Goal: Feedback & Contribution: Contribute content

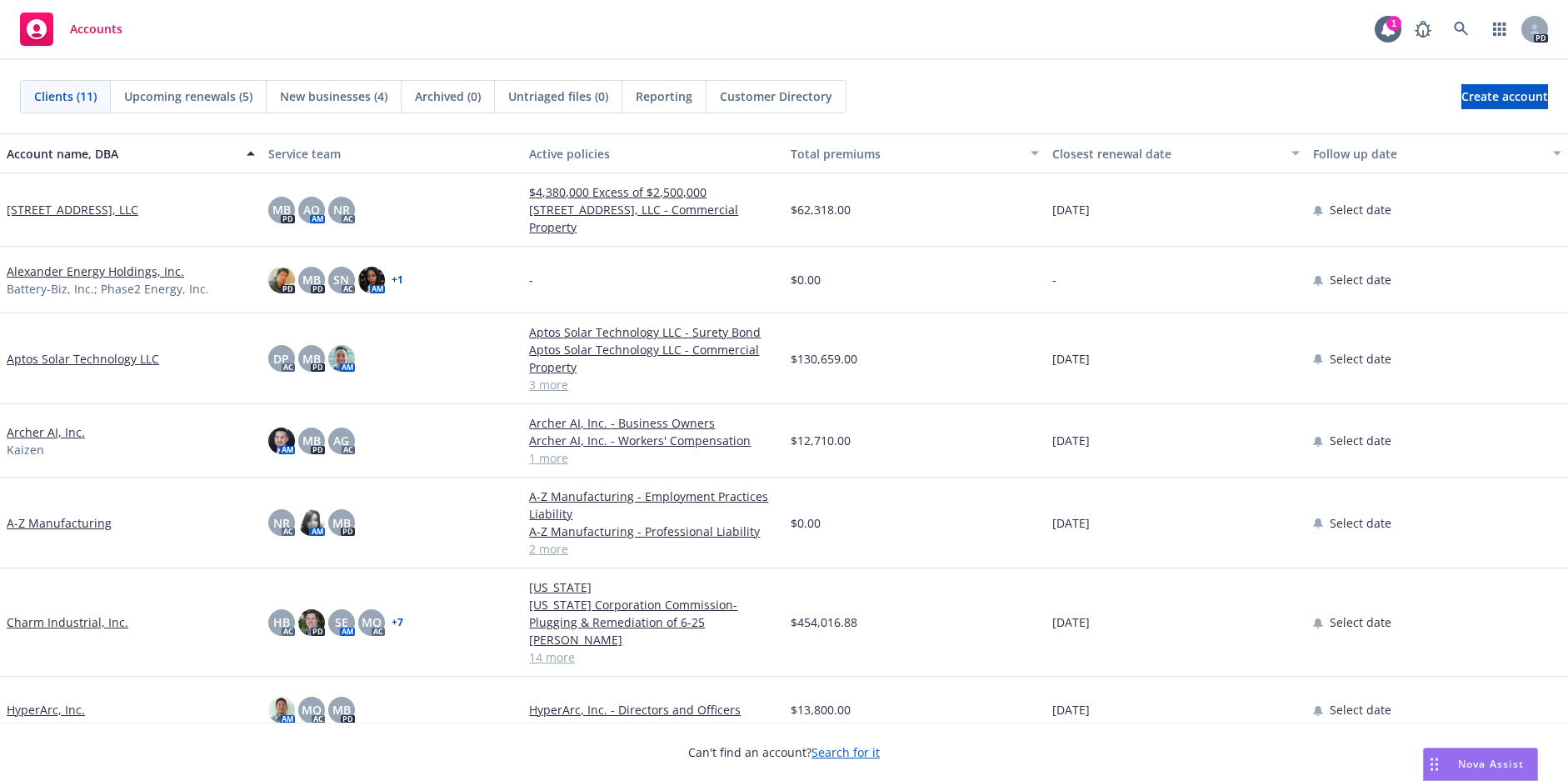
click at [94, 617] on link "Charm Industrial, Inc." at bounding box center [67, 622] width 122 height 18
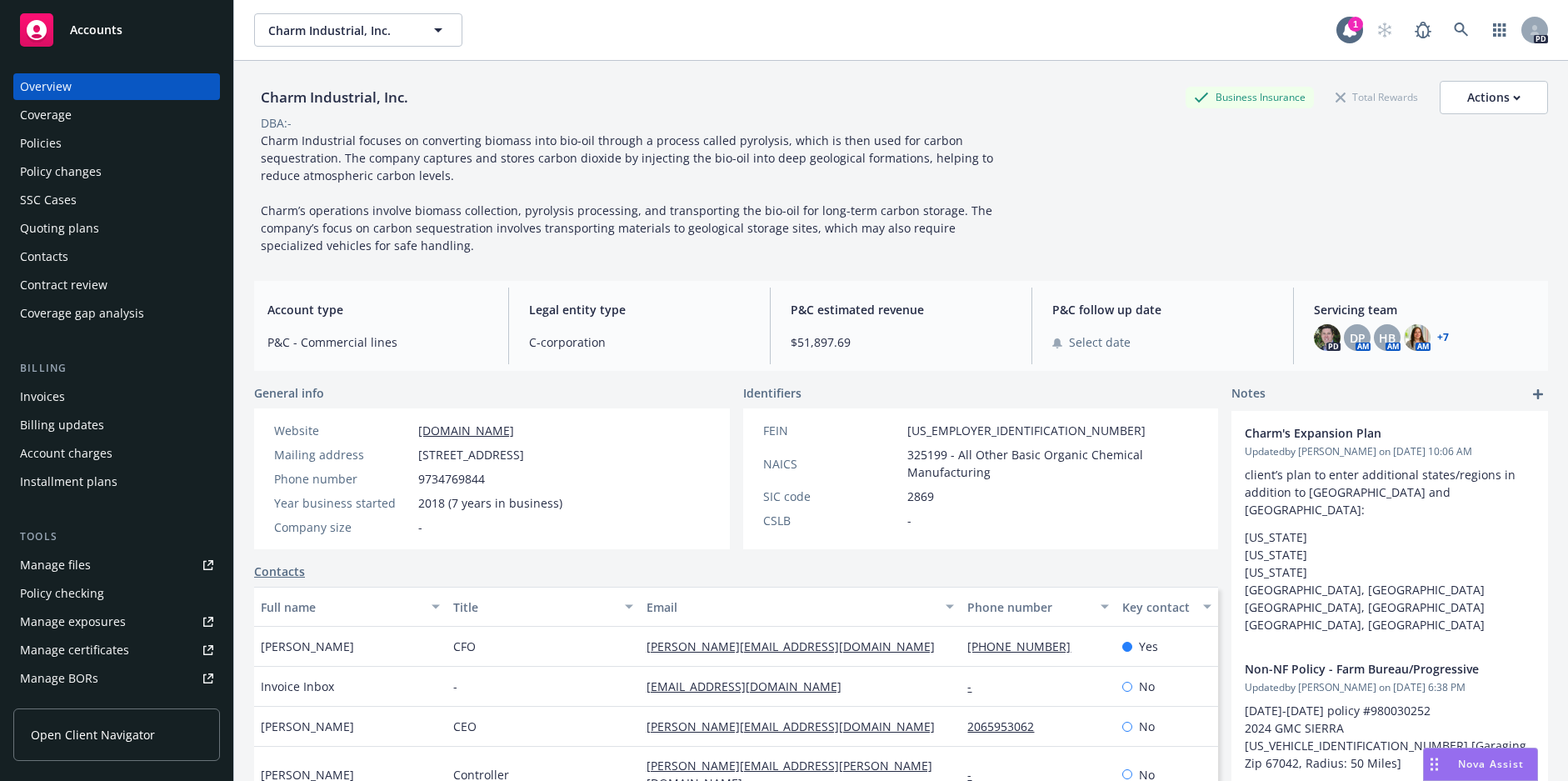
scroll to position [83, 0]
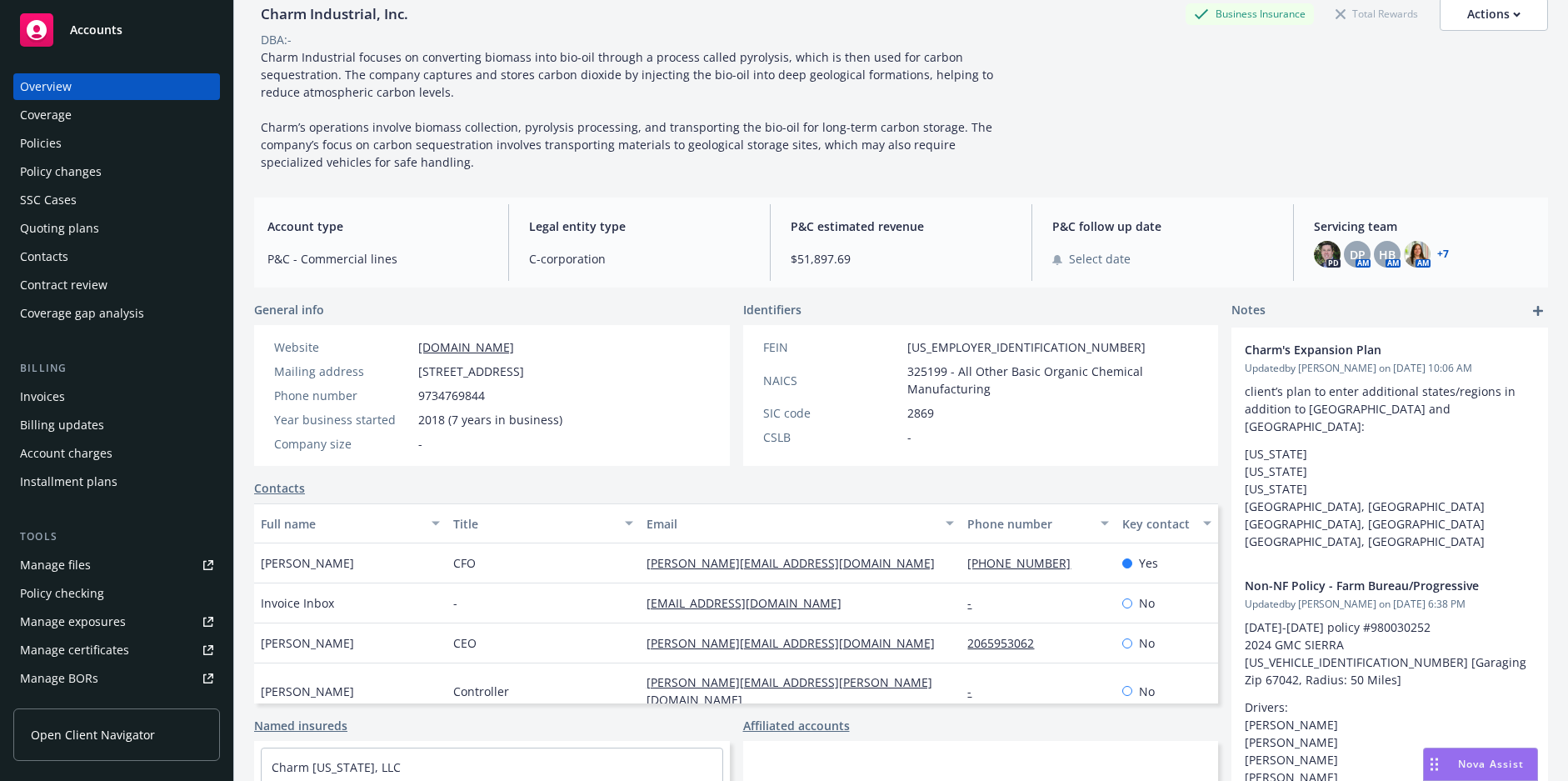
click at [40, 128] on div "Coverage" at bounding box center [46, 115] width 52 height 27
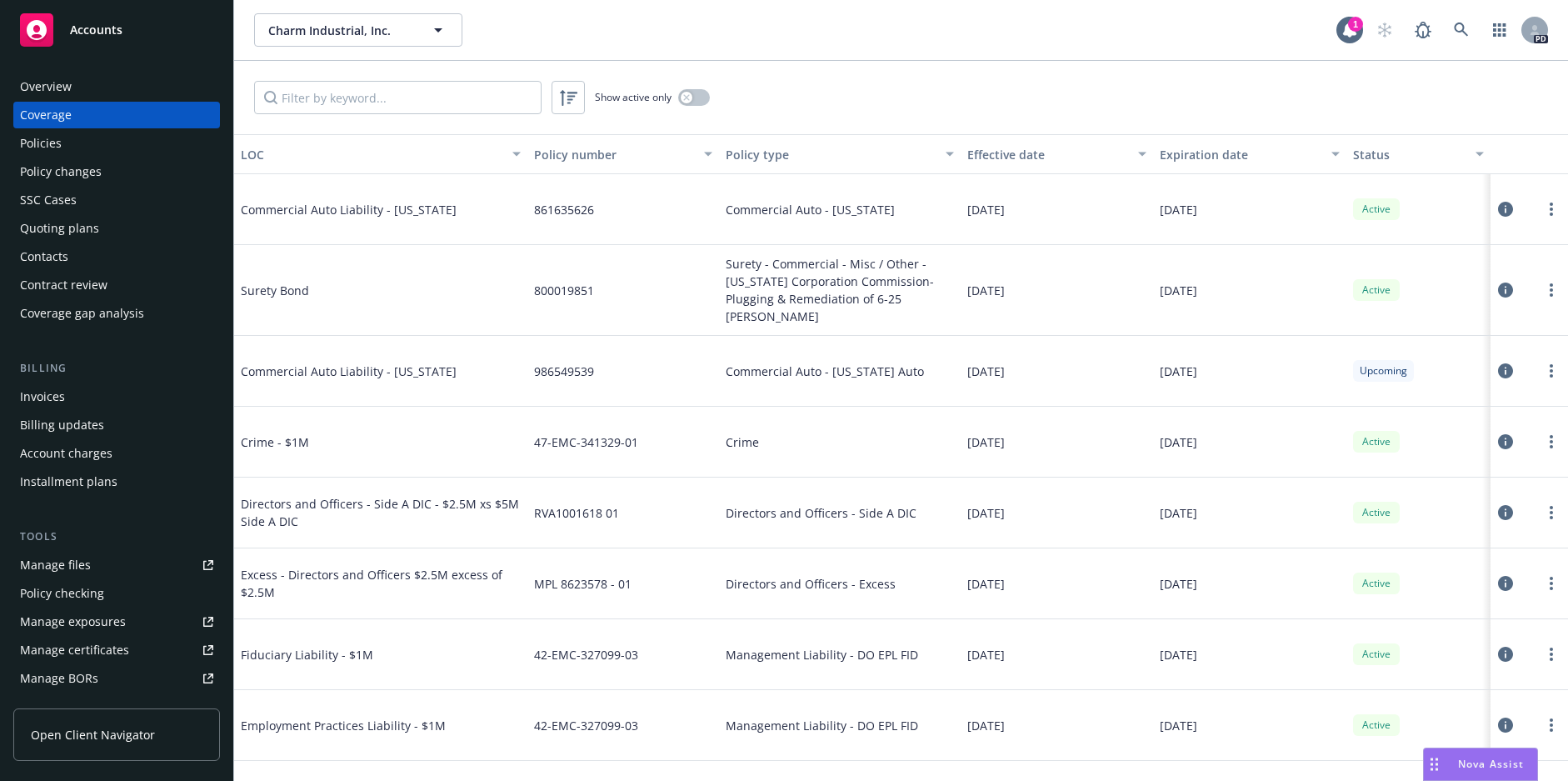
drag, startPoint x: 764, startPoint y: 12, endPoint x: 728, endPoint y: 50, distance: 52.3
click at [765, 12] on div "Charm Industrial, Inc. Charm Industrial, Inc. 1 PD" at bounding box center [901, 30] width 1334 height 60
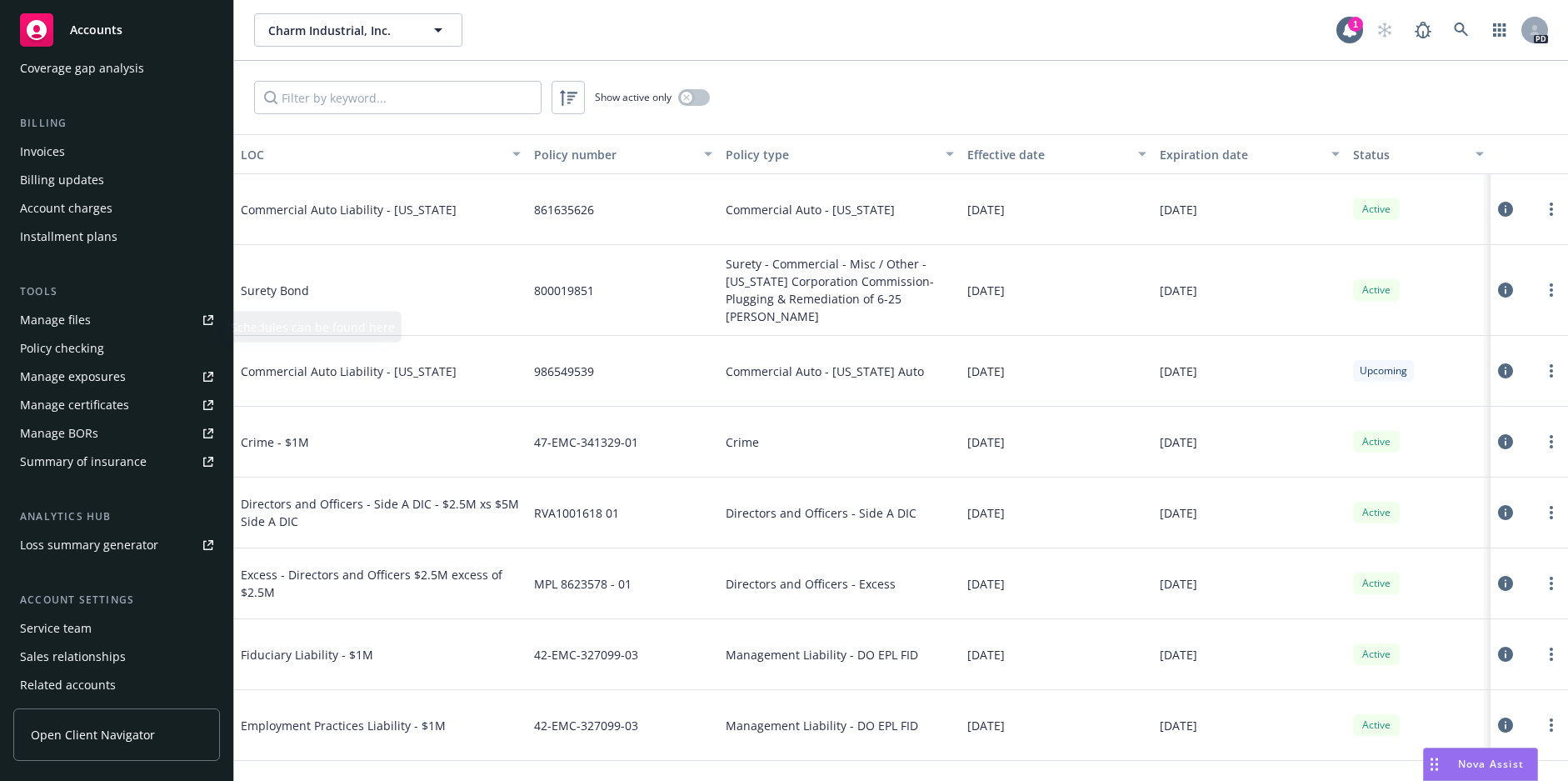
scroll to position [305, 0]
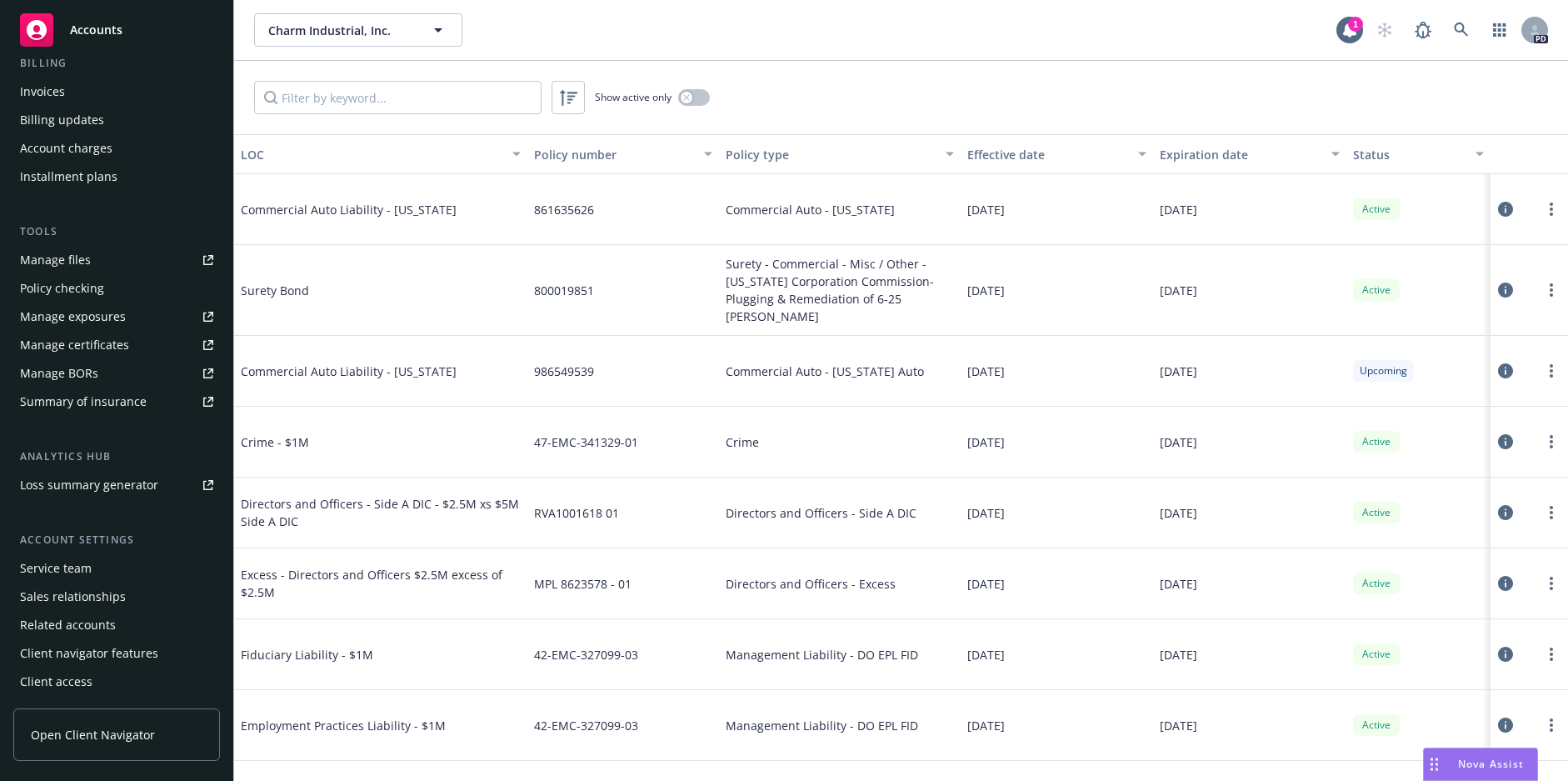
click at [390, 265] on div "Surety Bond" at bounding box center [366, 289] width 250 height 50
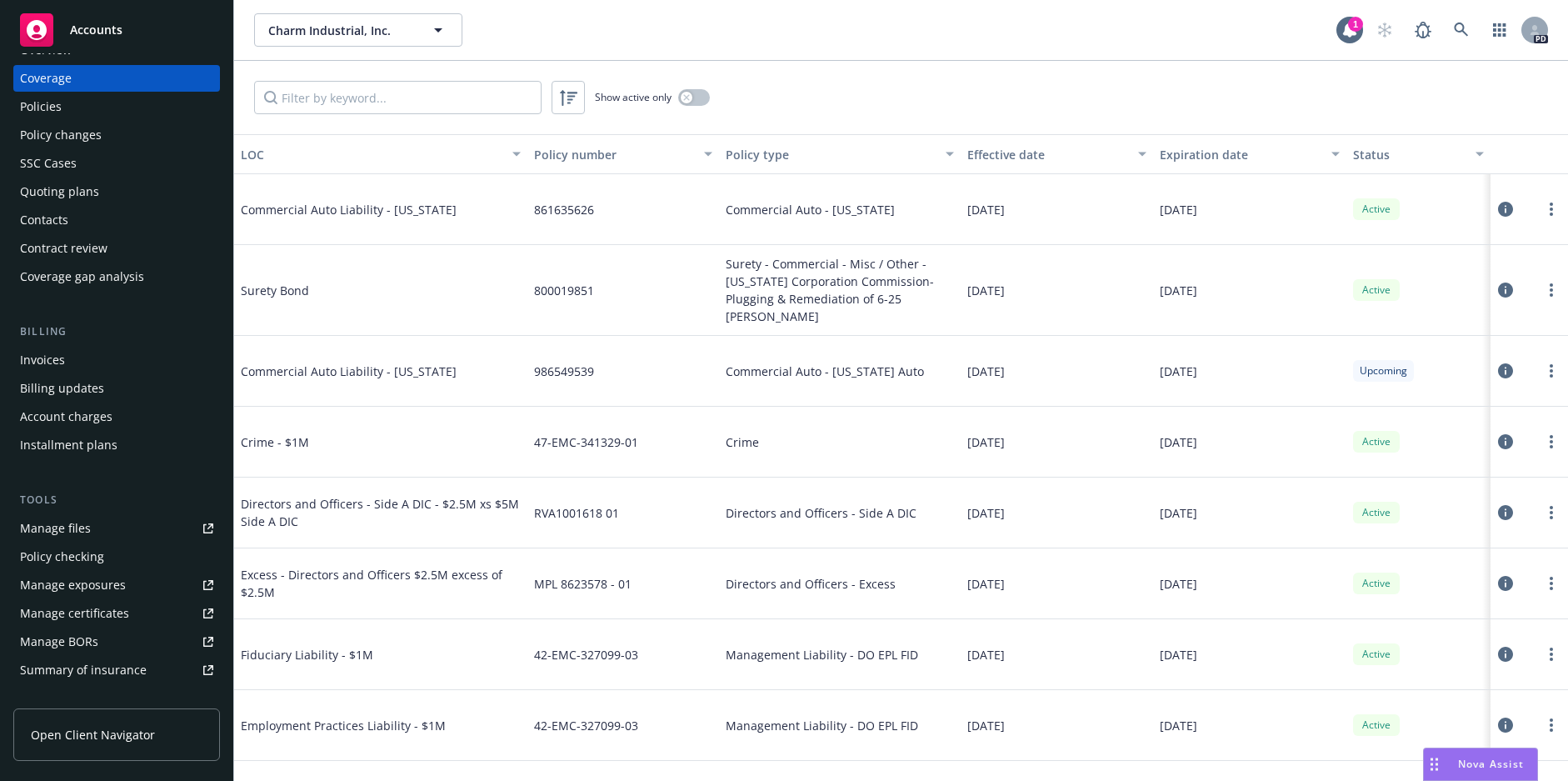
scroll to position [0, 0]
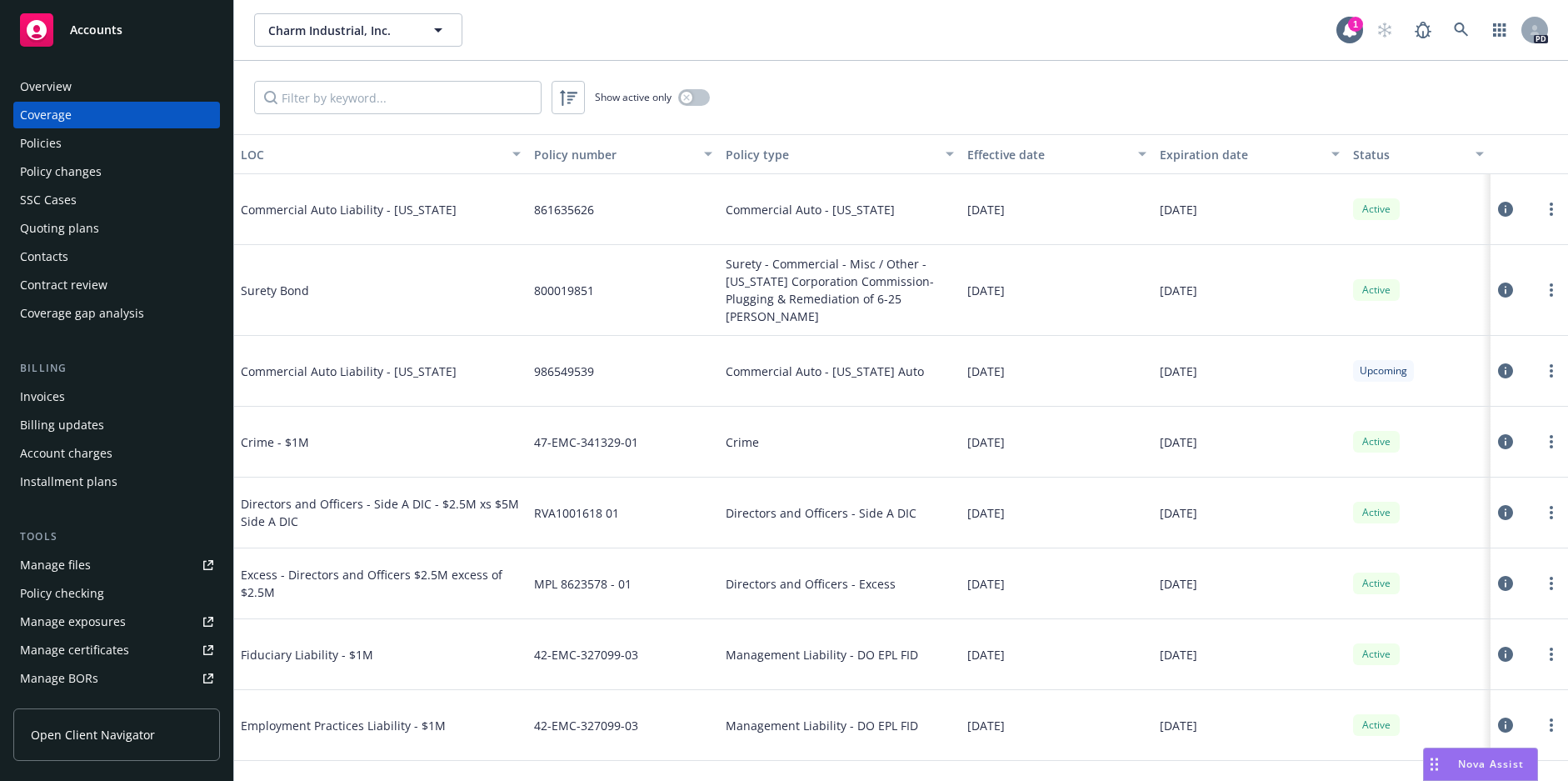
click at [56, 250] on div "Contacts" at bounding box center [44, 256] width 49 height 27
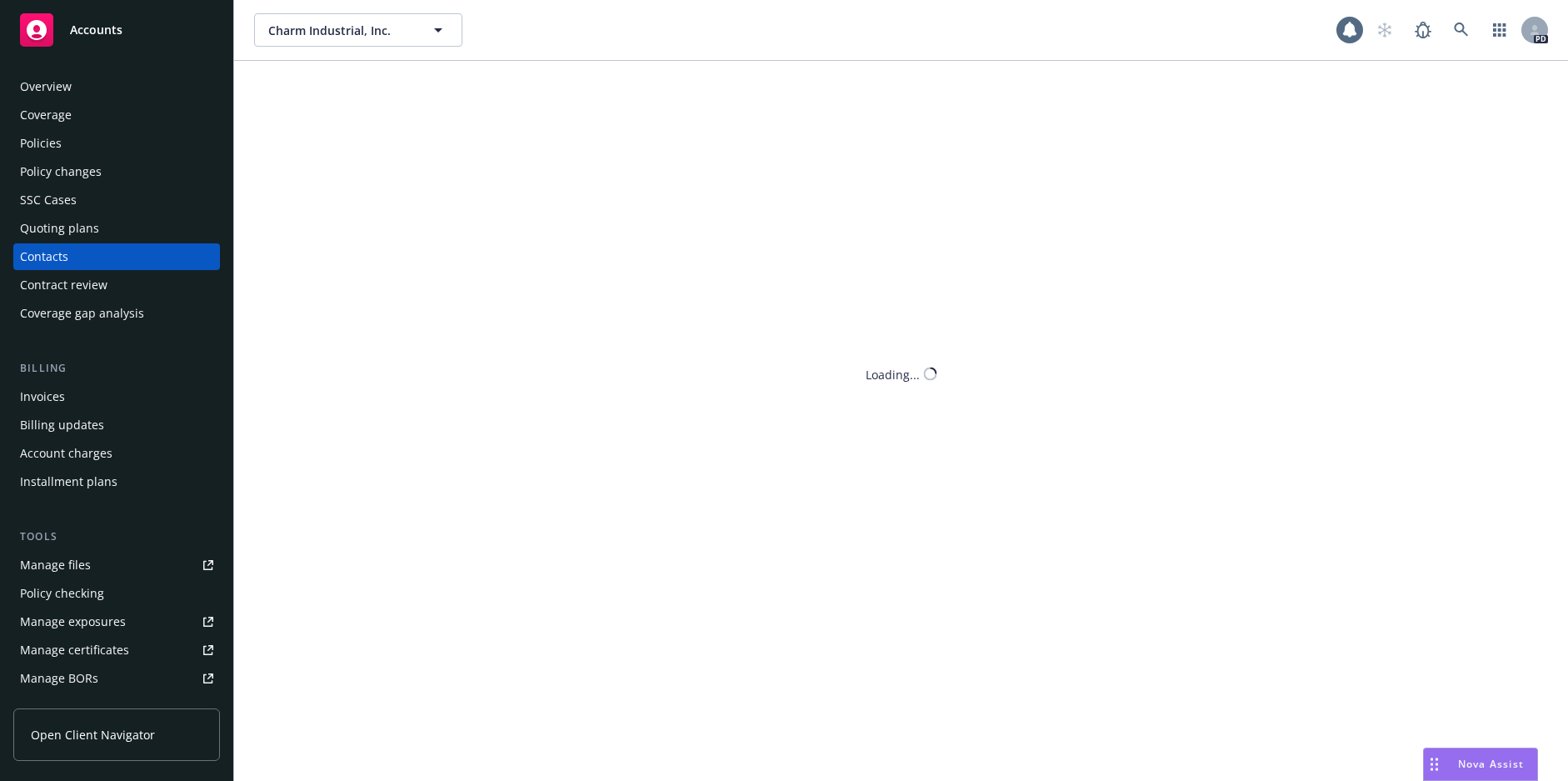
click at [66, 277] on div "Contract review" at bounding box center [63, 284] width 87 height 27
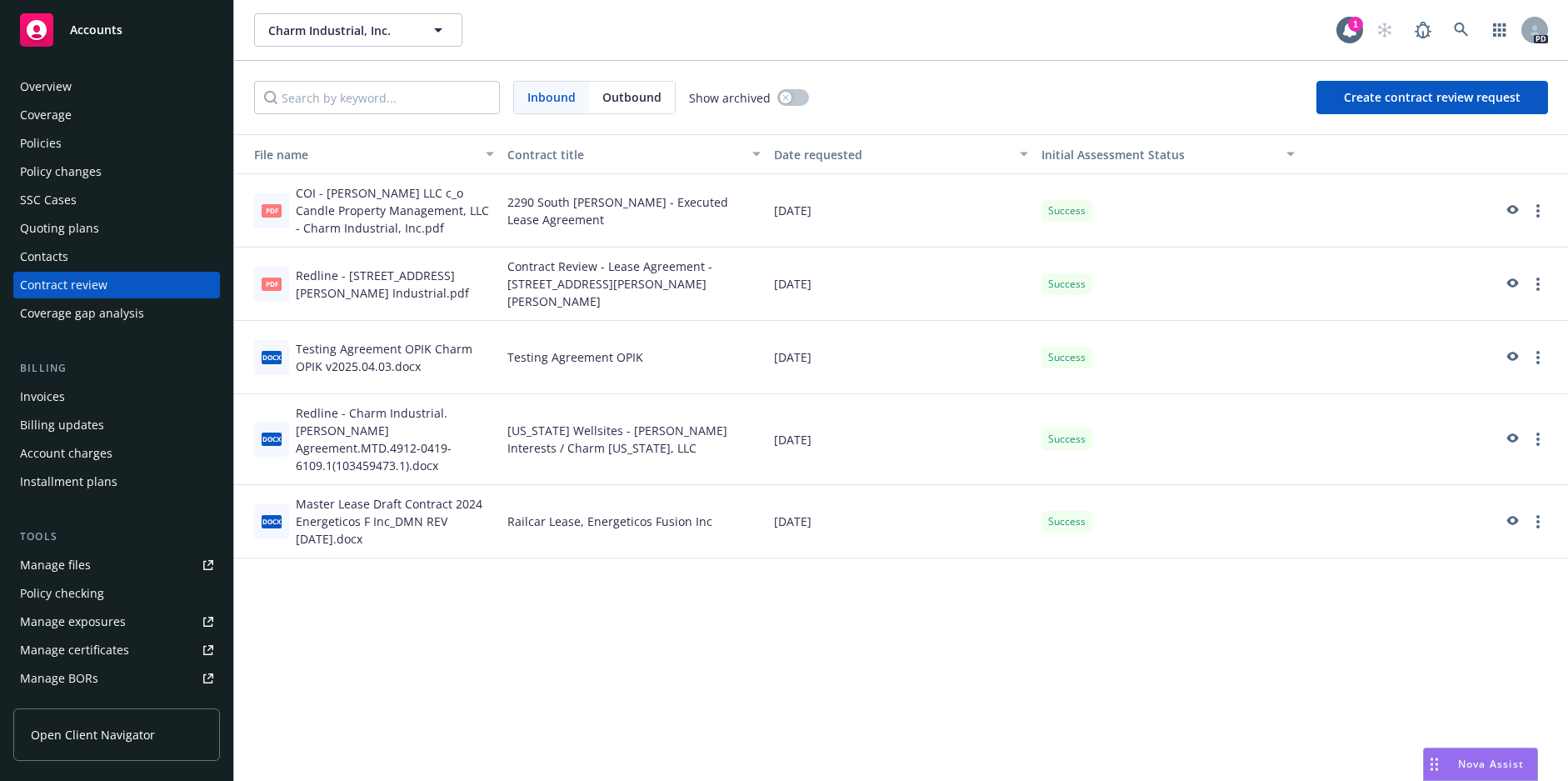
scroll to position [83, 0]
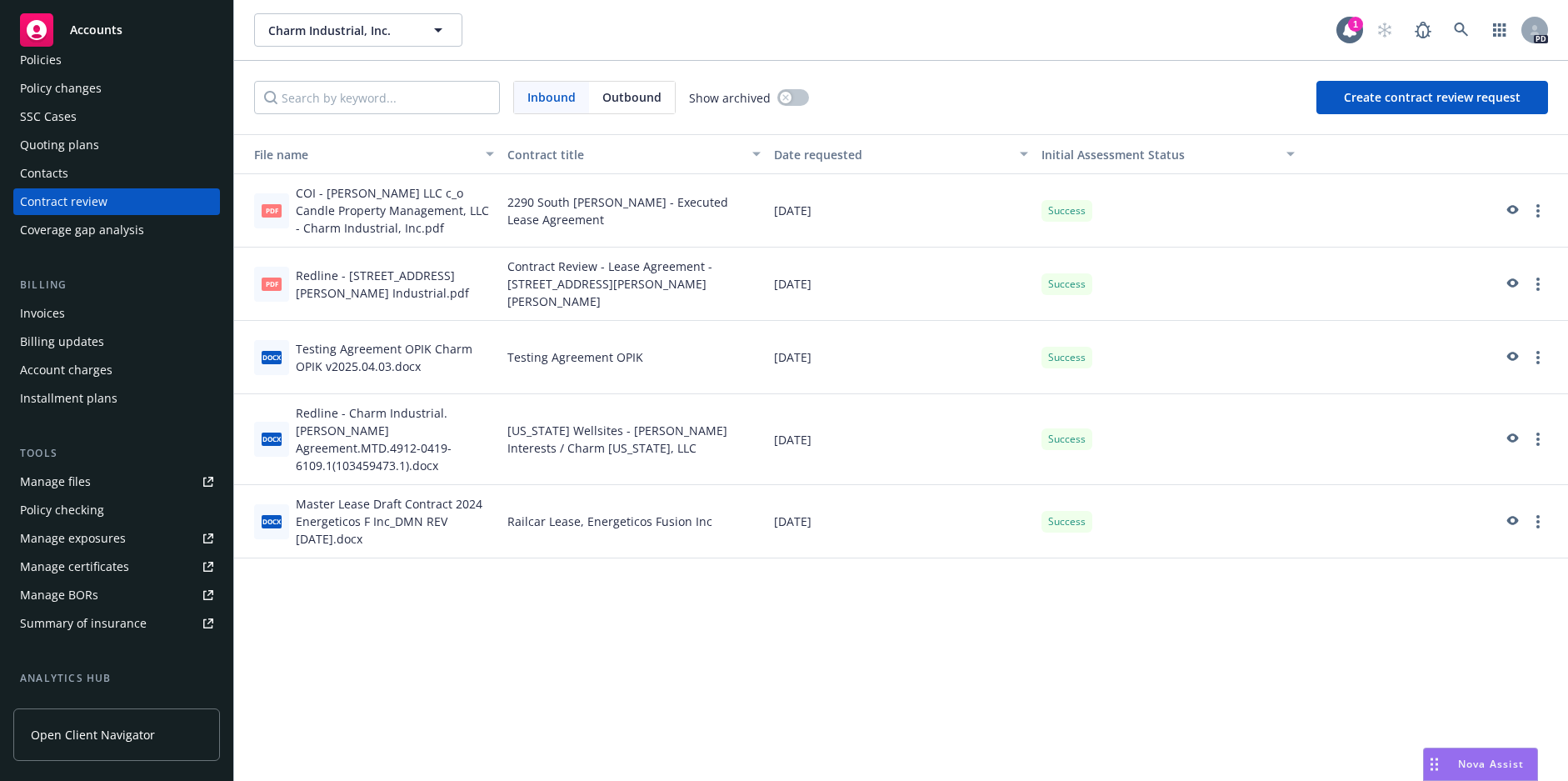
click at [59, 478] on div "Manage files" at bounding box center [55, 481] width 70 height 27
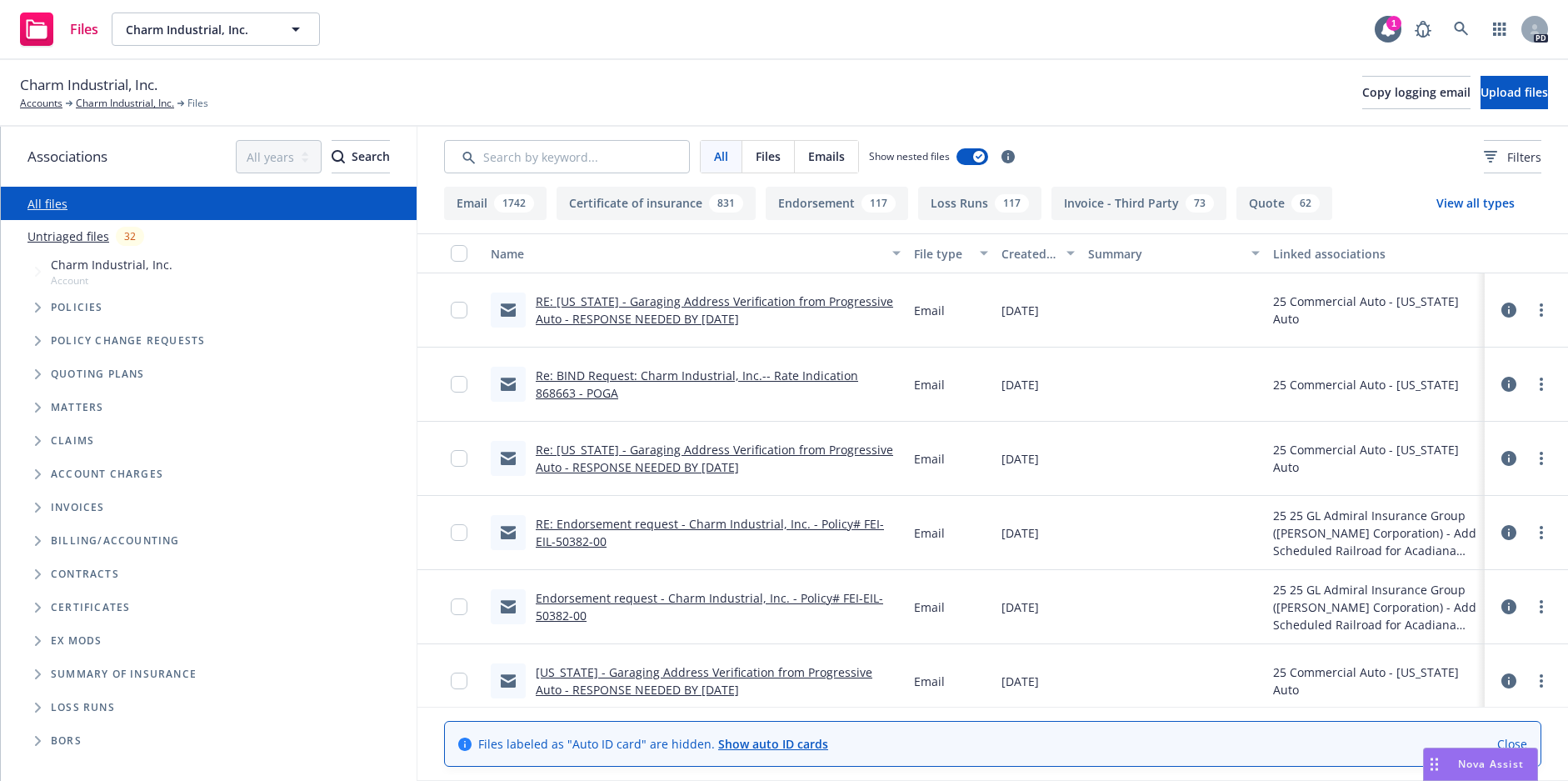
click at [38, 573] on icon "Folder Tree Example" at bounding box center [38, 574] width 7 height 10
click at [51, 605] on icon "Folder Tree Example" at bounding box center [52, 604] width 7 height 10
click at [153, 669] on link "Charm's Master Service Agreement" at bounding box center [163, 667] width 196 height 18
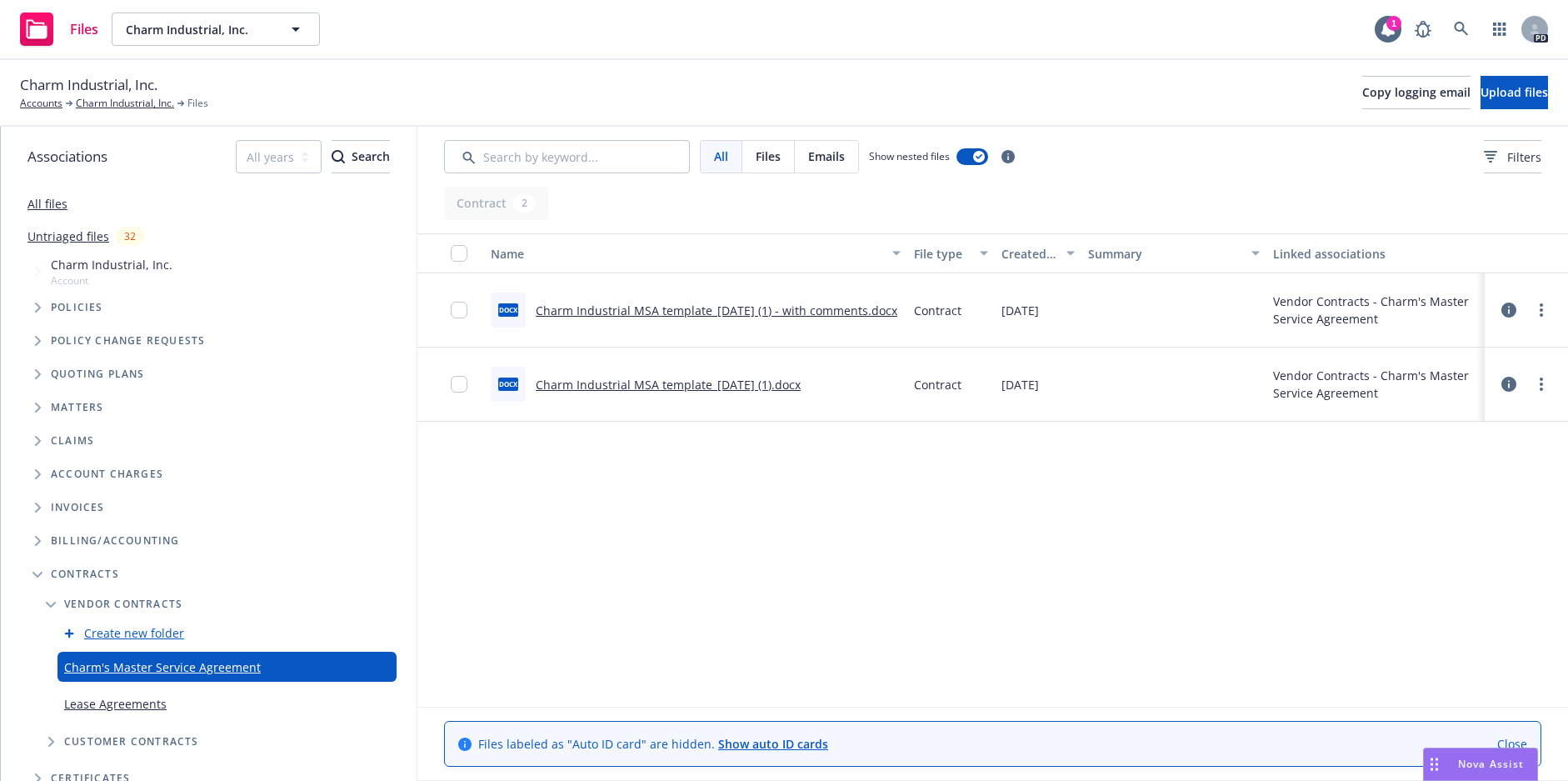
click at [135, 703] on link "Lease Agreements" at bounding box center [115, 704] width 102 height 18
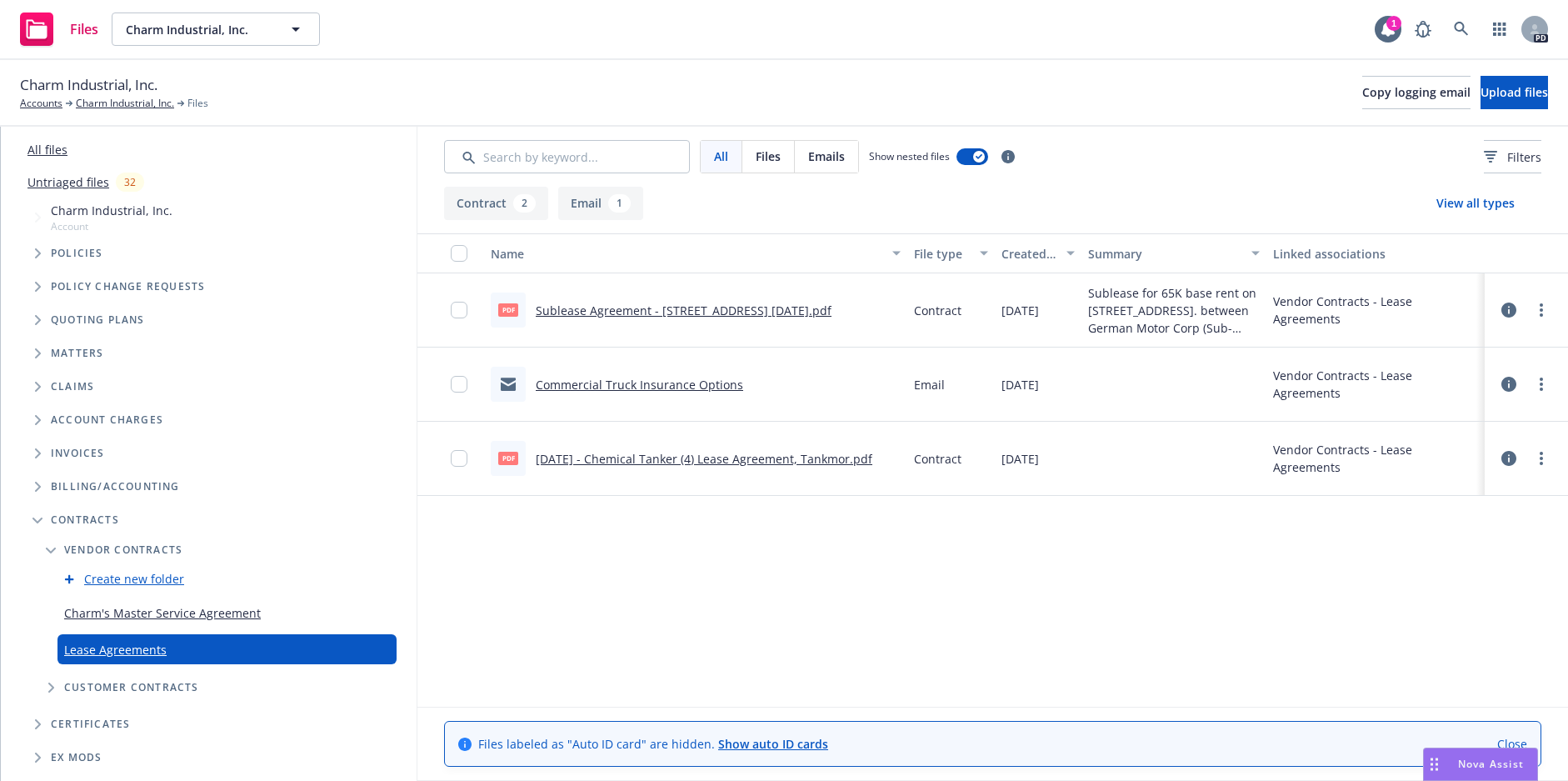
scroll to position [83, 0]
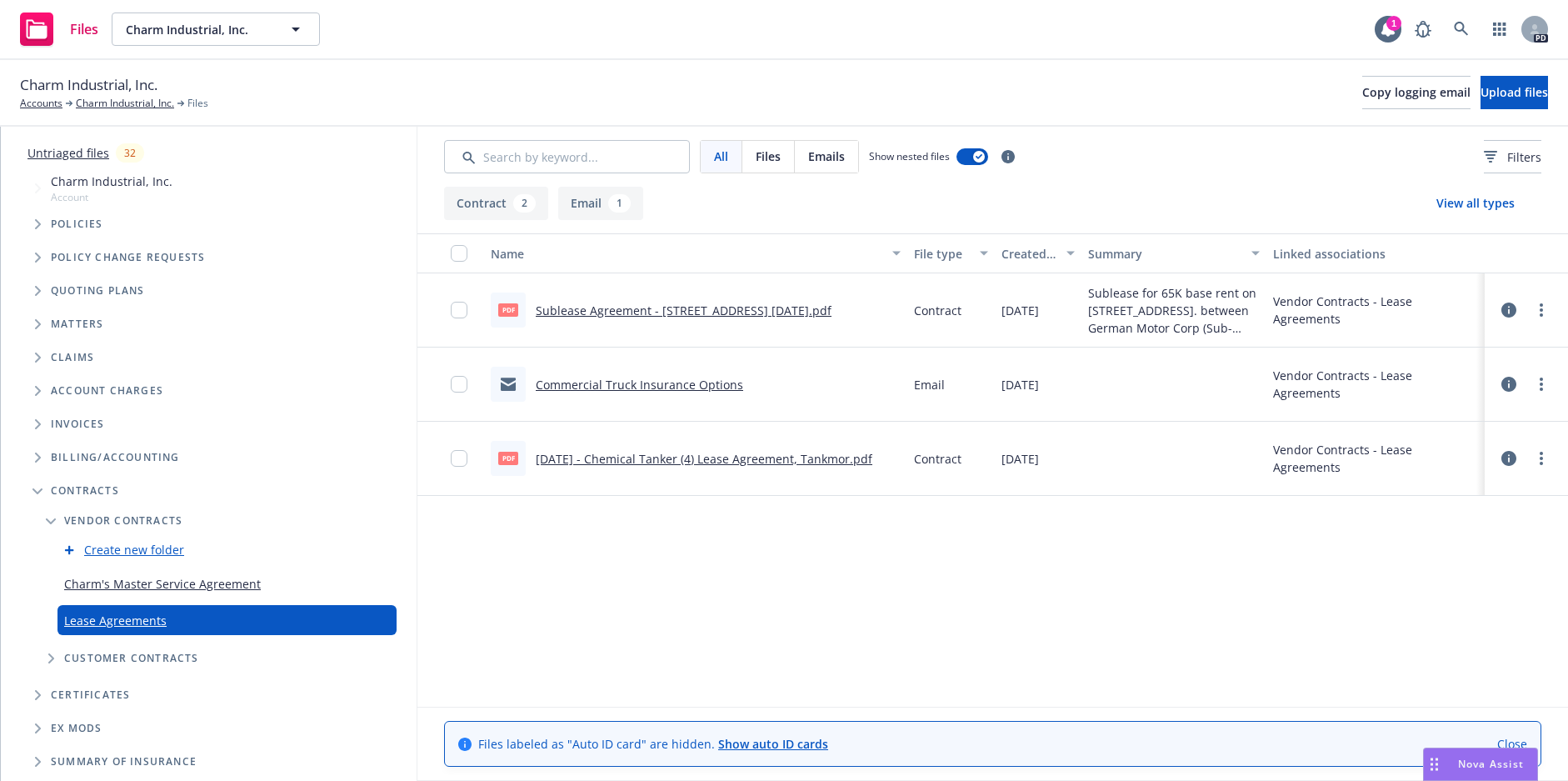
click at [50, 658] on icon "Folder Tree Example" at bounding box center [52, 658] width 7 height 10
click at [119, 724] on link "2025 Contracts" at bounding box center [106, 722] width 83 height 18
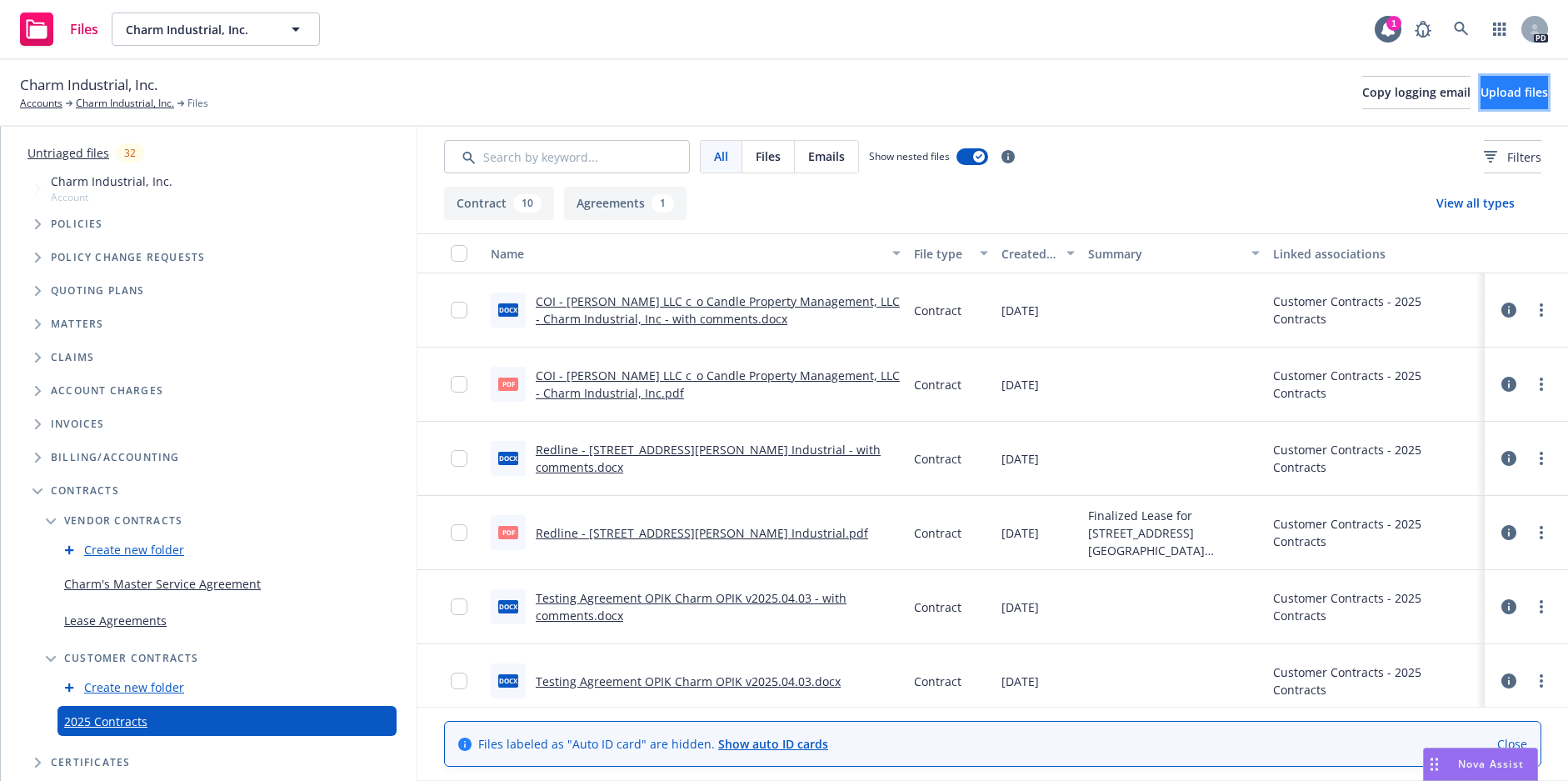
click at [1481, 97] on span "Upload files" at bounding box center [1514, 92] width 67 height 16
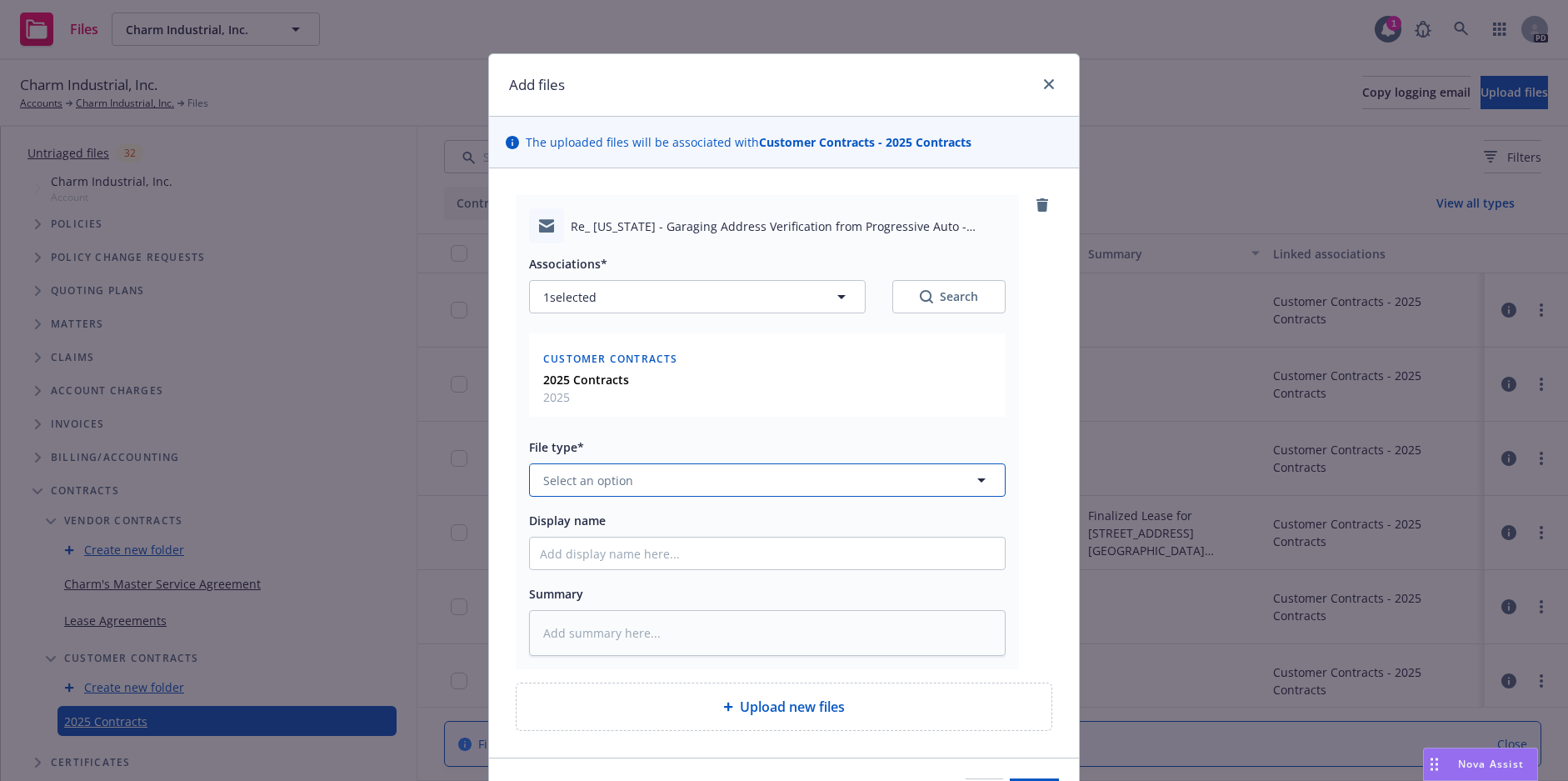
click at [637, 478] on button "Select an option" at bounding box center [767, 480] width 477 height 34
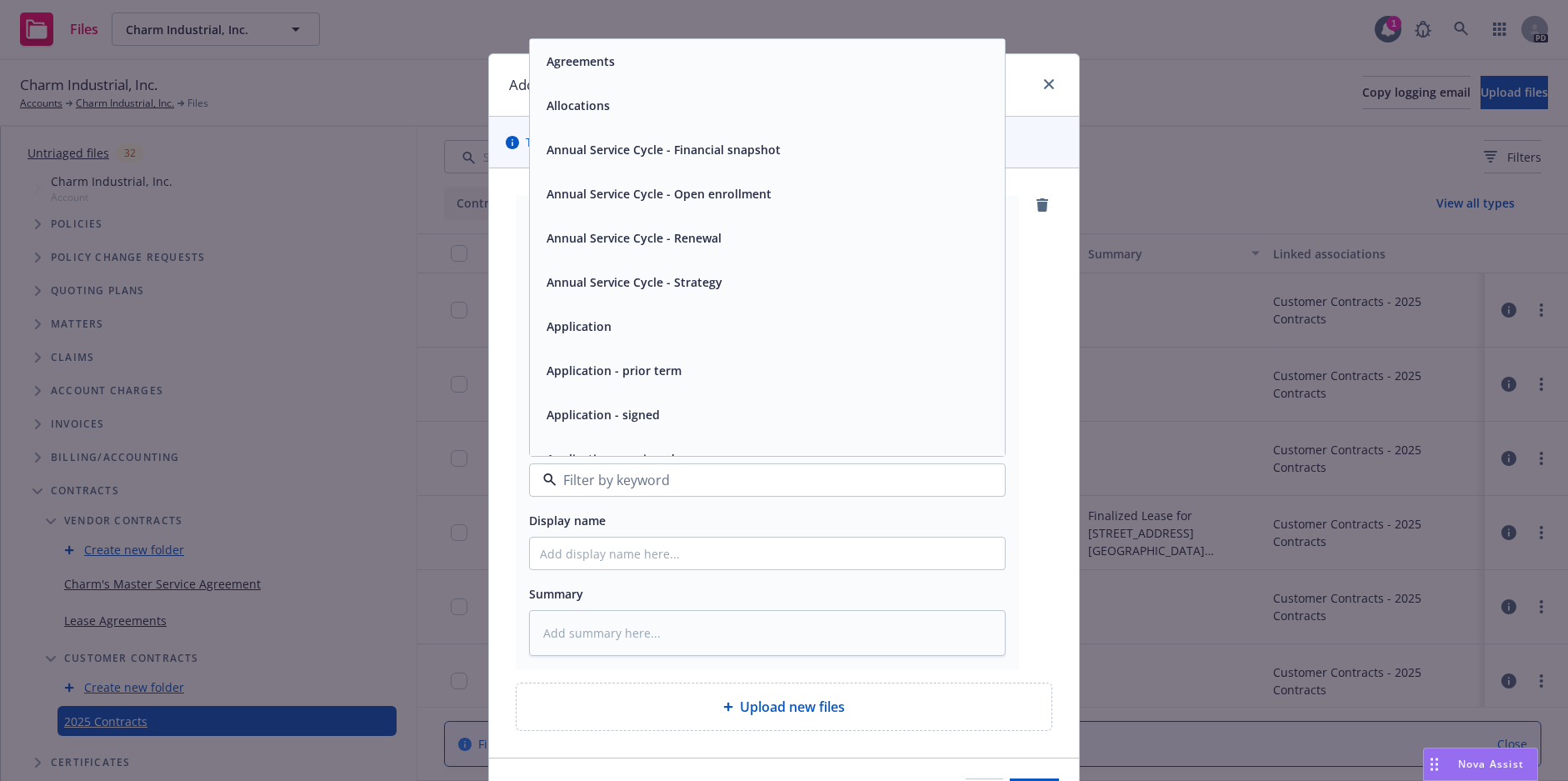
type input "c"
click at [624, 365] on div "Contract" at bounding box center [767, 370] width 455 height 24
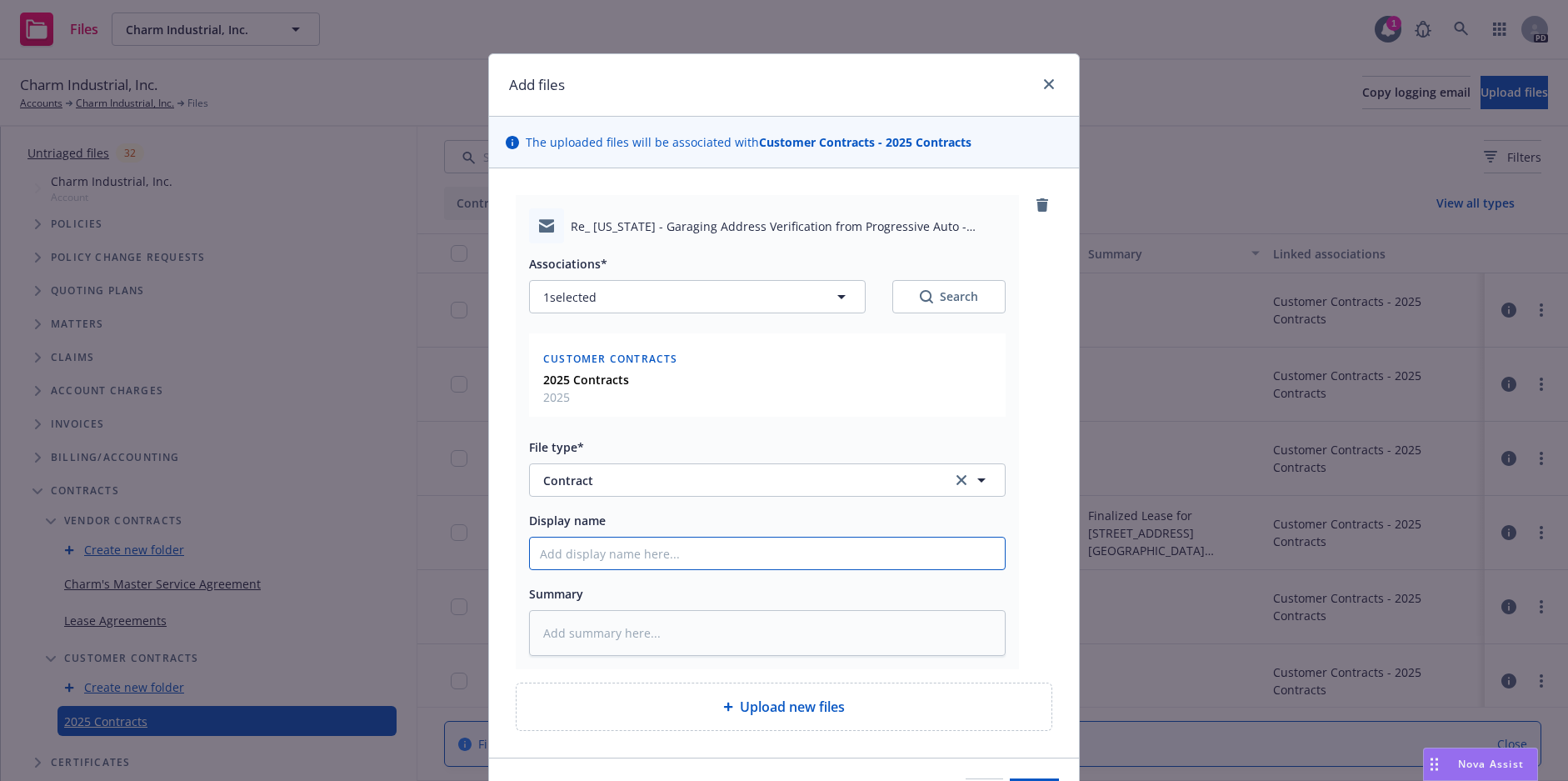
click at [606, 566] on input "Display name" at bounding box center [767, 553] width 475 height 32
type textarea "x"
type input "B"
type textarea "x"
type input "Bo"
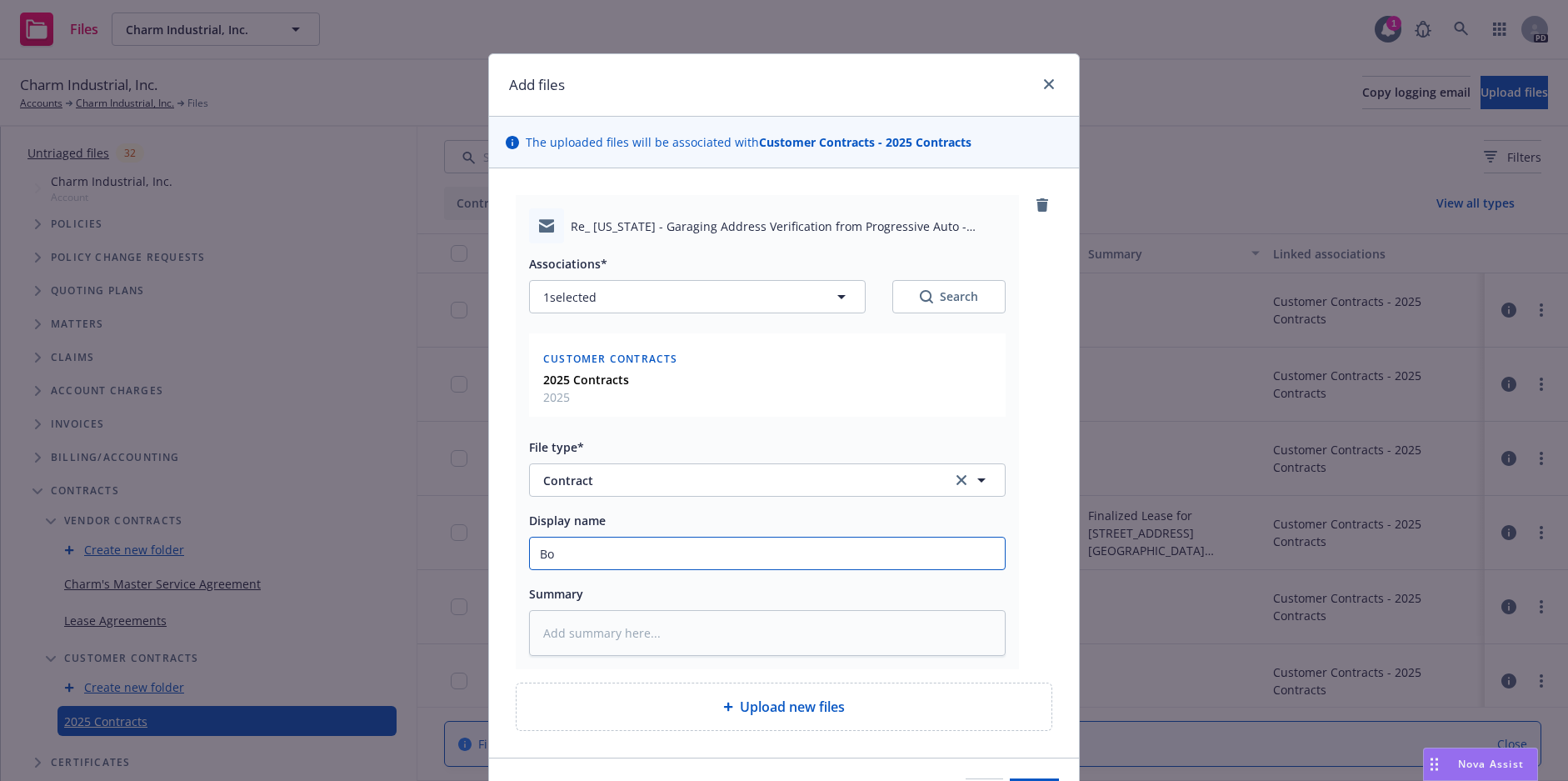
type textarea "x"
type input "Bos"
type textarea "x"
type input "Bosc"
type textarea "x"
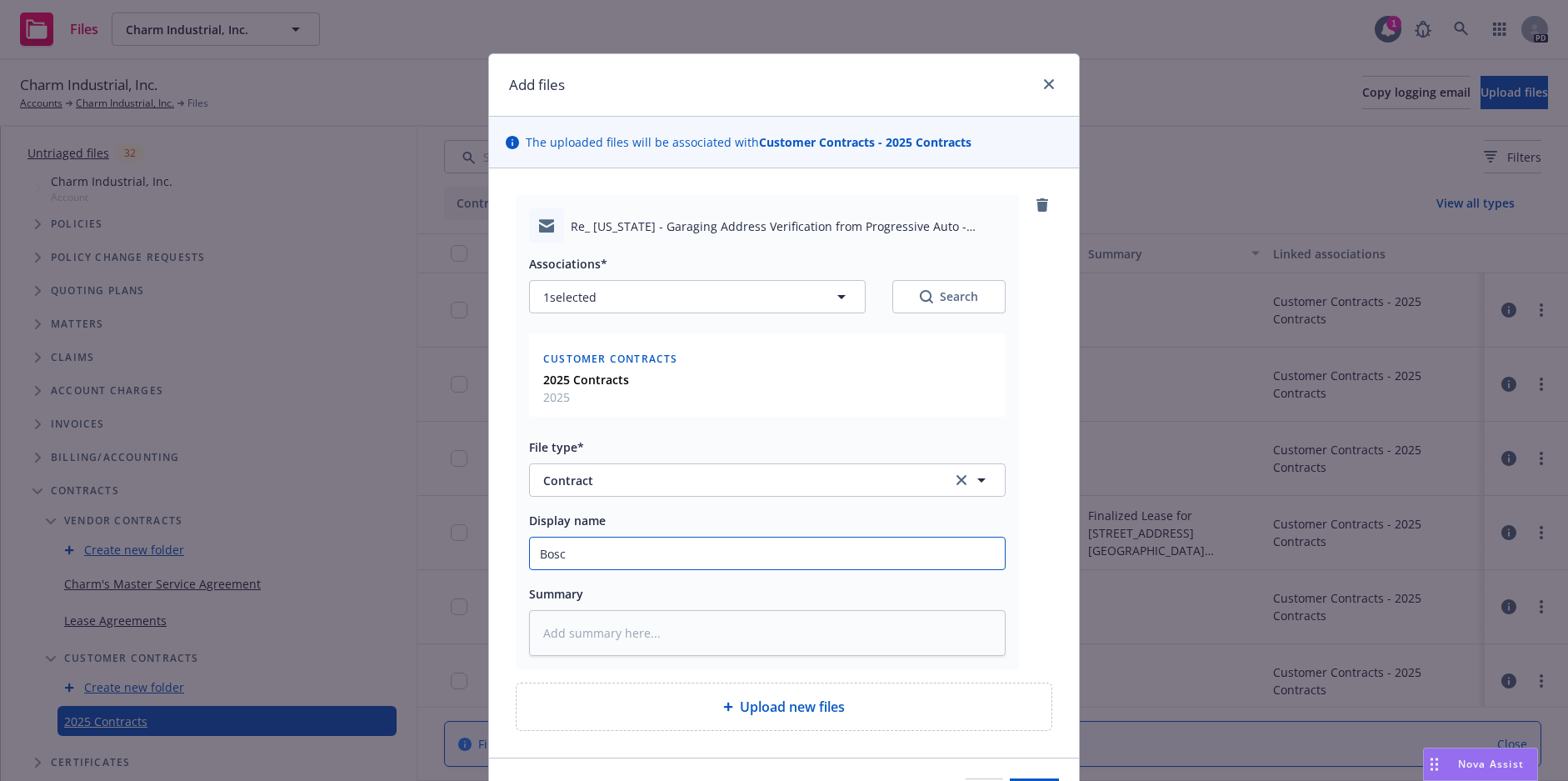
type input "Bosco"
type textarea "x"
type input "Bosco"
type textarea "x"
type input "Bosco W"
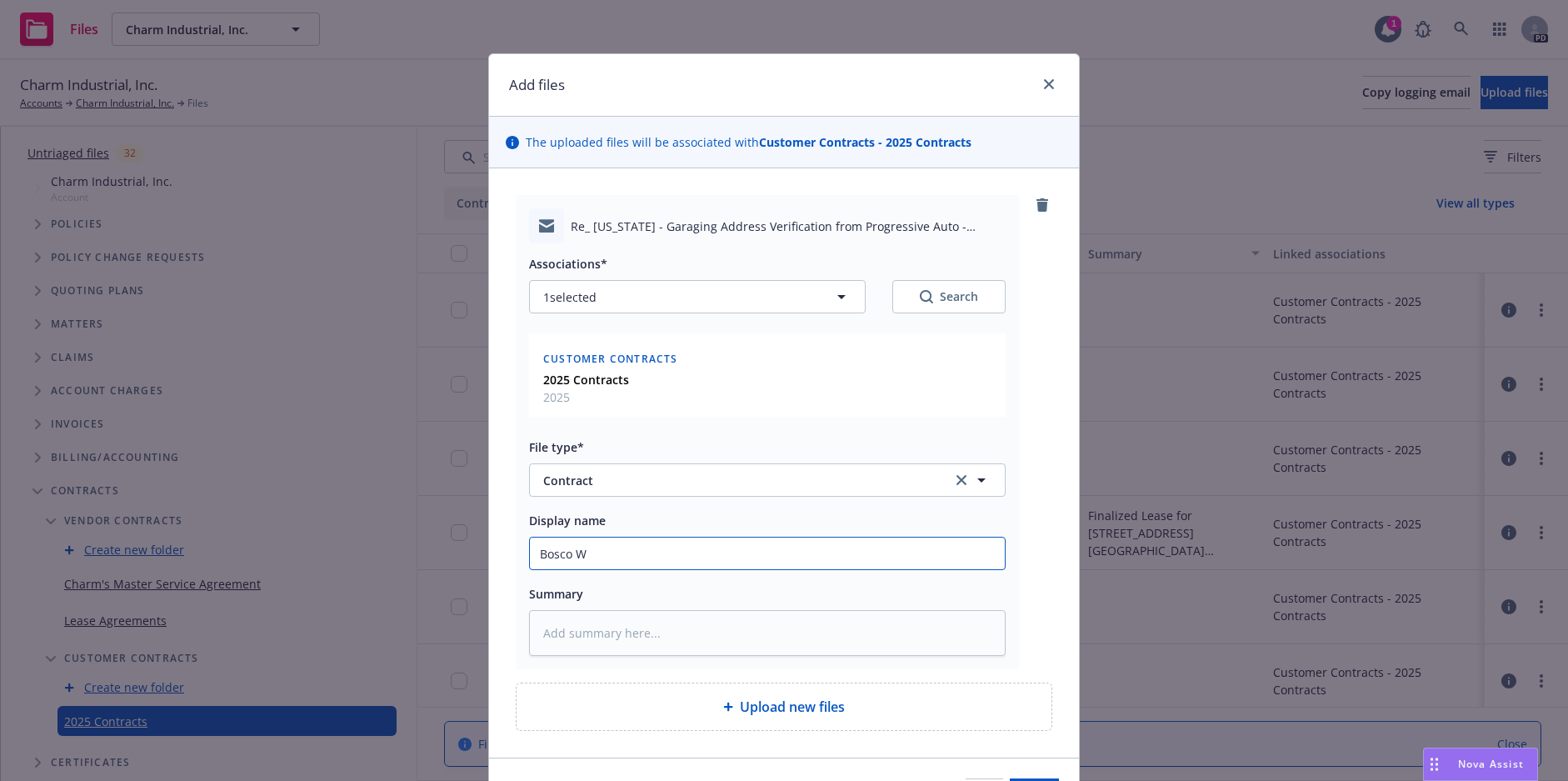
type textarea "x"
type input "Bosco We"
type textarea "x"
type input "Bosco Wel"
type textarea "x"
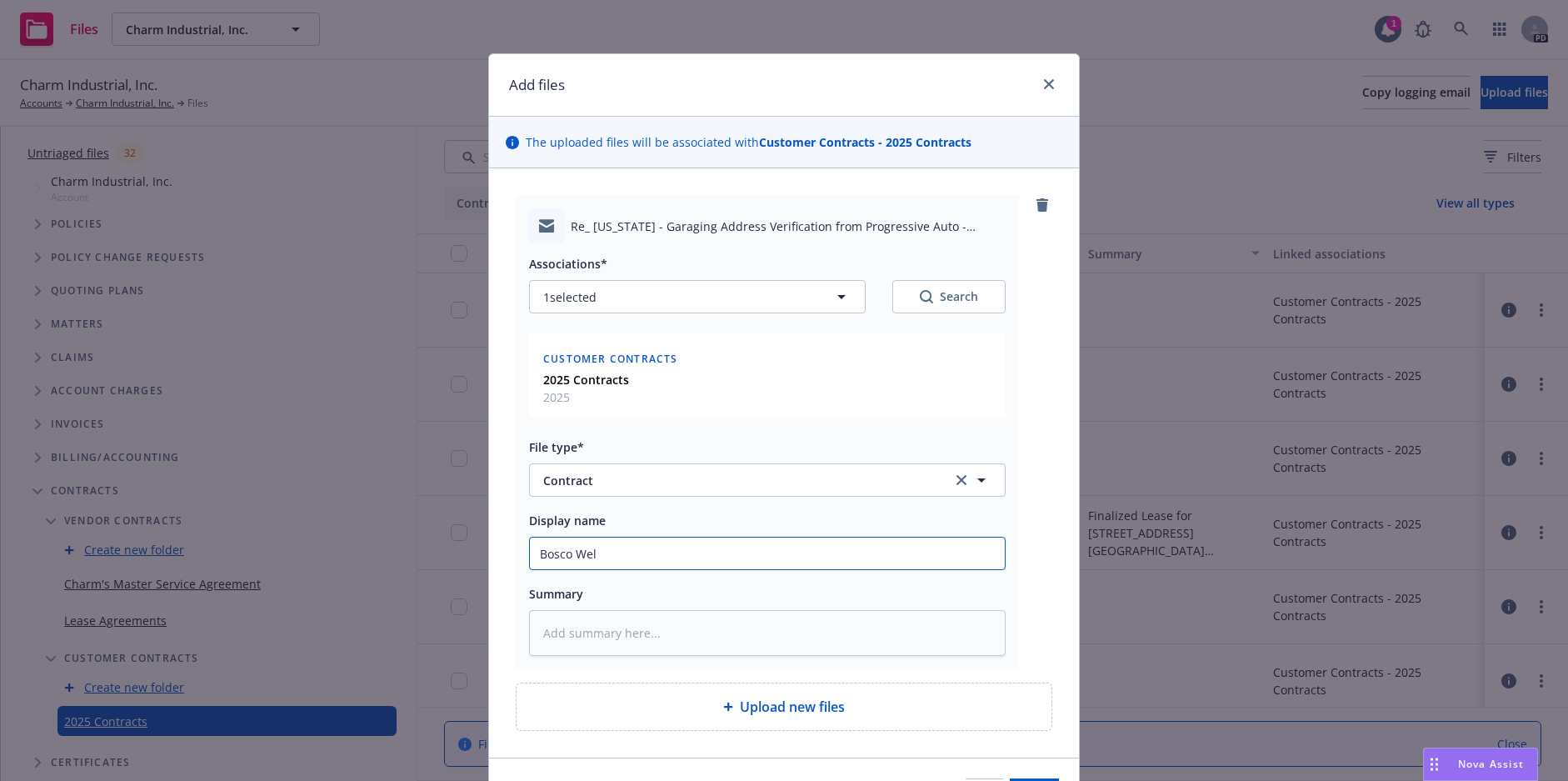
type input "Bosco Well"
type textarea "x"
type input "Bosco Well"
type textarea "x"
type input "Bosco Well L"
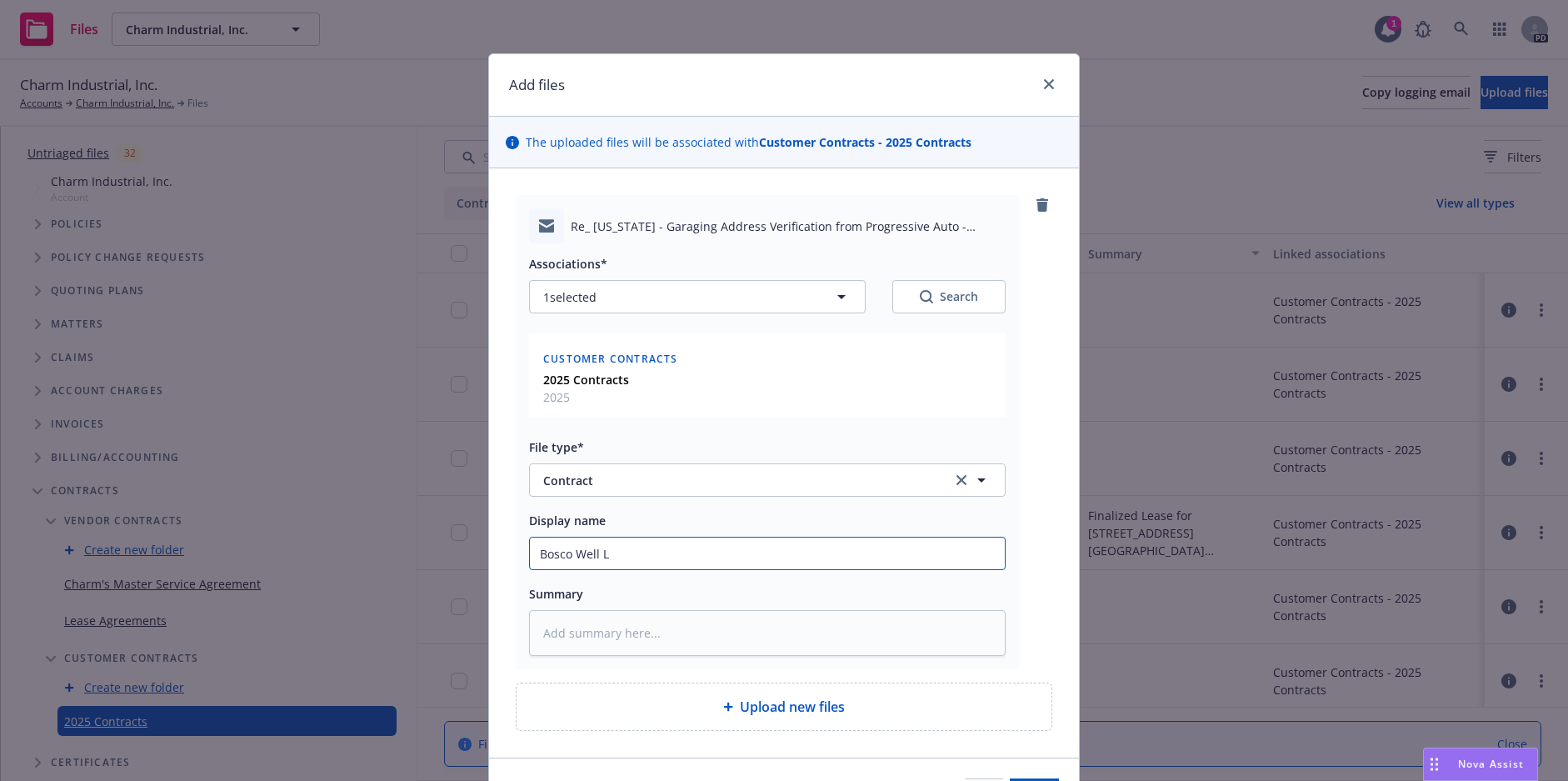
type textarea "x"
type input "Bosco Well Lea"
type textarea "x"
type input "Bosco Well Leas"
type textarea "x"
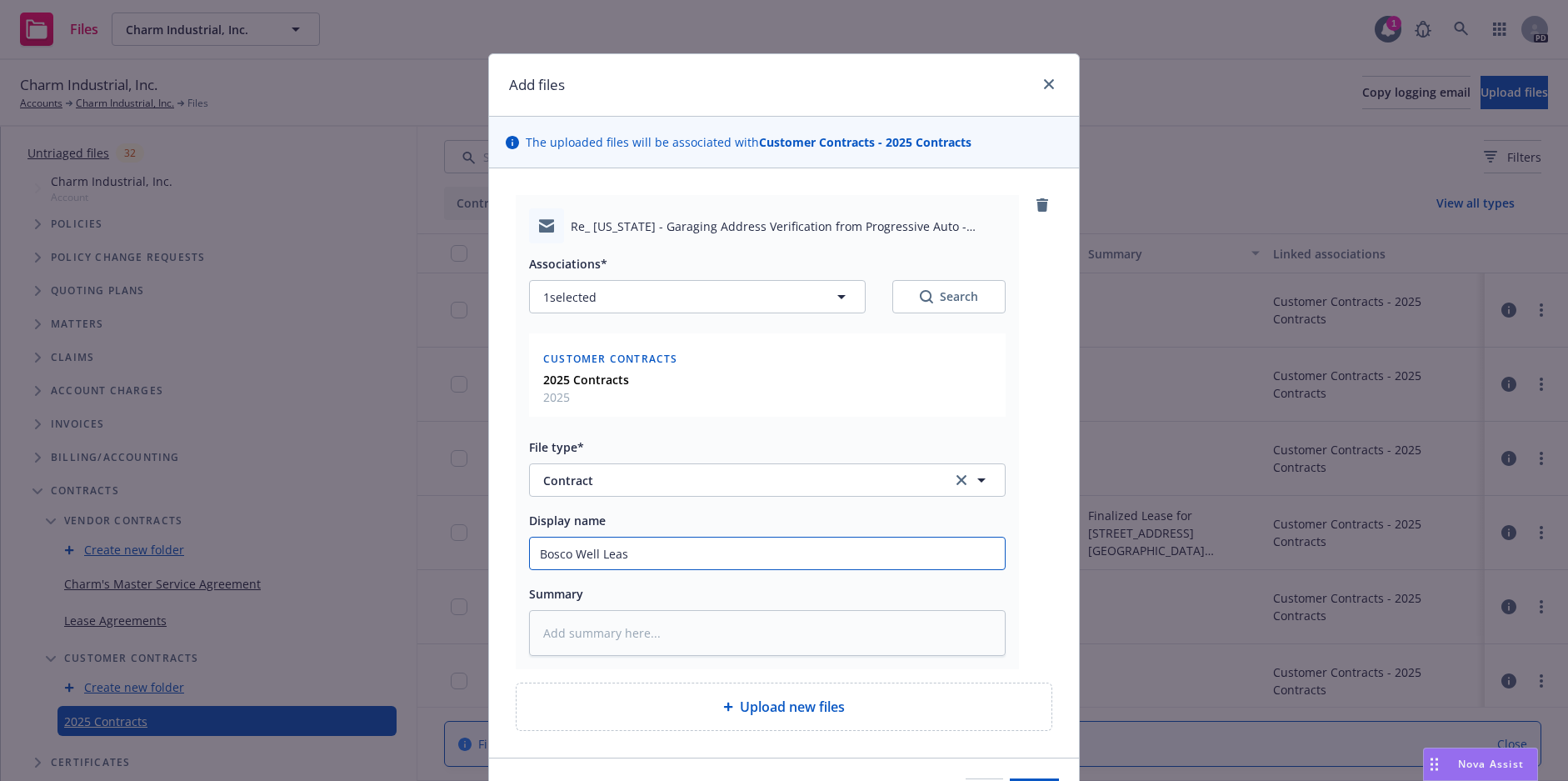
type input "Bosco Well Lease"
type textarea "x"
type input "Bosco Well Leas"
type textarea "x"
type input "Bosco Well Lea"
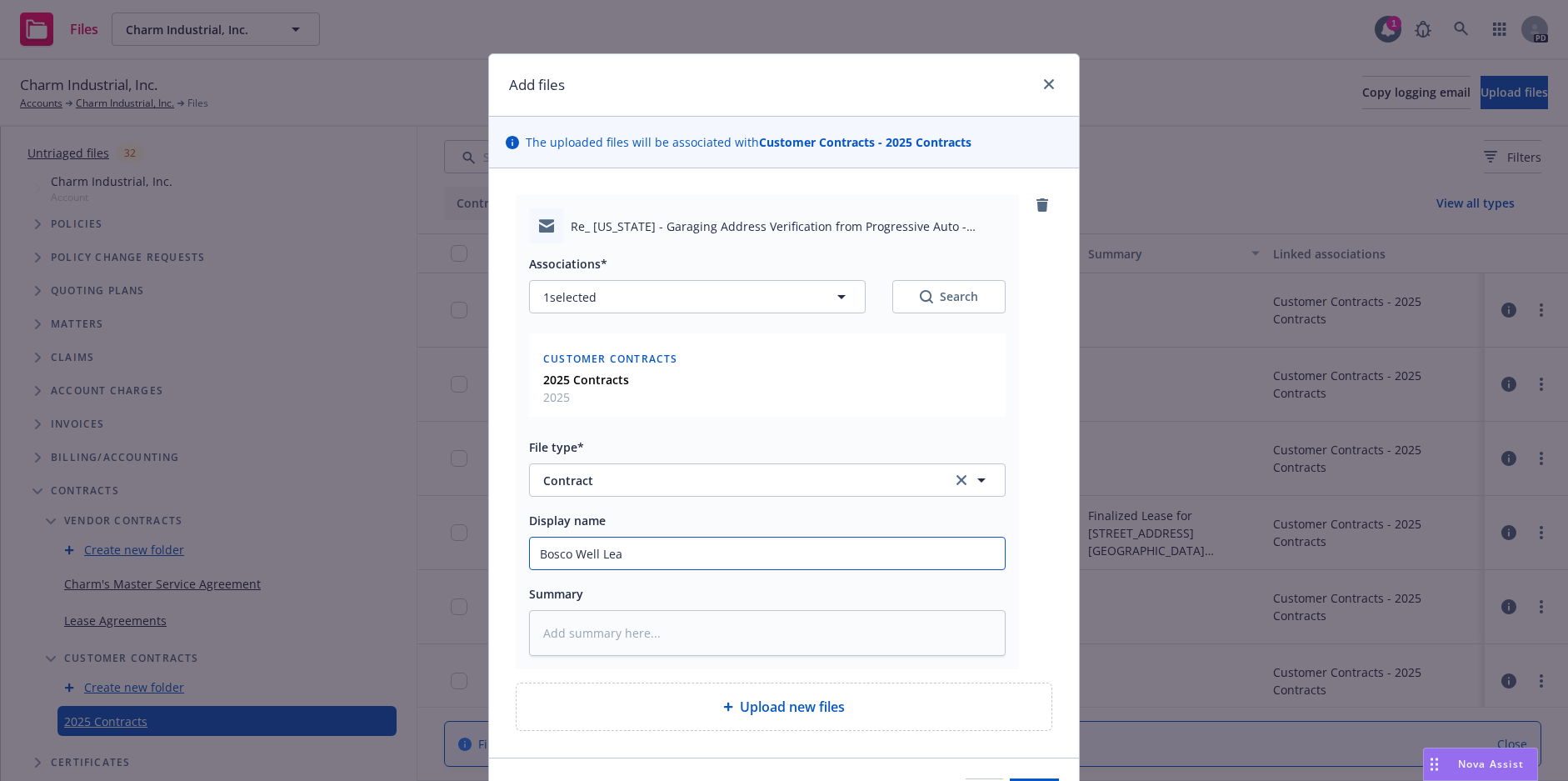
type textarea "x"
type input "Bosco Well Le"
type textarea "x"
type input "Bosco Well L"
type textarea "x"
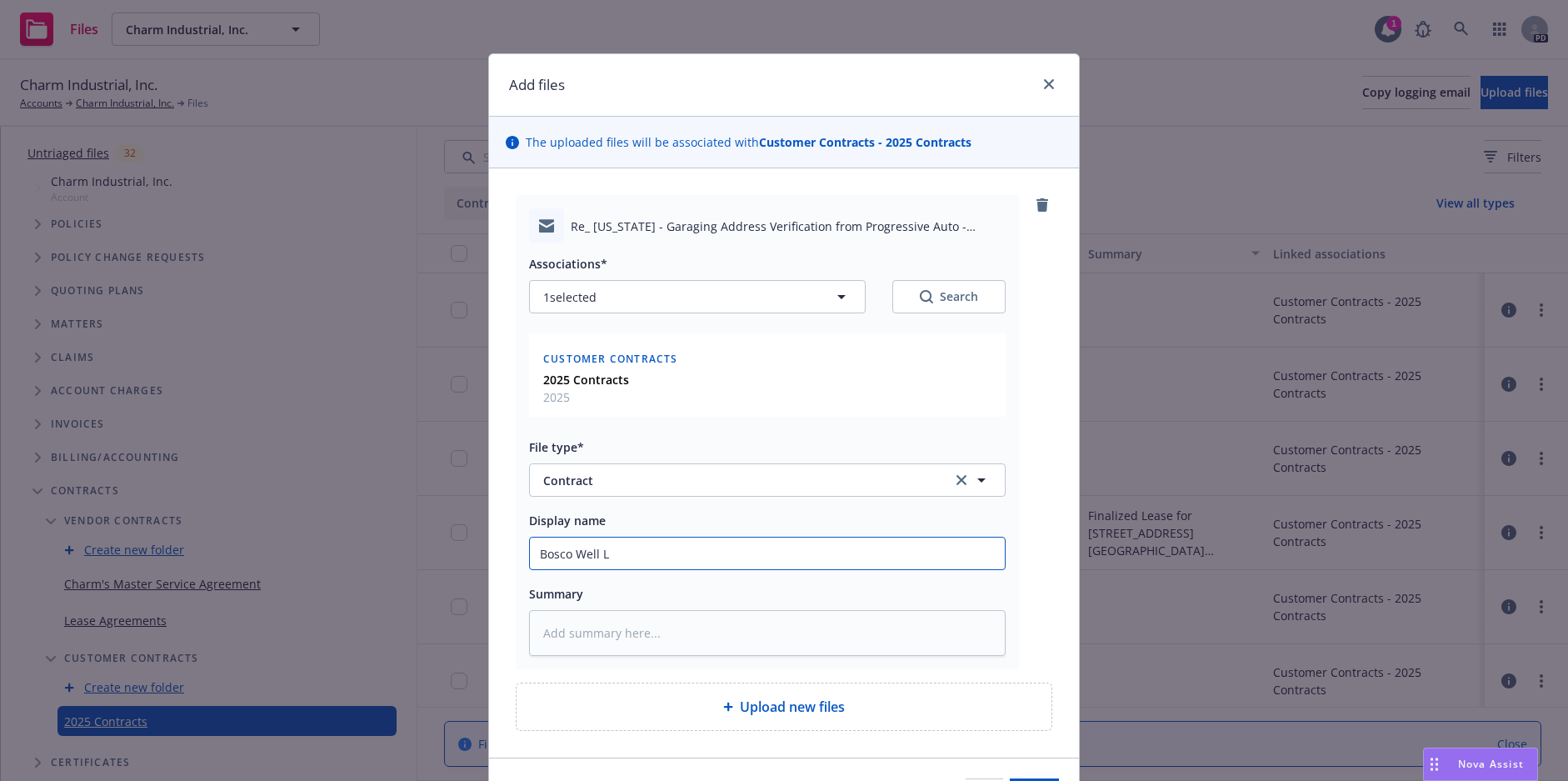
type input "Bosco Well"
type textarea "x"
type input "Bosco Well S"
type textarea "x"
type input "Bosco Well Si"
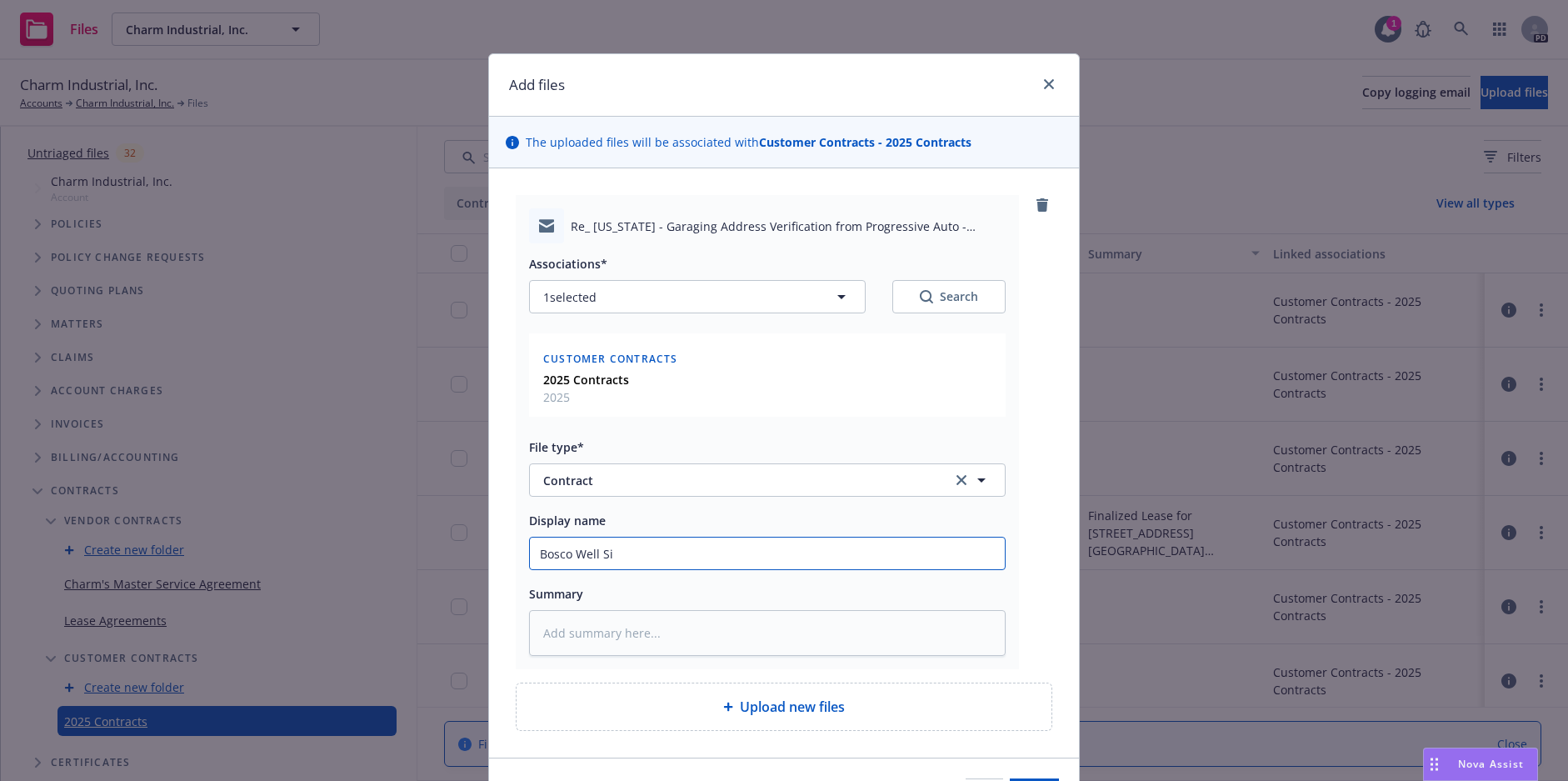
type textarea "x"
type input "Bosco Well Sil"
type textarea "x"
type input "Bosco Well Sill"
type textarea "x"
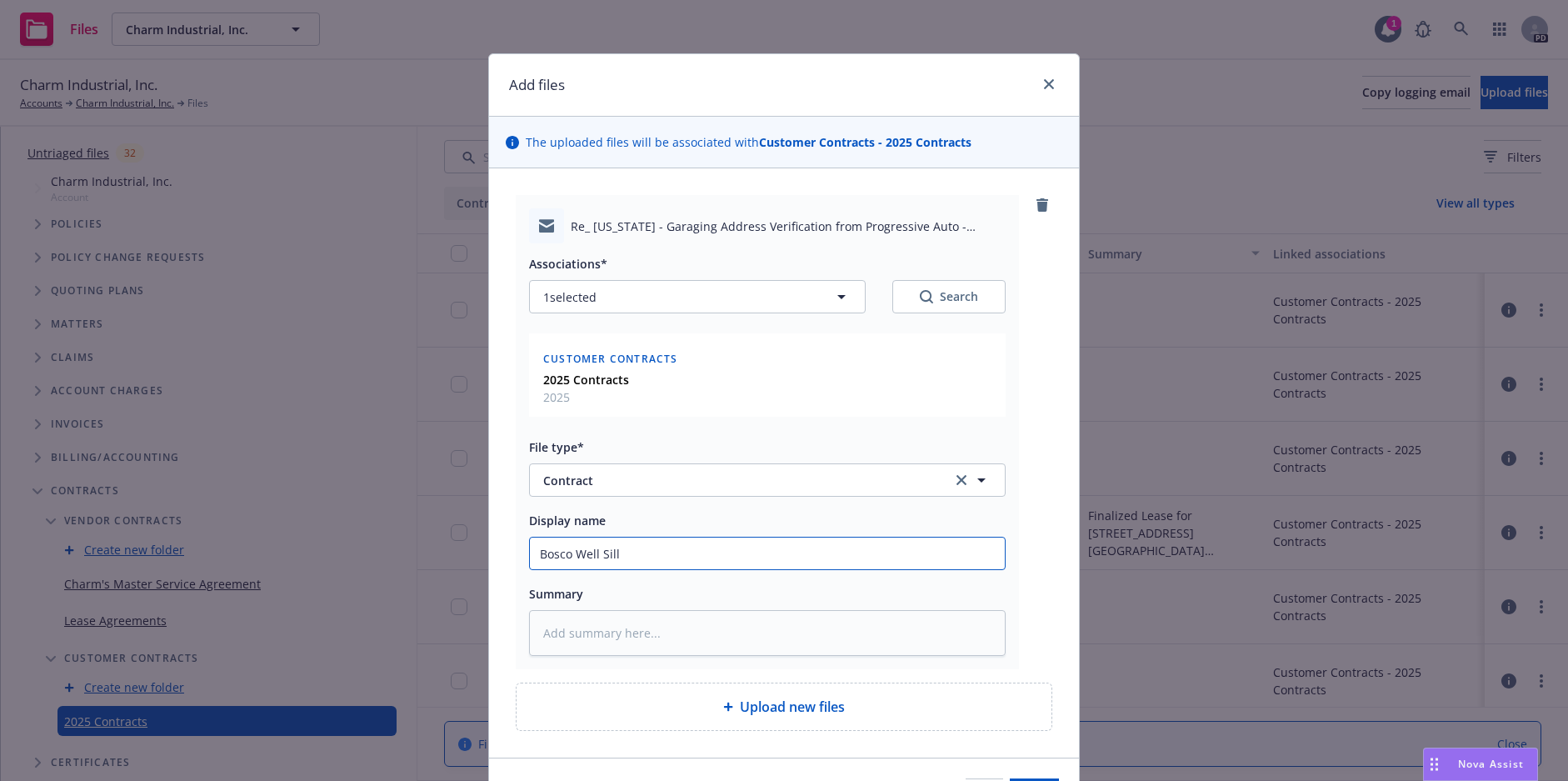
type input "Bosco Well Sil"
type textarea "x"
type input "Bosco Well Si"
type textarea "x"
type input "Bosco Well S"
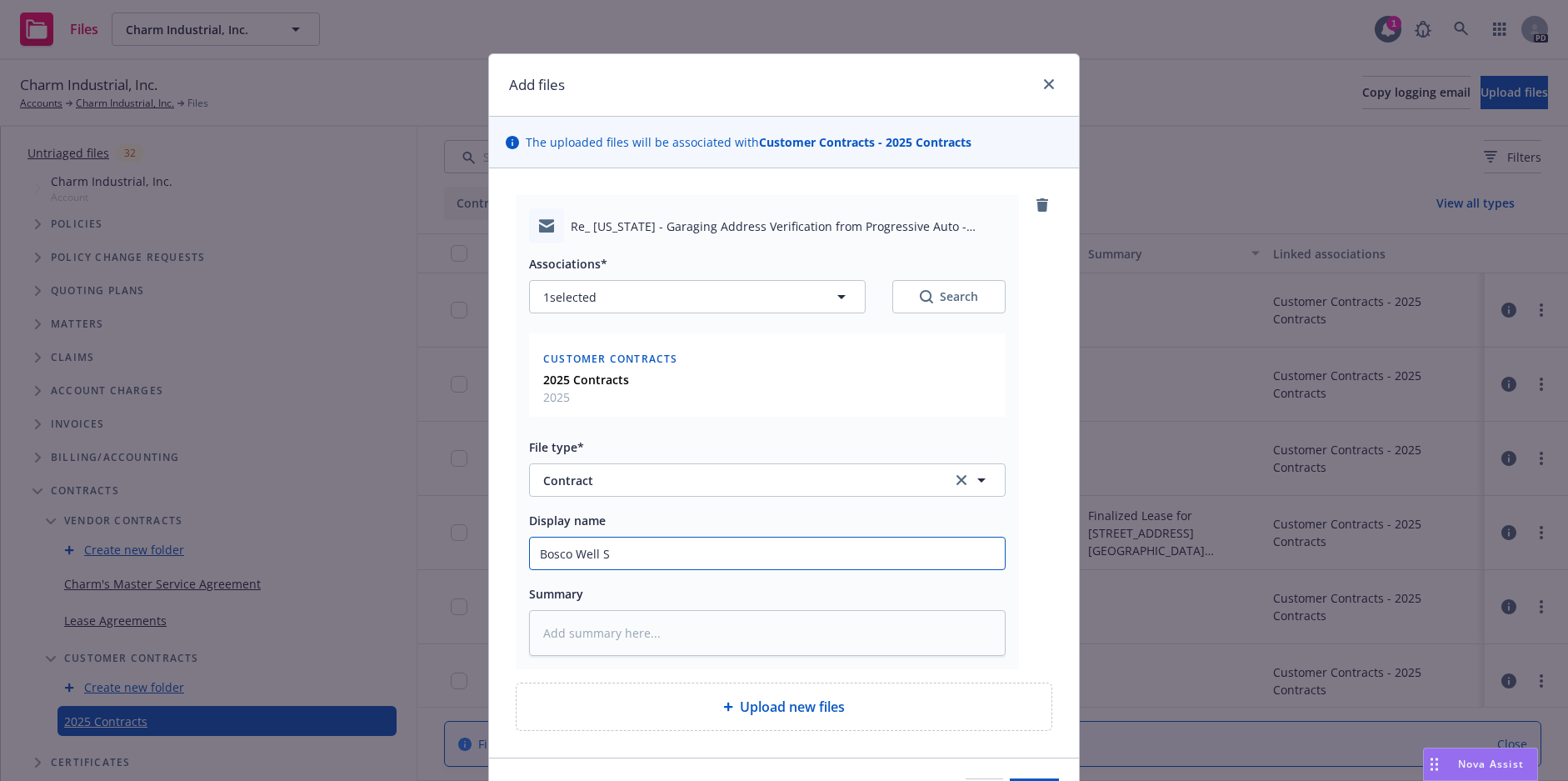
type textarea "x"
type input "Bosco Well"
type textarea "x"
type input "Bosco Well"
type textarea "x"
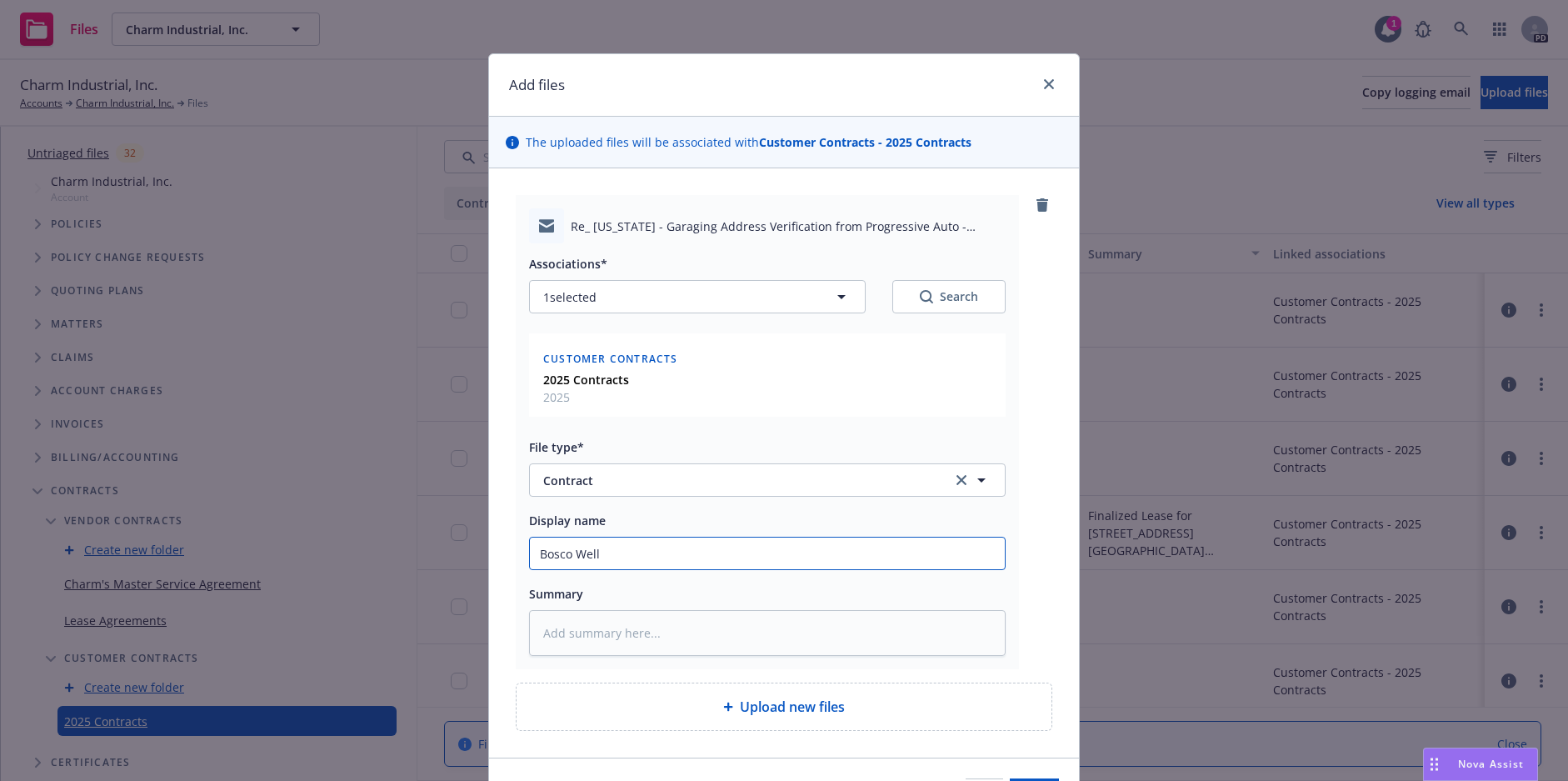
type input "Bosco Well,"
type textarea "x"
type input "Bosco Well,"
type textarea "x"
type input "Bosco Well, W"
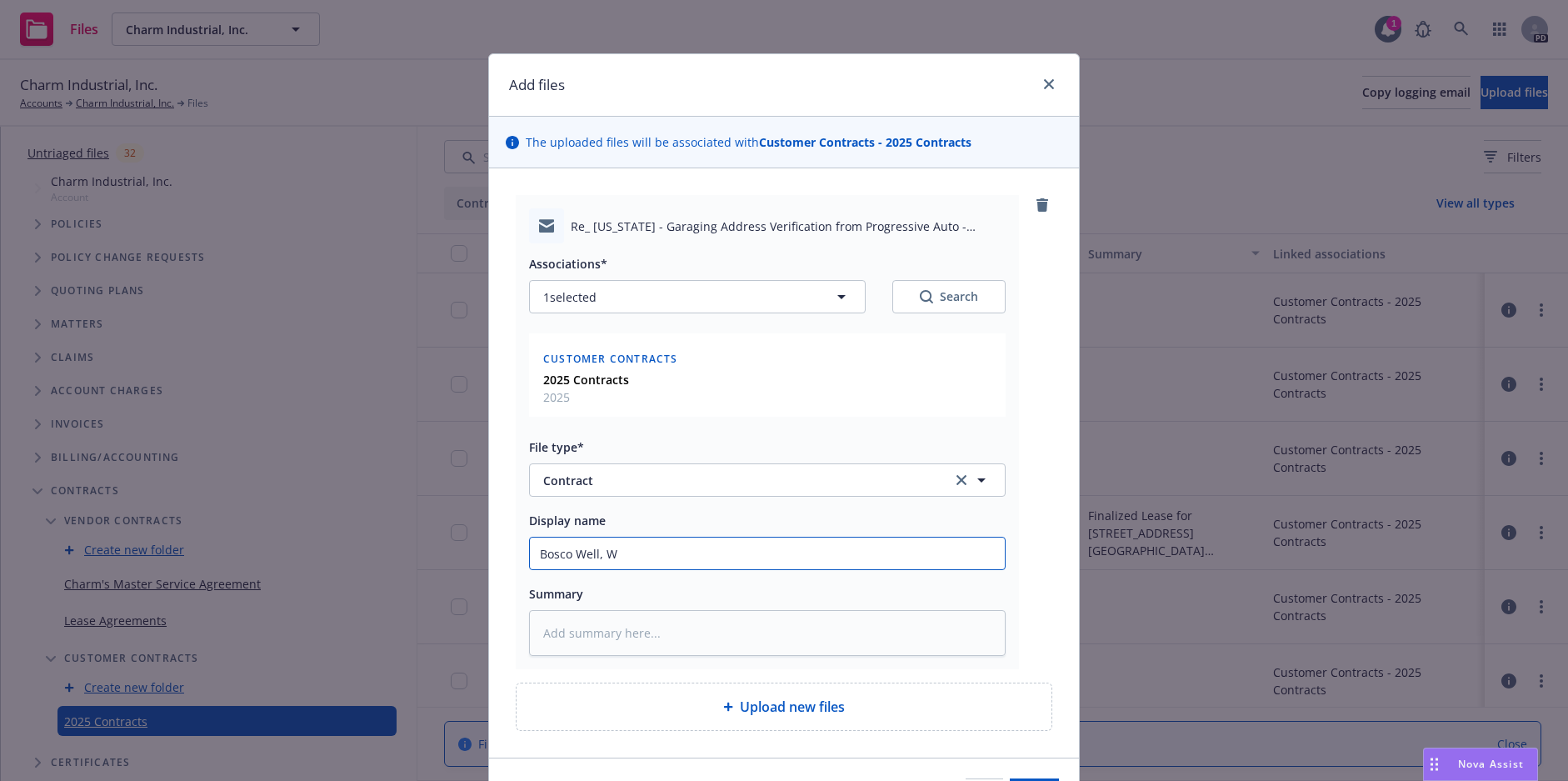
type textarea "x"
type input "Bosco Well, We"
type textarea "x"
type input "Bosco Well, Wel"
type textarea "x"
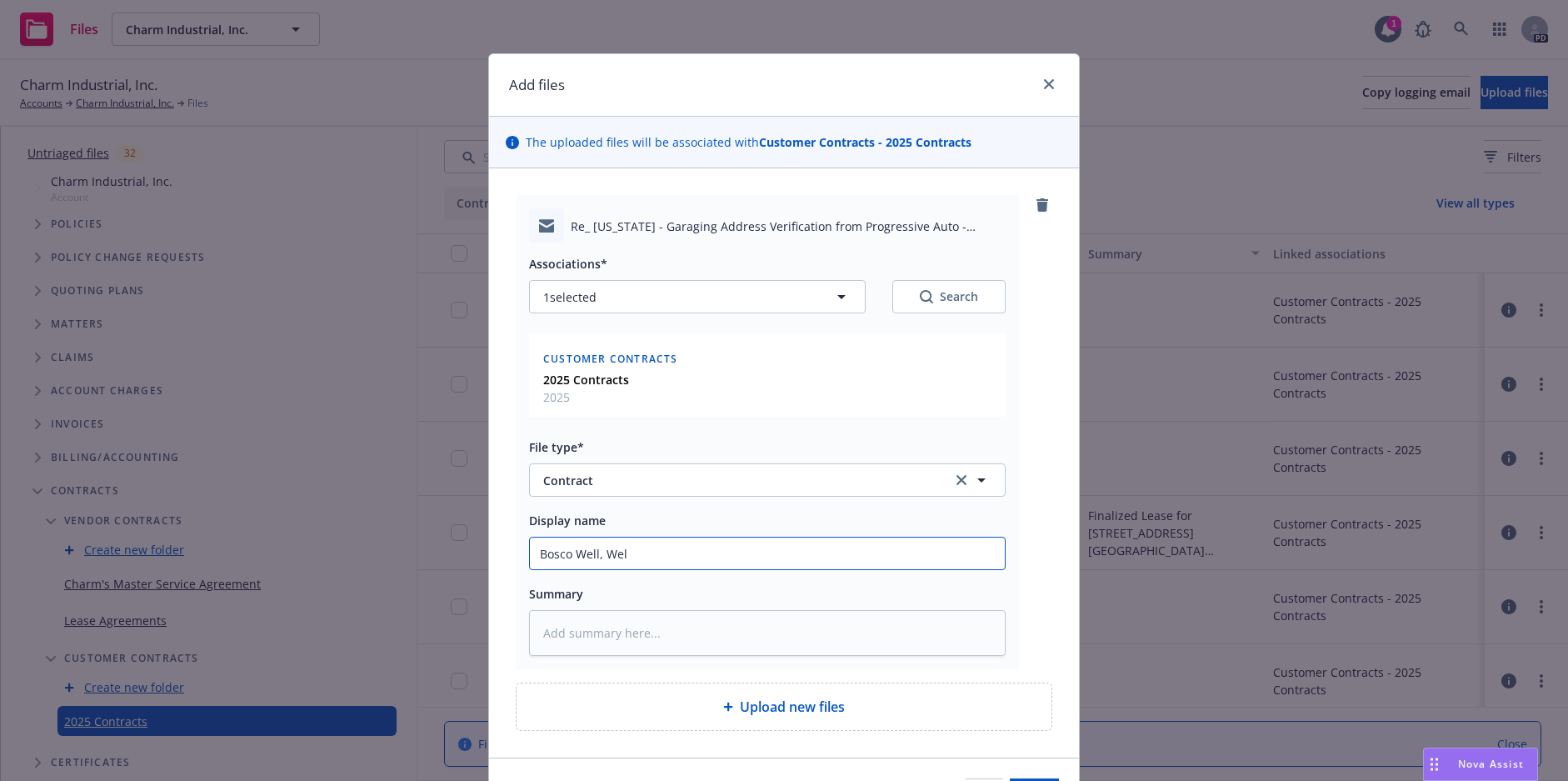
type input "Bosco Well, Well"
type textarea "x"
type input "Bosco Well, Wells"
type textarea "x"
type input "Bosco Well, Wellsi"
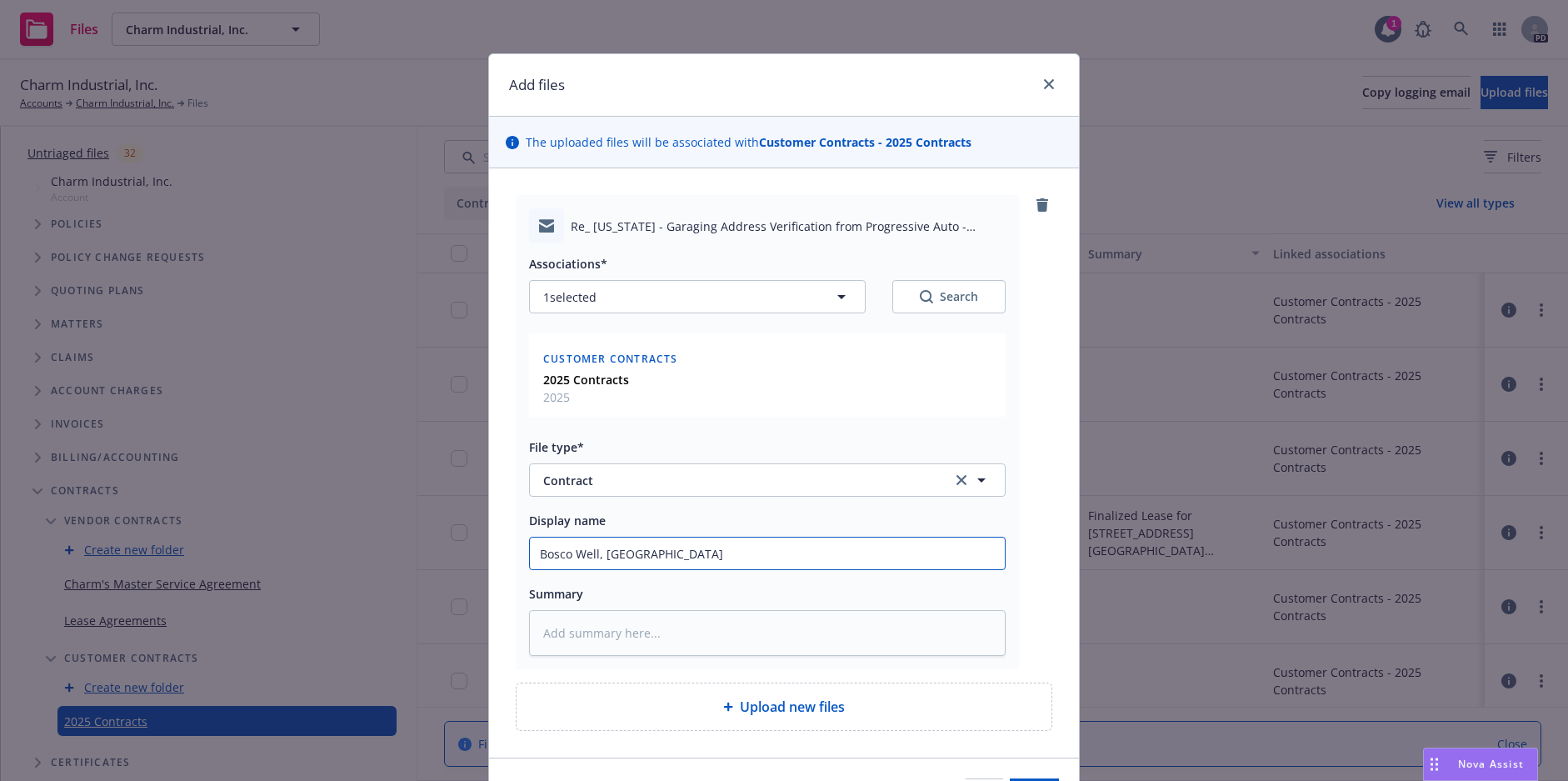
type textarea "x"
type input "Bosco Well, Wellsit"
type textarea "x"
type input "Bosco Well, Wellsite"
type textarea "x"
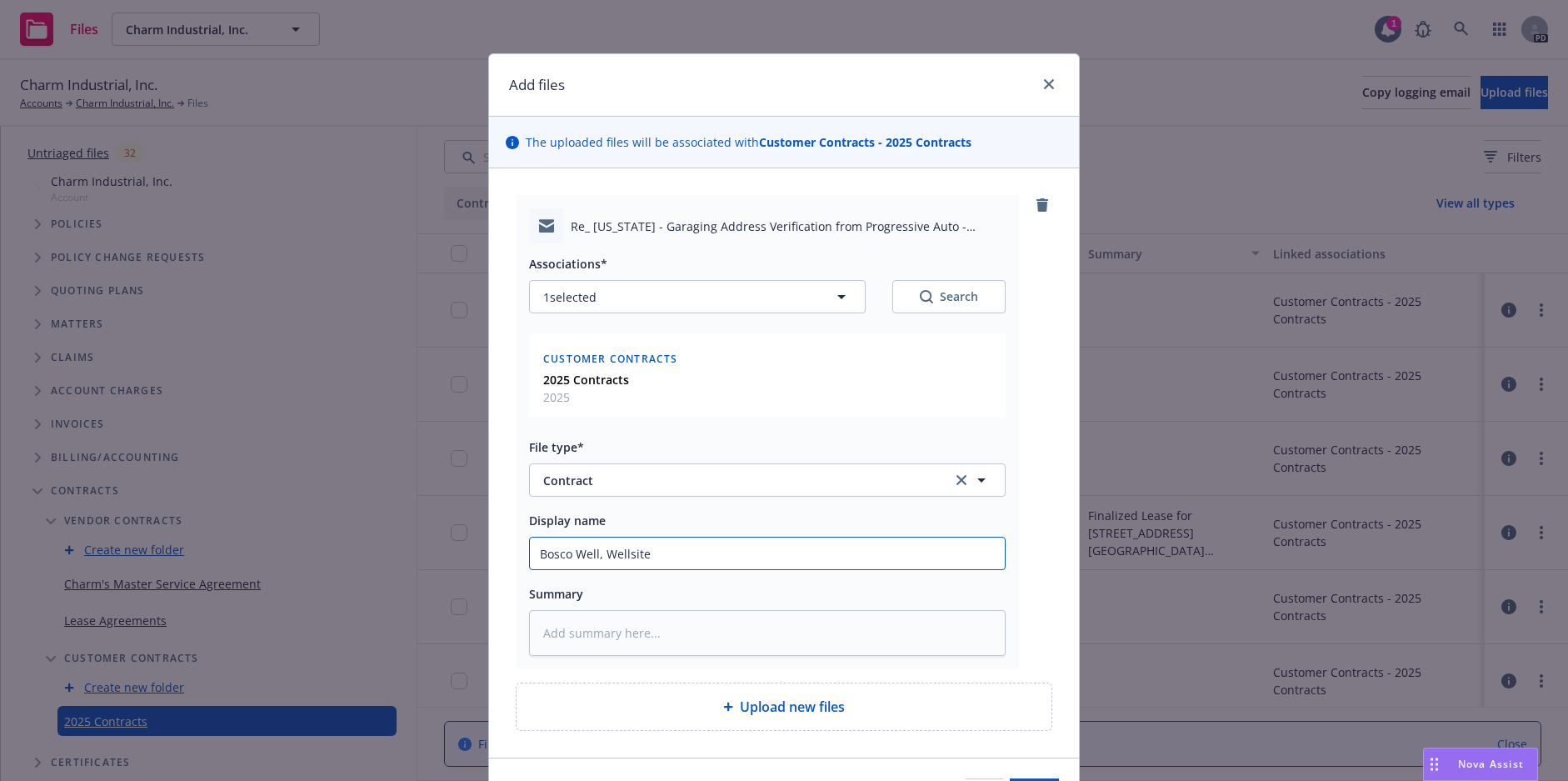
type input "Bosco Well, Wellsite,"
type textarea "x"
type input "Bosco Well, Wellsite,"
type textarea "x"
type input "Bosco Well, Wellsite, an"
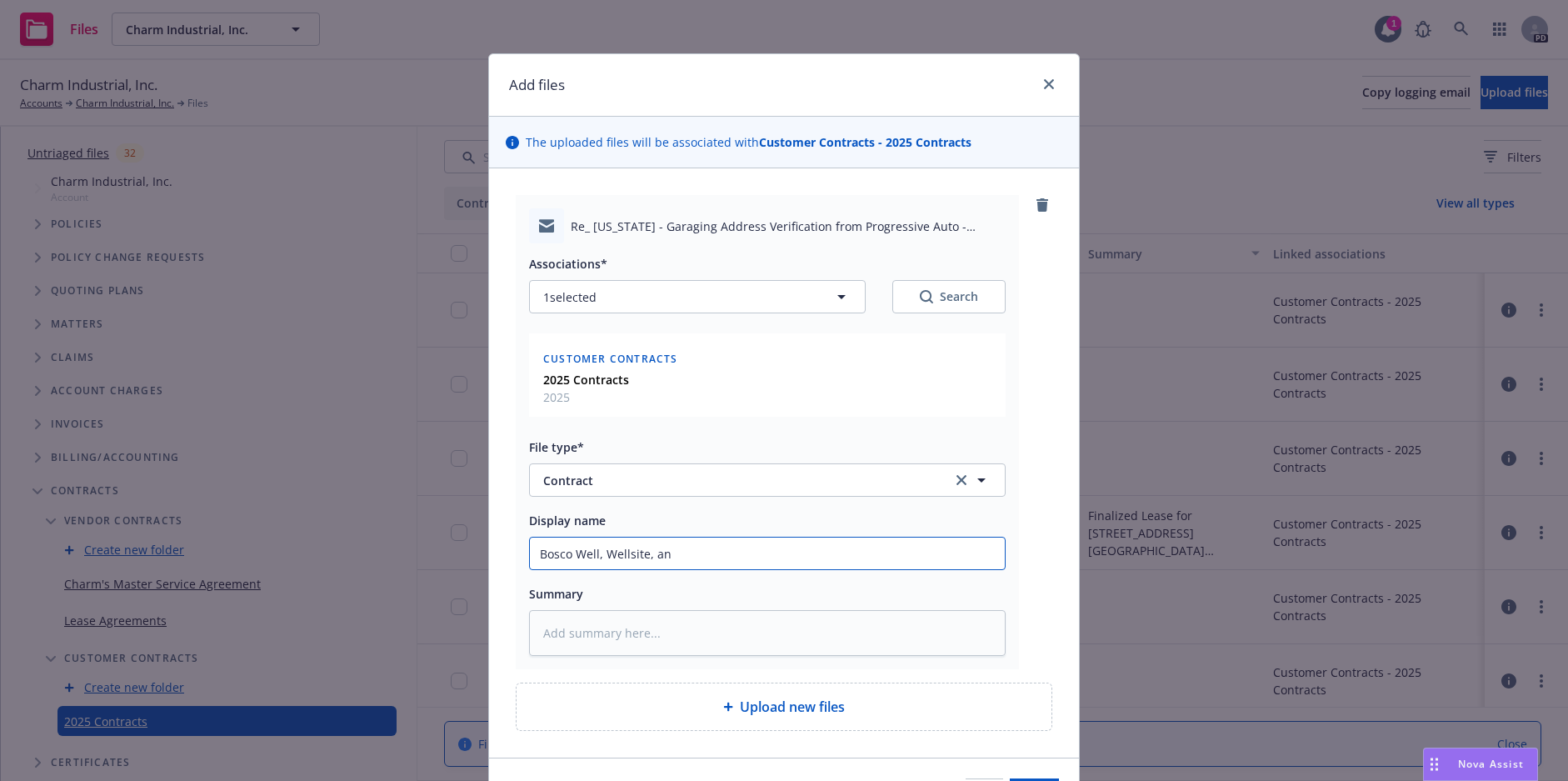
type textarea "x"
type input "Bosco Well, Wellsite, and"
type textarea "x"
type input "Bosco Well, Wellsite, and"
type textarea "x"
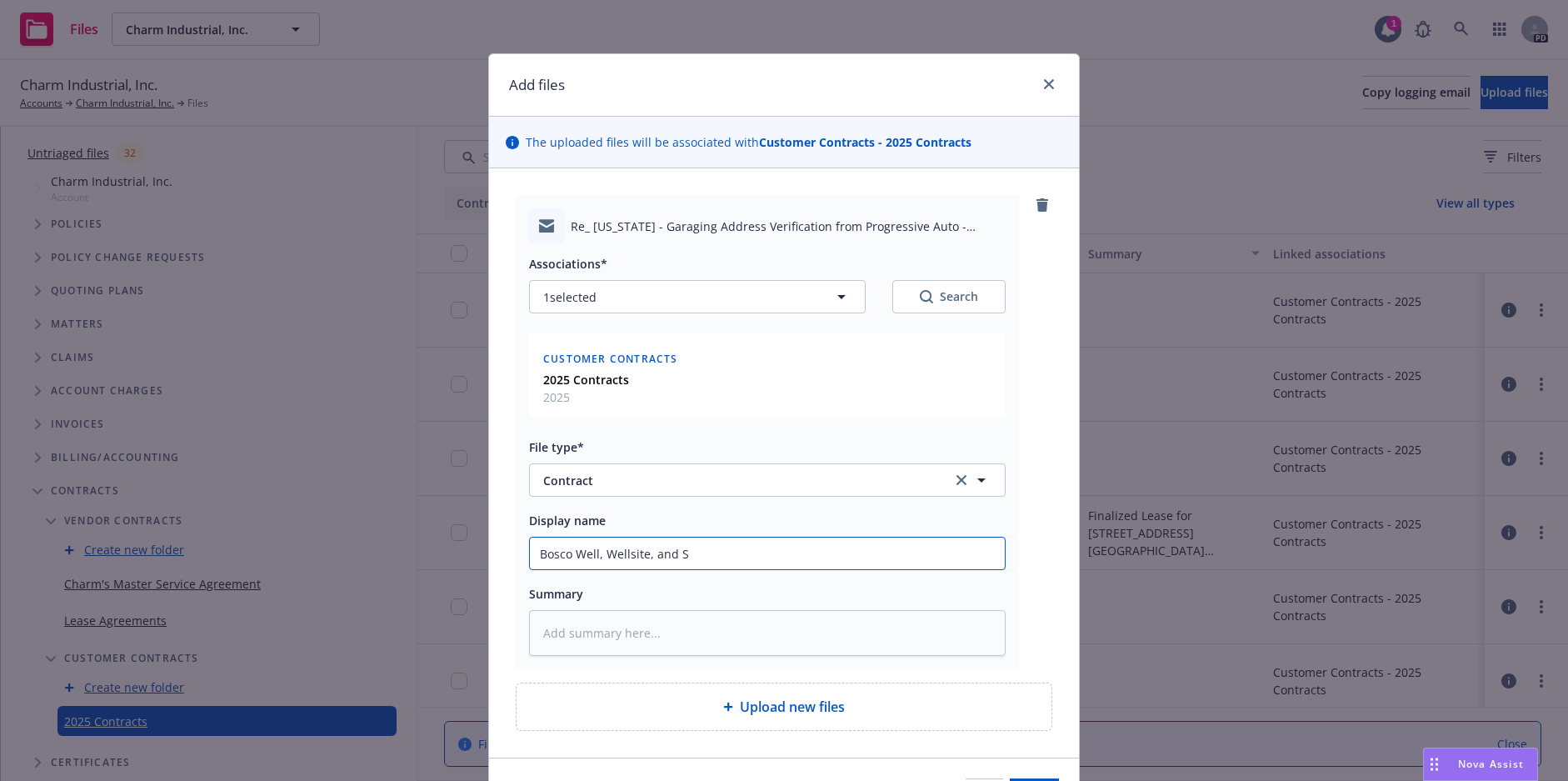
type input "Bosco Well, Wellsite, and Su"
type textarea "x"
type input "Bosco Well, Wellsite, and Sub"
type textarea "x"
type input "Bosco Well, Wellsite, and Subs"
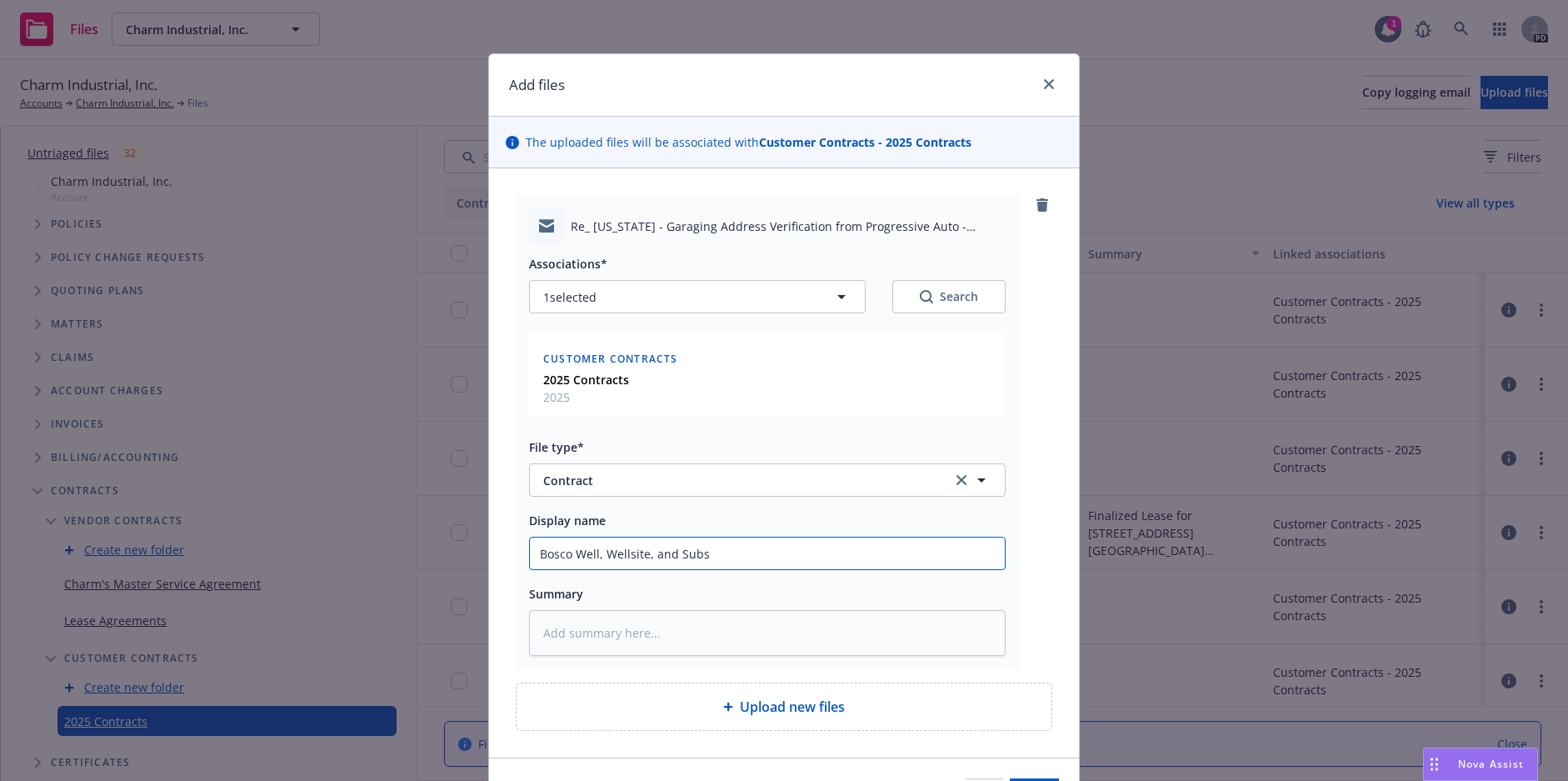
type textarea "x"
type input "Bosco Well, Wellsite, and Subsu"
type textarea "x"
type input "Bosco Well, Wellsite, and Subsur"
type textarea "x"
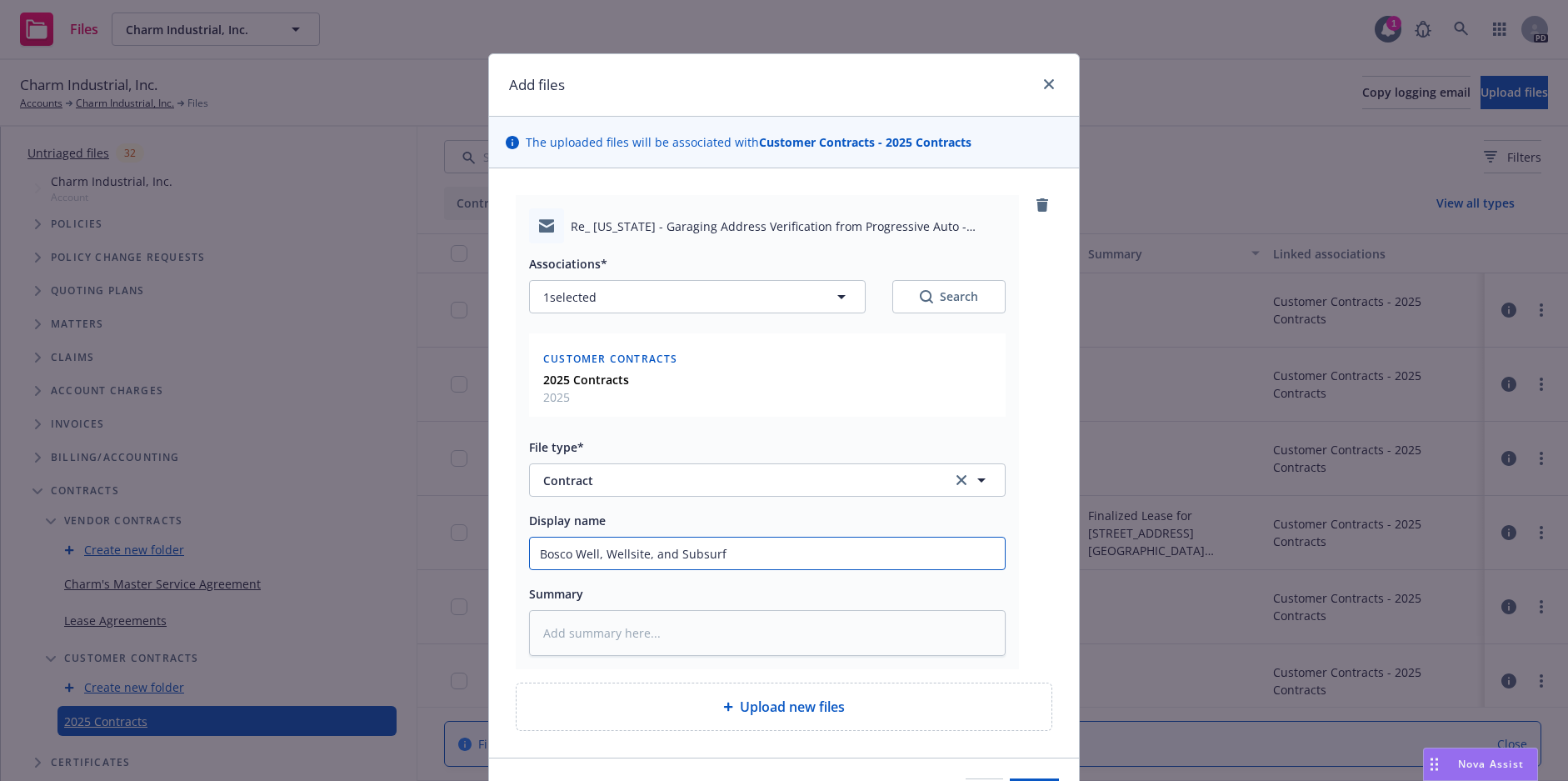
type input "Bosco Well, Wellsite, and Subsurfa"
type textarea "x"
type input "Bosco Well, Wellsite, and Subsurfac"
type textarea "x"
type input "Bosco Well, Wellsite, and Subsurface"
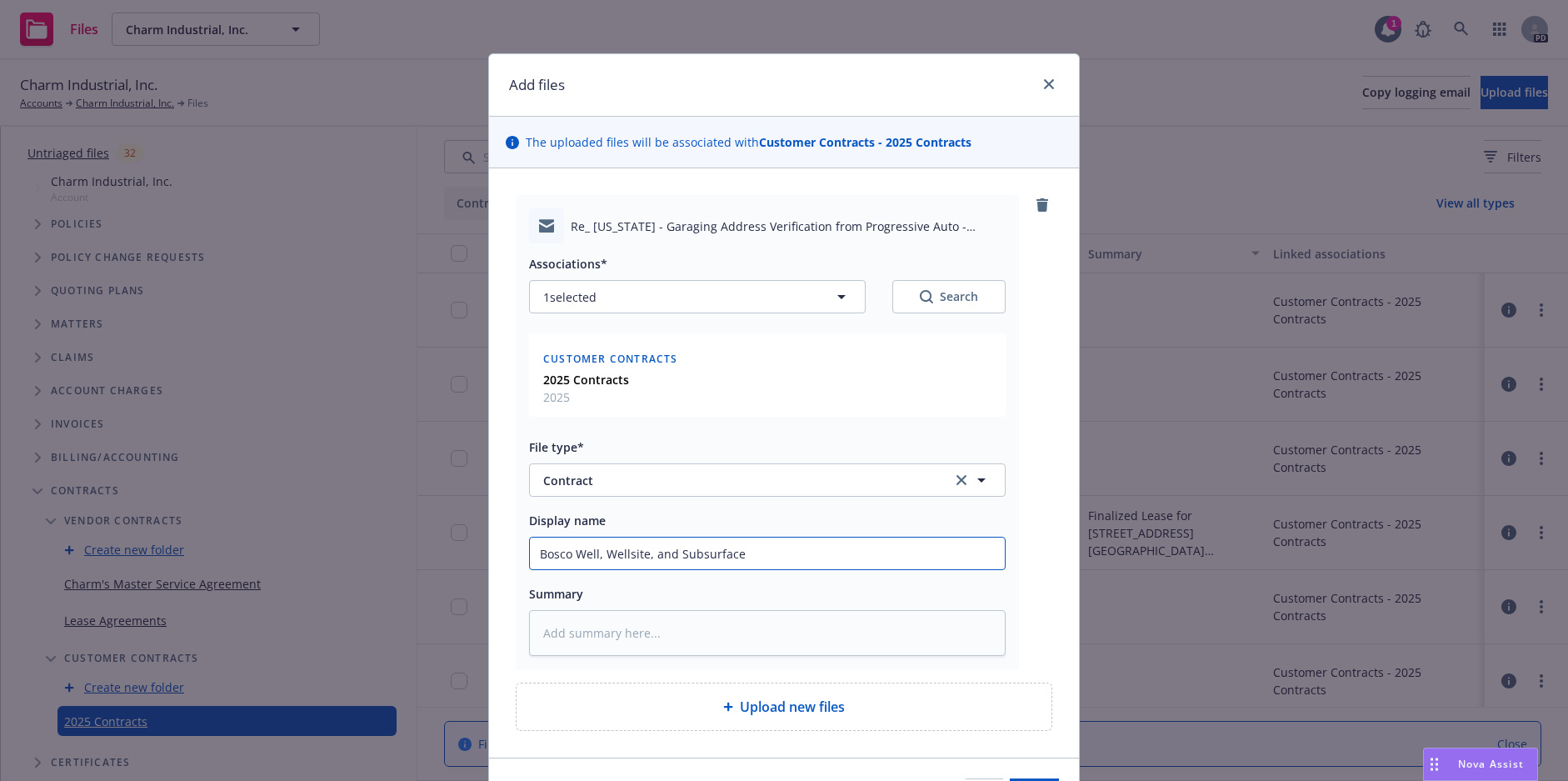
type textarea "x"
type input "Bosco Well, Wellsite, and Subsurface"
type textarea "x"
type input "Bosco Well, Wellsite, and Subsurface St"
type textarea "x"
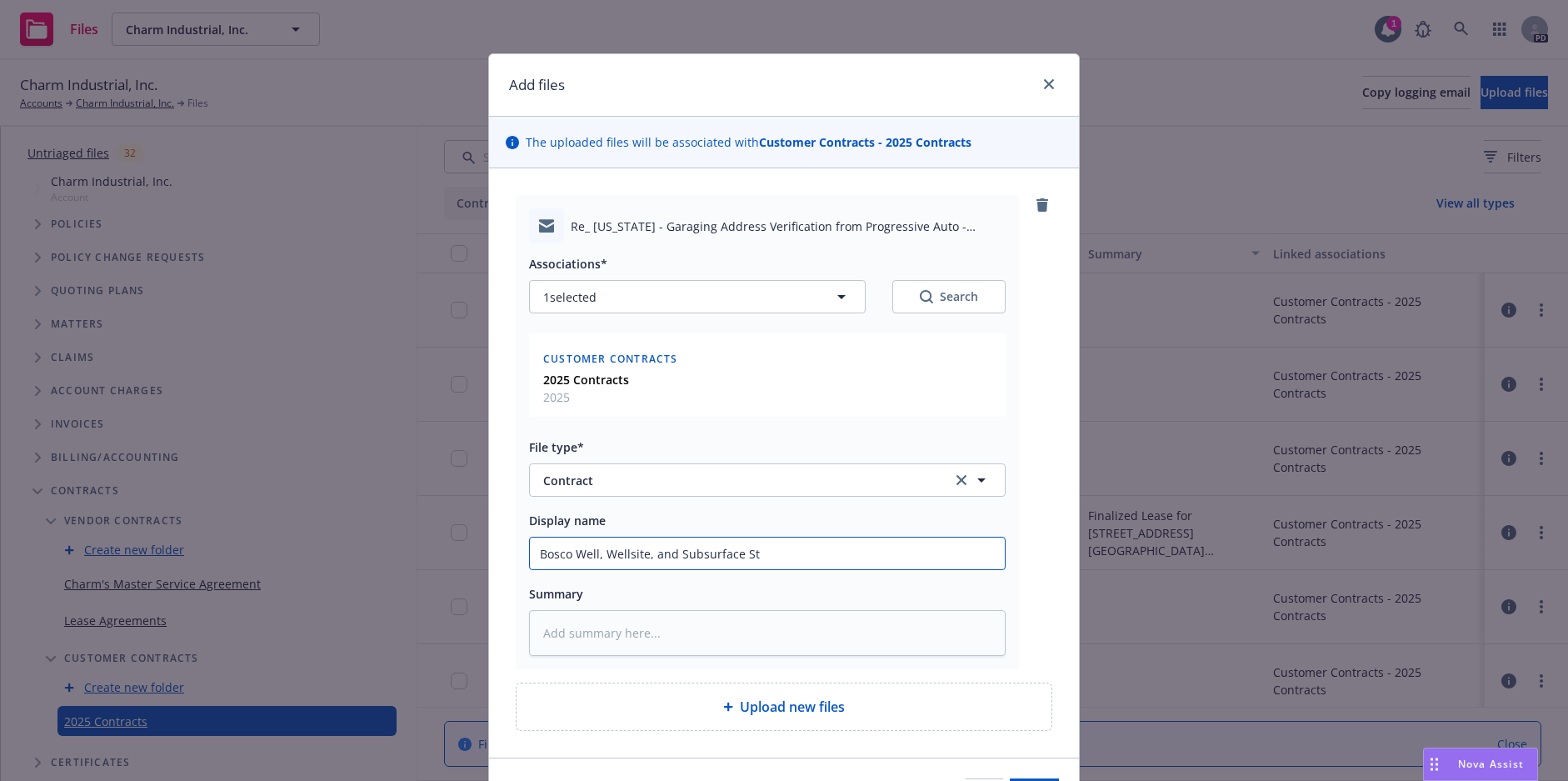
type input "Bosco Well, Wellsite, and Subsurface Sto"
type textarea "x"
type input "Bosco Well, Wellsite, and Subsurface Stora"
type textarea "x"
type input "Bosco Well, Wellsite, and Subsurface Storag"
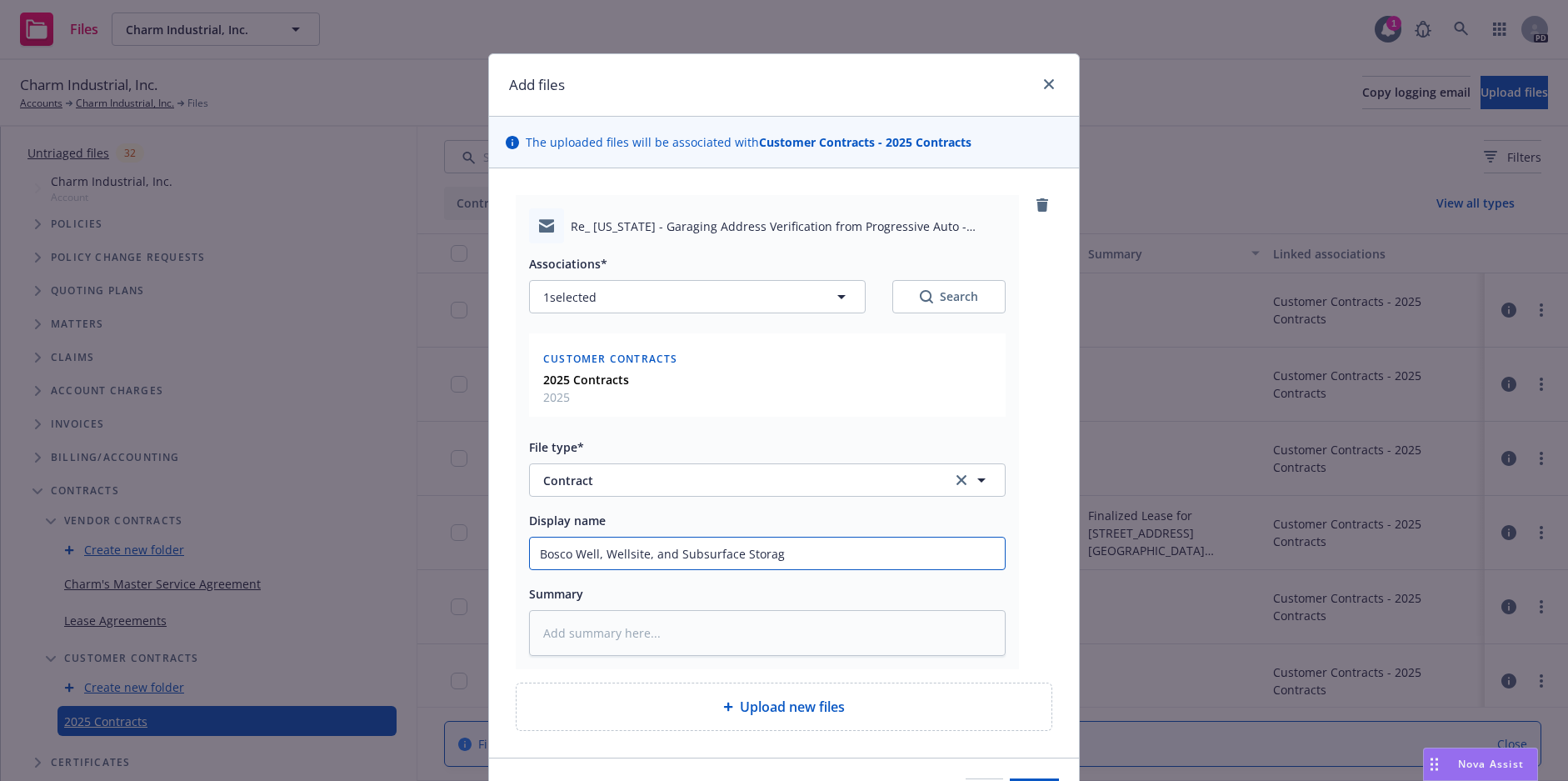
type textarea "x"
type input "Bosco Well, Wellsite, and Subsurface Storage"
type textarea "x"
type input "Bosco Well, Wellsite, and Subsurface Storage"
type textarea "x"
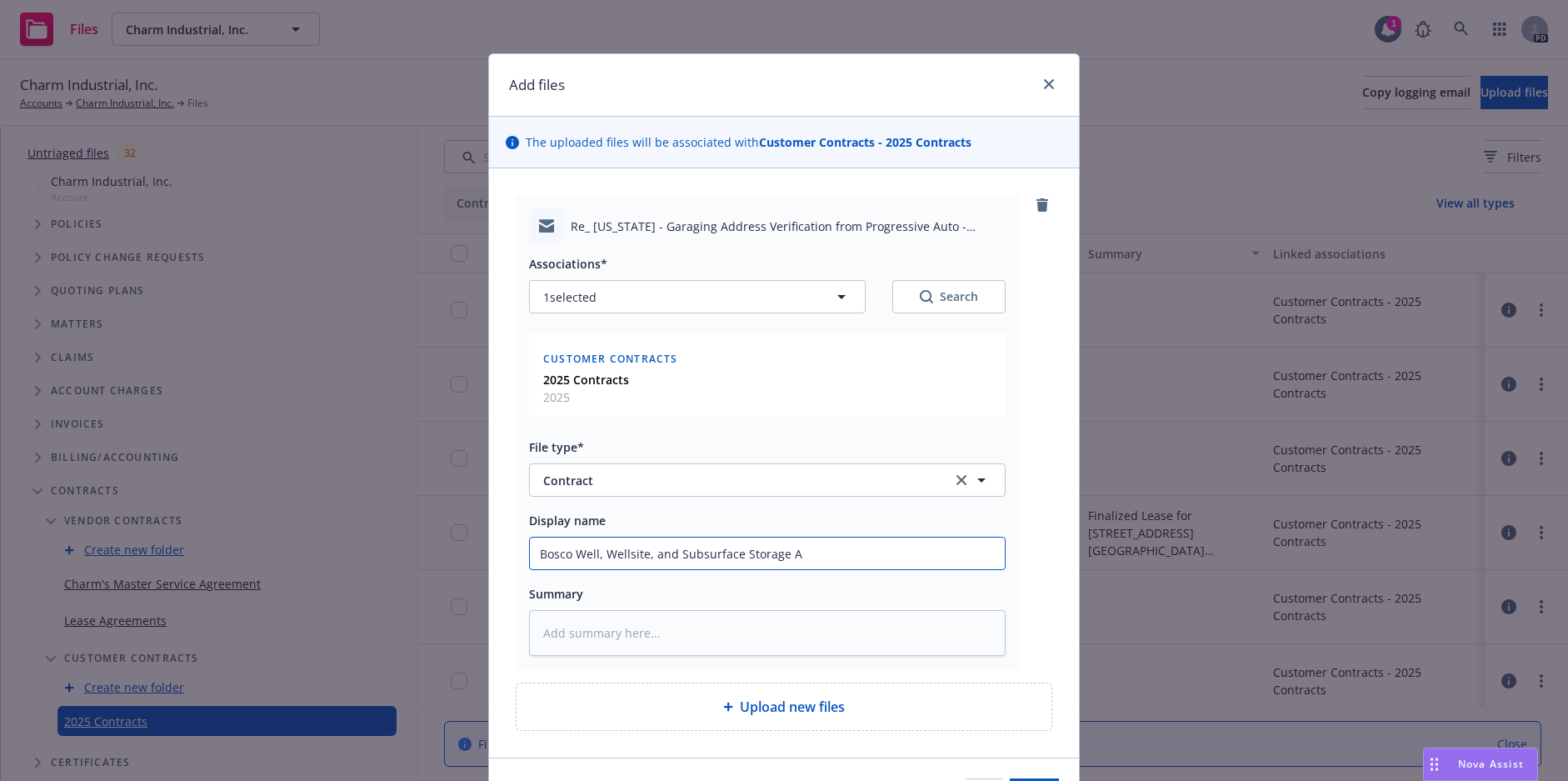
type input "Bosco Well, Wellsite, and Subsurface Storage Ag"
type textarea "x"
type input "Bosco Well, Wellsite, and Subsurface Storage Agr"
type textarea "x"
type input "Bosco Well, Wellsite, and Subsurface Storage Agre"
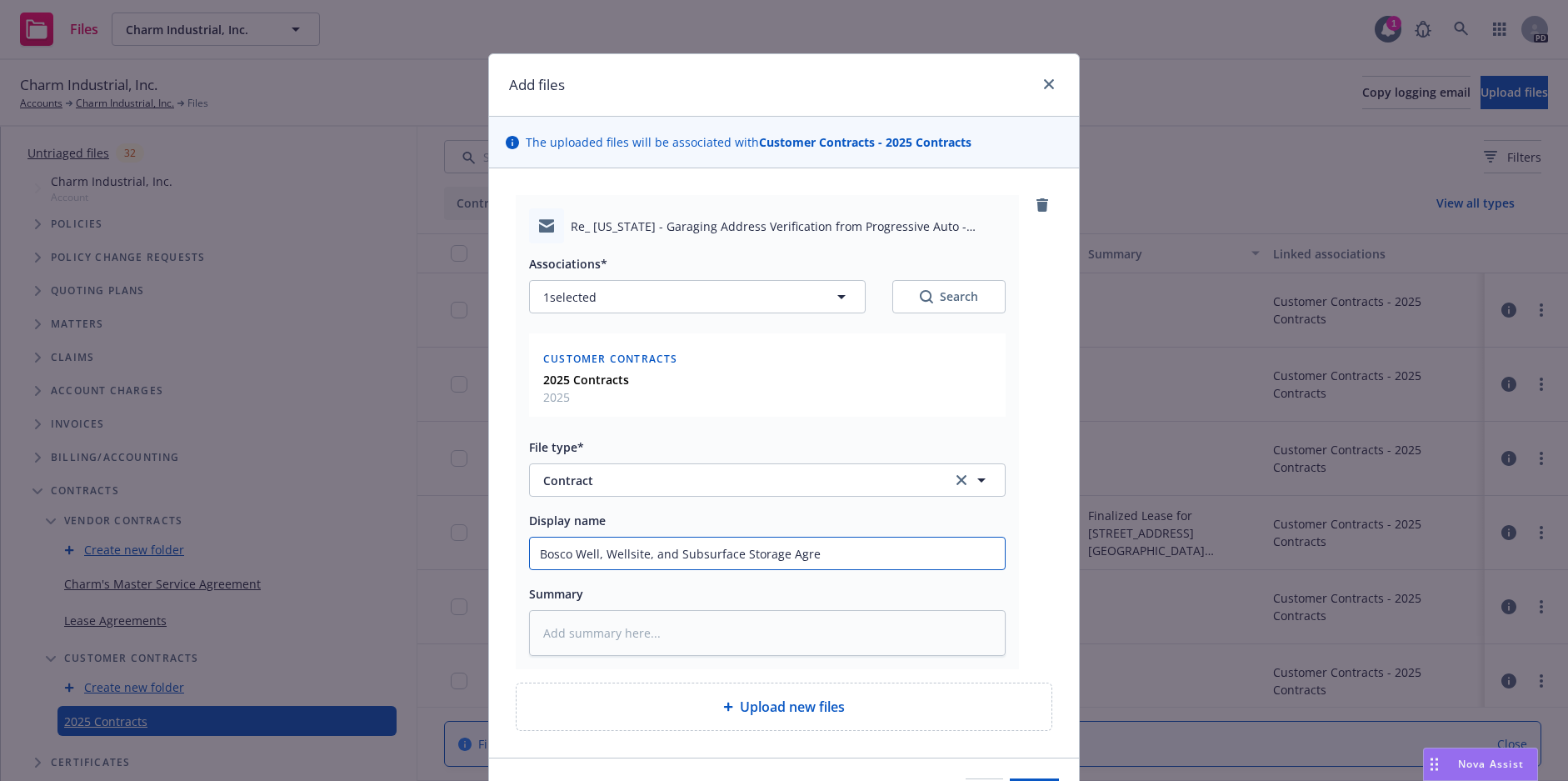
type textarea "x"
type input "Bosco Well, Wellsite, and Subsurface Storage Agree"
type textarea "x"
type input "Bosco Well, Wellsite, and Subsurface Storage Agreem"
type textarea "x"
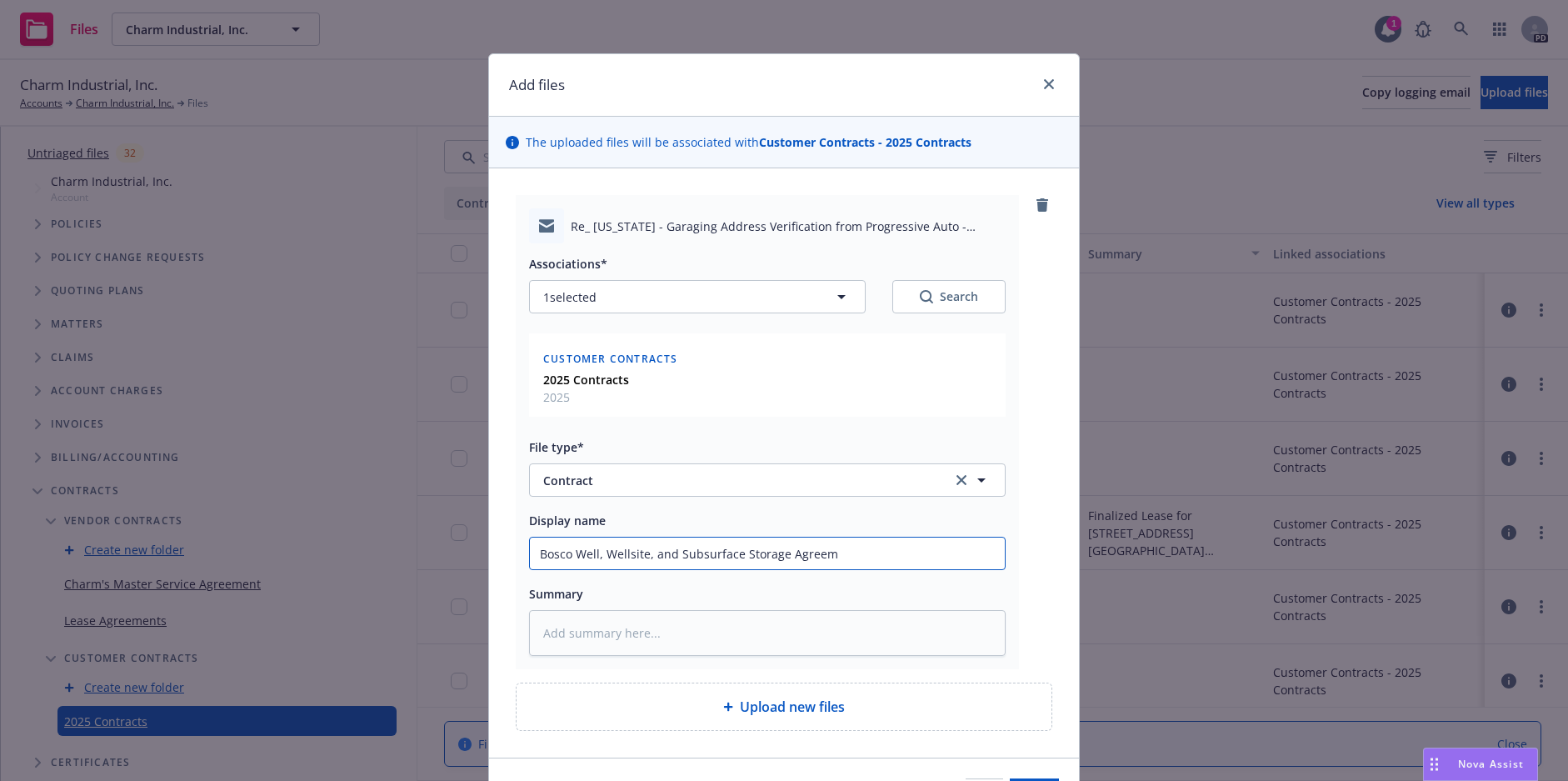
type input "Bosco Well, Wellsite, and Subsurface Storage Agreeme"
type textarea "x"
type input "Bosco Well, Wellsite, and Subsurface Storage Agreemen"
type textarea "x"
type input "Bosco Well, Wellsite, and Subsurface Storage Agreement"
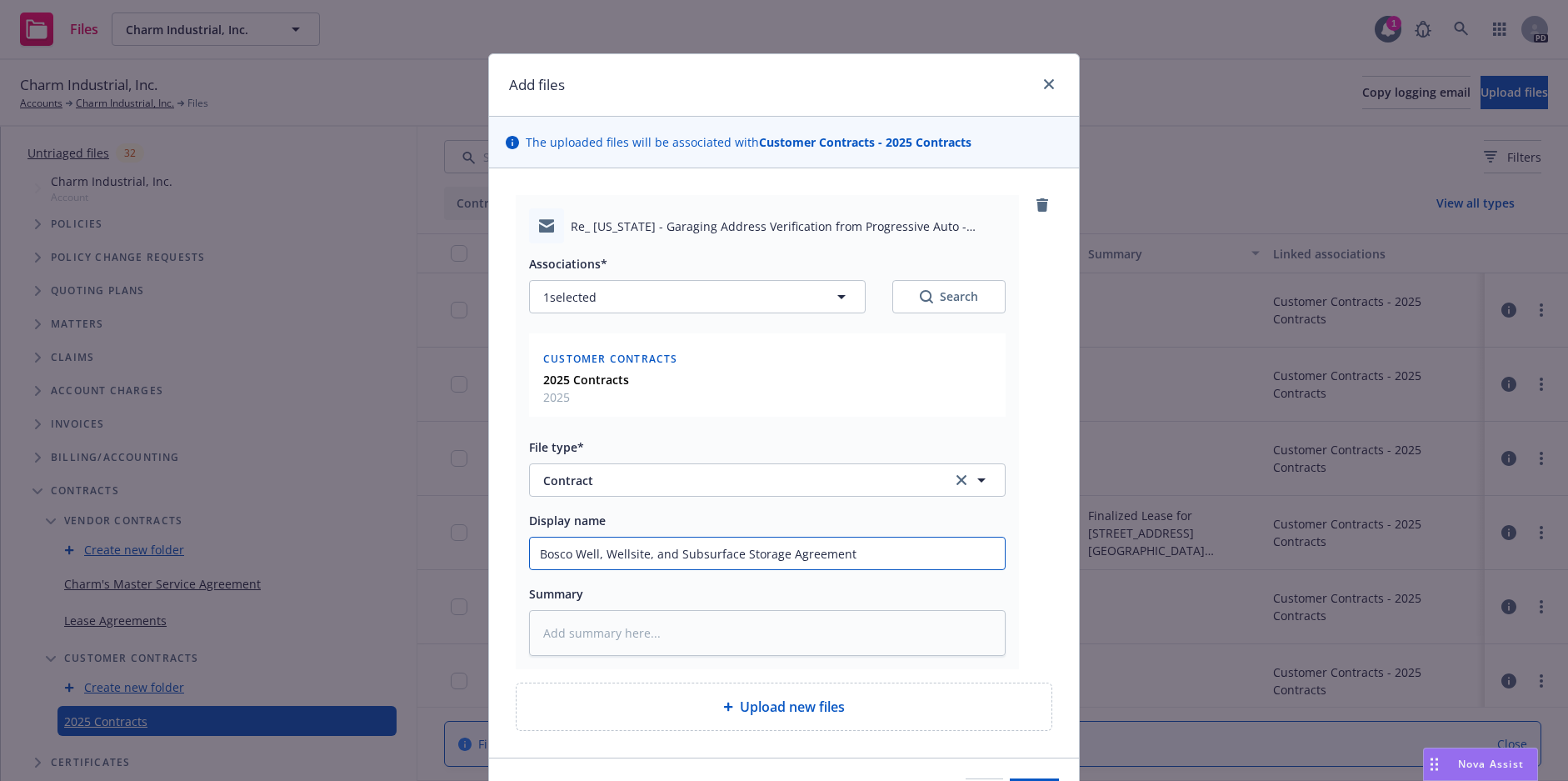
click at [531, 552] on input "Bosco Well, Wellsite, and Subsurface Storage Agreement" at bounding box center [767, 553] width 475 height 32
type textarea "x"
type input "eBosco Well, Wellsite, and Subsurface Storage Agreement"
type textarea "x"
type input "emBosco Well, Wellsite, and Subsurface Storage Agreement"
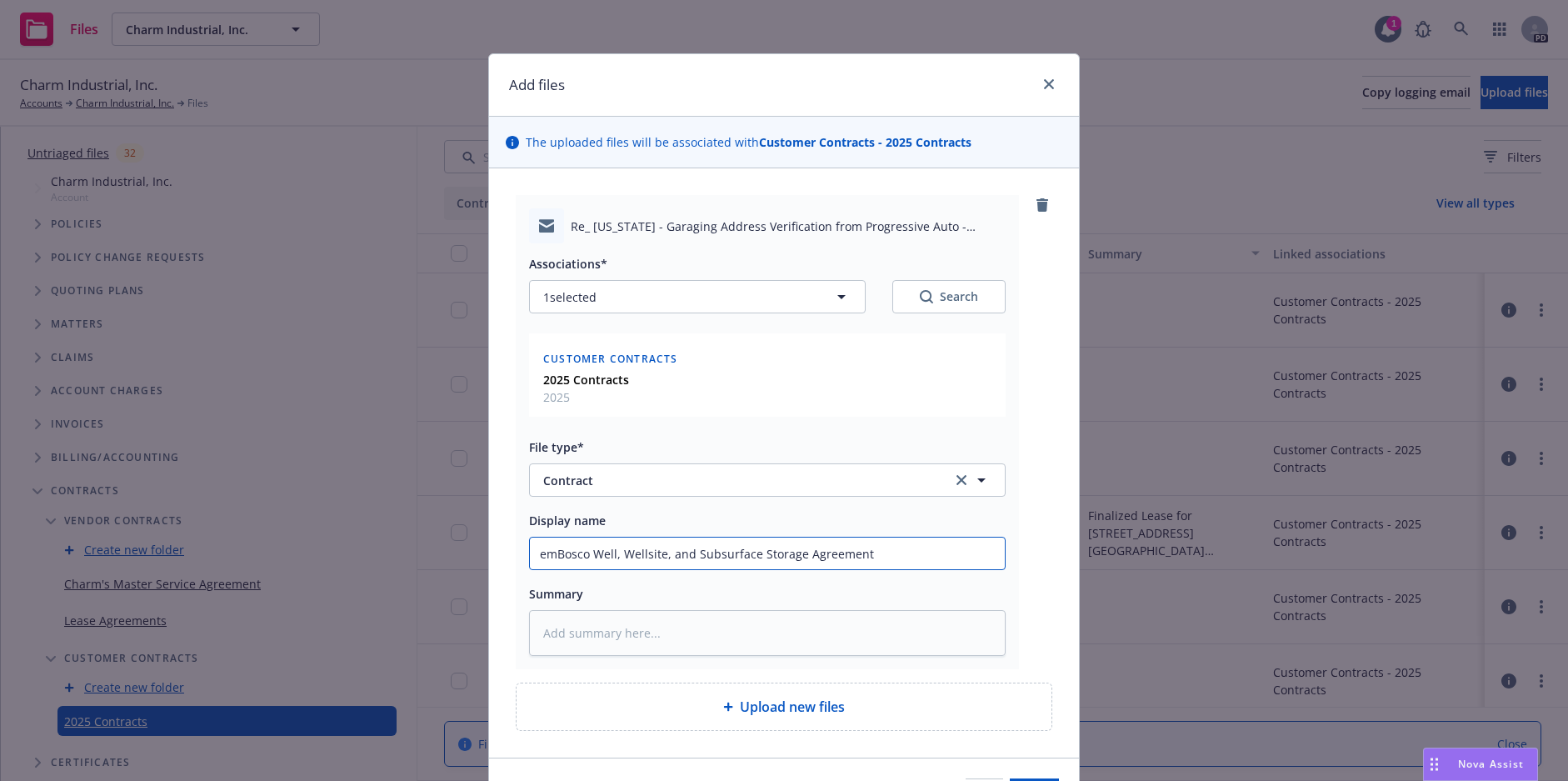
type textarea "x"
type input "emaBosco Well, Wellsite, and Subsurface Storage Agreement"
type textarea "x"
type input "emaiBosco Well, Wellsite, and Subsurface Storage Agreement"
type textarea "x"
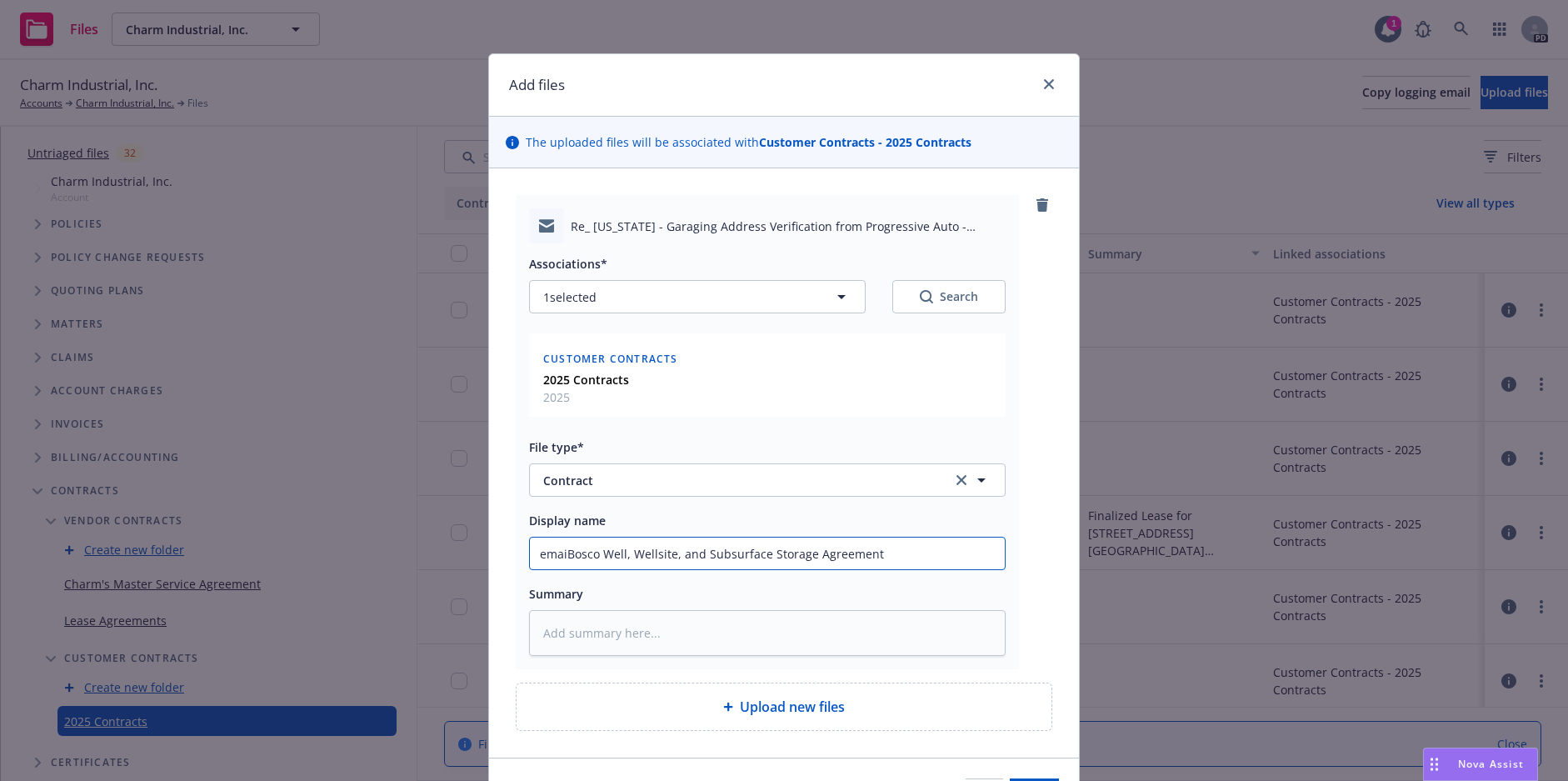
type input "emailBosco Well, Wellsite, and Subsurface Storage Agreement"
type textarea "x"
type input "email Bosco Well, Wellsite, and Subsurface Storage Agreement"
type textarea "x"
type input "email rBosco Well, Wellsite, and Subsurface Storage Agreement"
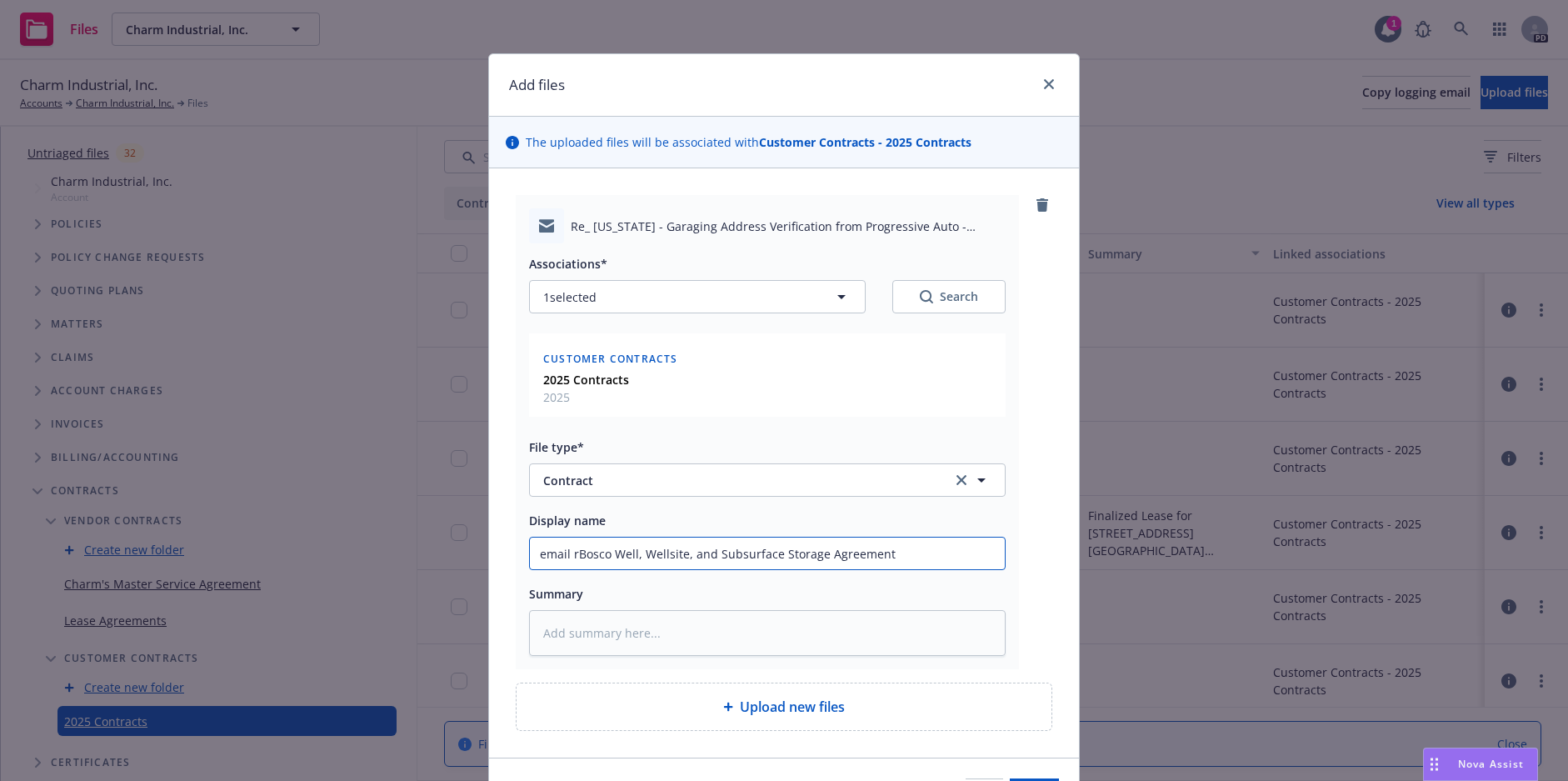
type textarea "x"
type input "email reBosco Well, Wellsite, and Subsurface Storage Agreement"
type textarea "x"
type input "email recBosco Well, Wellsite, and Subsurface Storage Agreement"
type textarea "x"
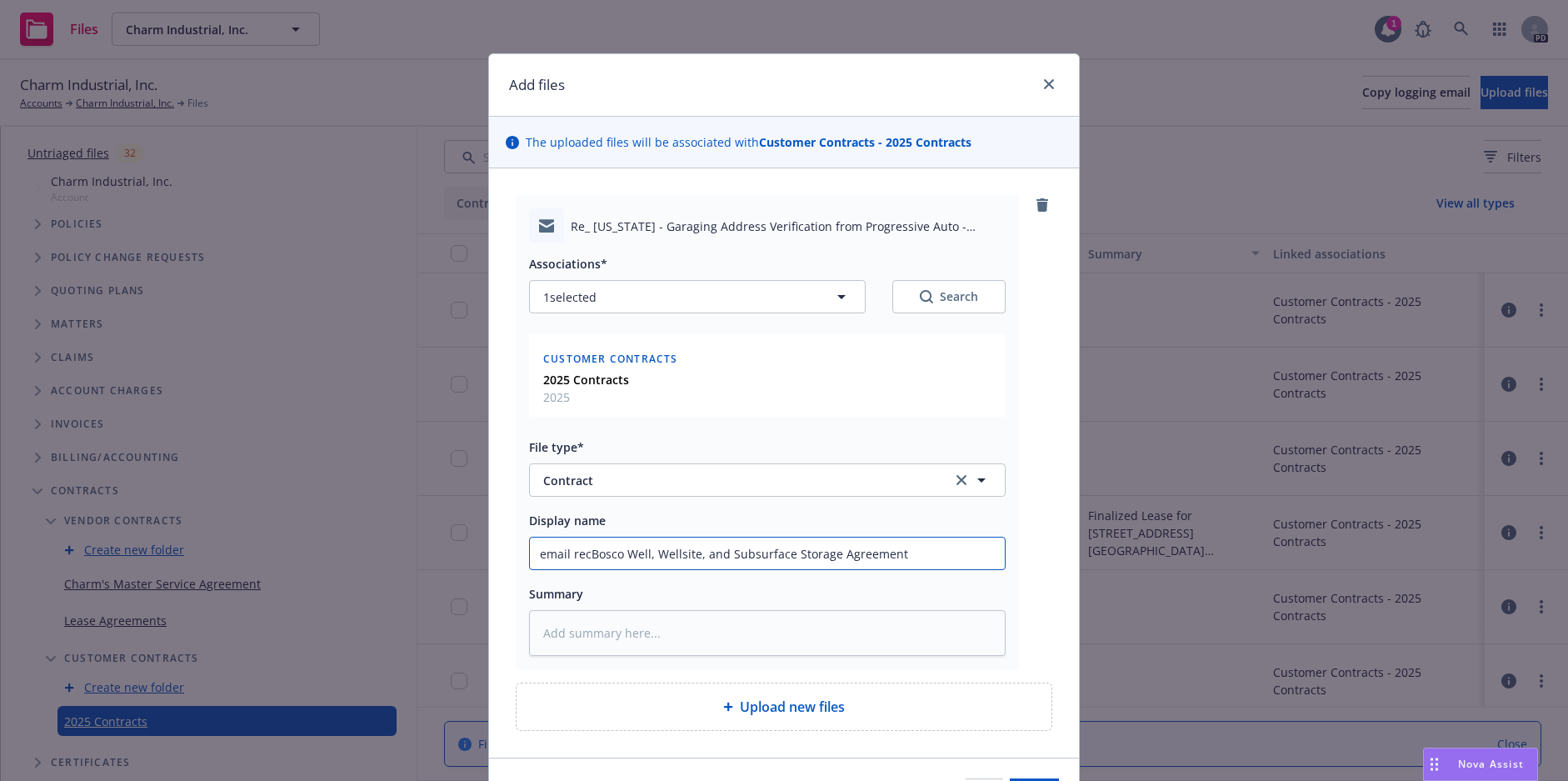
type input "email rec'Bosco Well, Wellsite, and Subsurface Storage Agreement"
type textarea "x"
type input "email rec'lBosco Well, Wellsite, and Subsurface Storage Agreement"
type textarea "x"
type input "email rec'ldBosco Well, Wellsite, and Subsurface Storage Agreement"
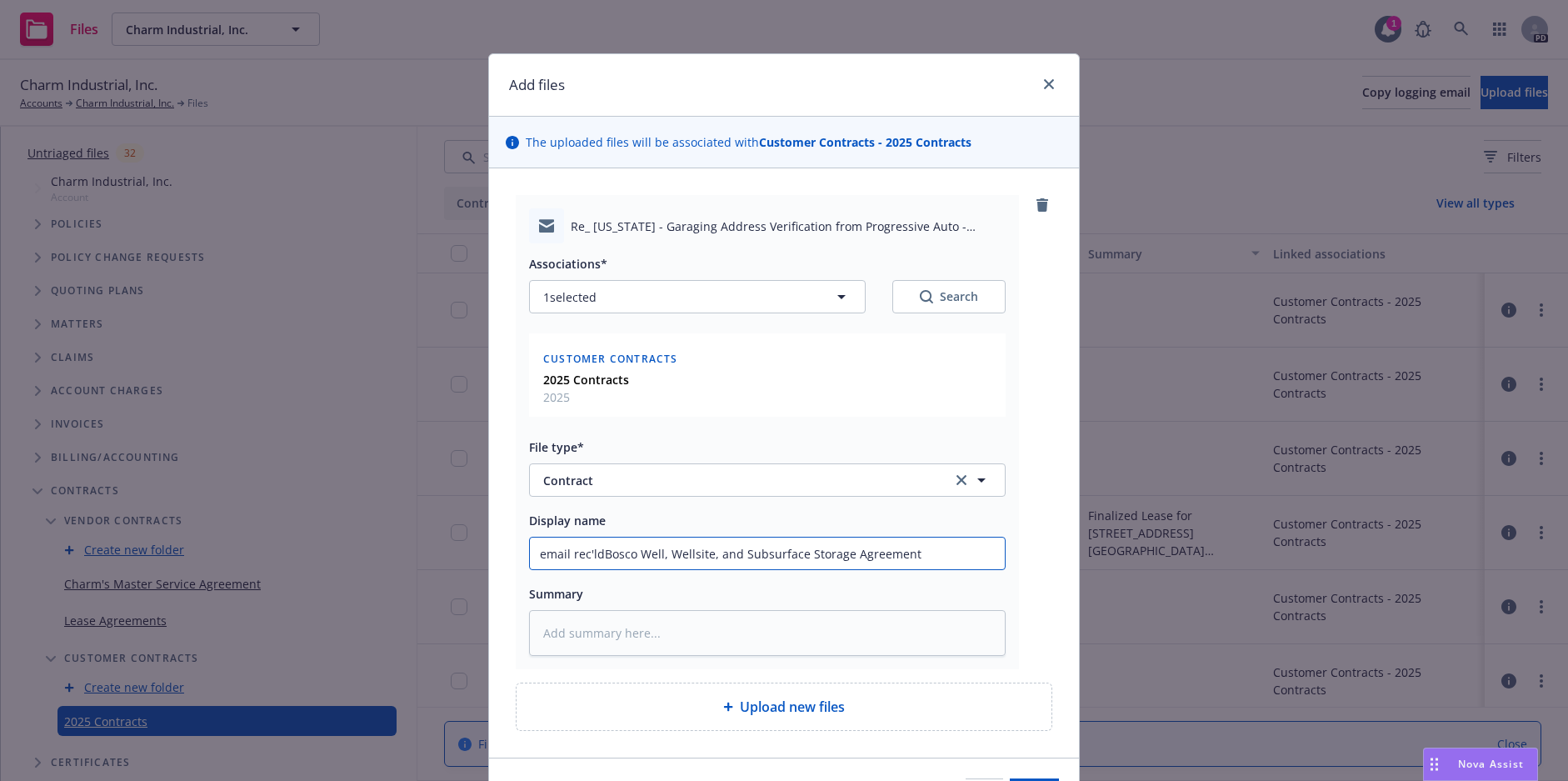
type textarea "x"
type input "email rec'ld Bosco Well, Wellsite, and Subsurface Storage Agreement"
type textarea "x"
type input "email rec'ldBosco Well, Wellsite, and Subsurface Storage Agreement"
type textarea "x"
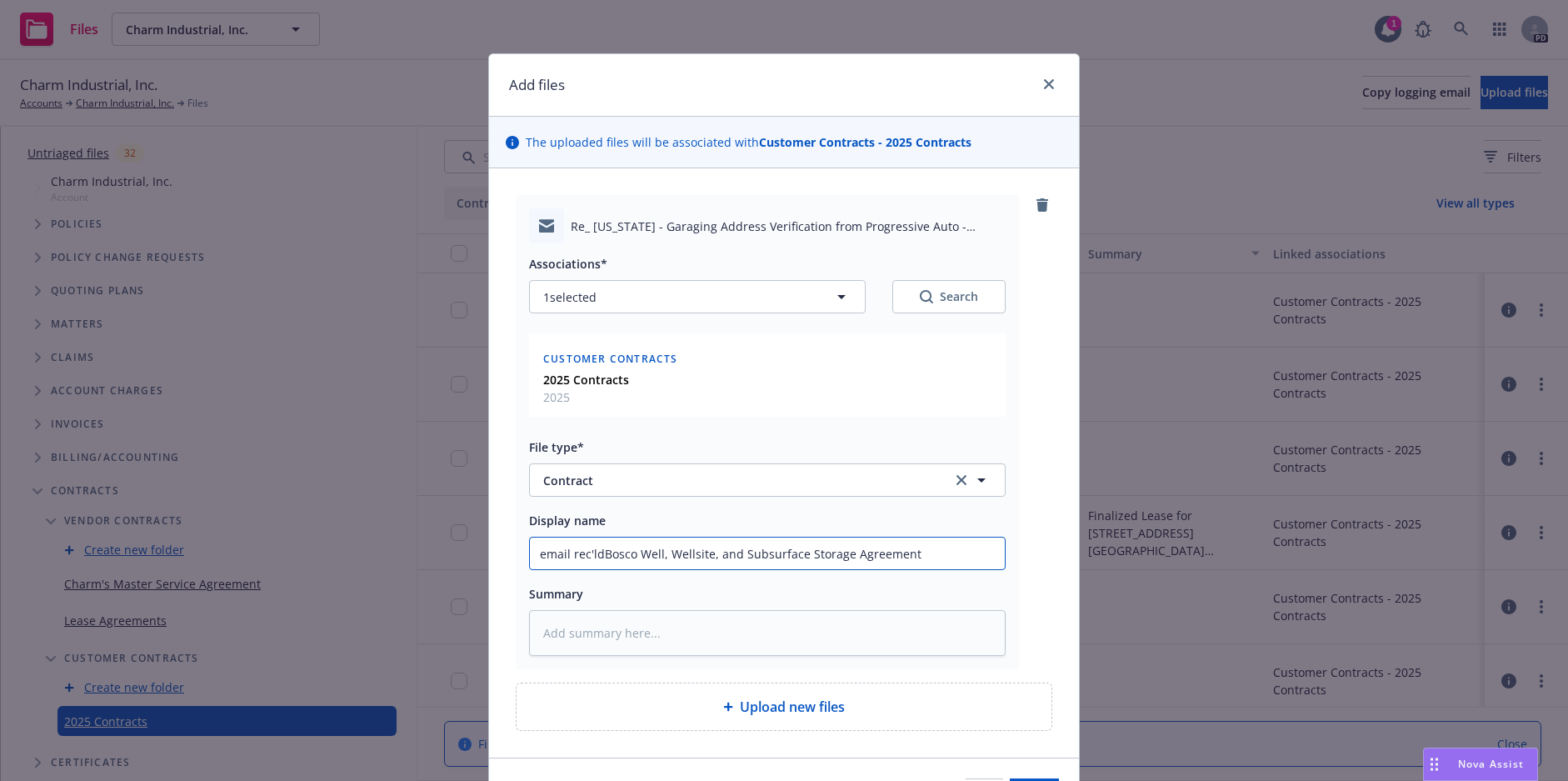
type input "email rec'lBosco Well, Wellsite, and Subsurface Storage Agreement"
type textarea "x"
type input "email rec'Bosco Well, Wellsite, and Subsurface Storage Agreement"
type textarea "x"
type input "email rec'dBosco Well, Wellsite, and Subsurface Storage Agreement"
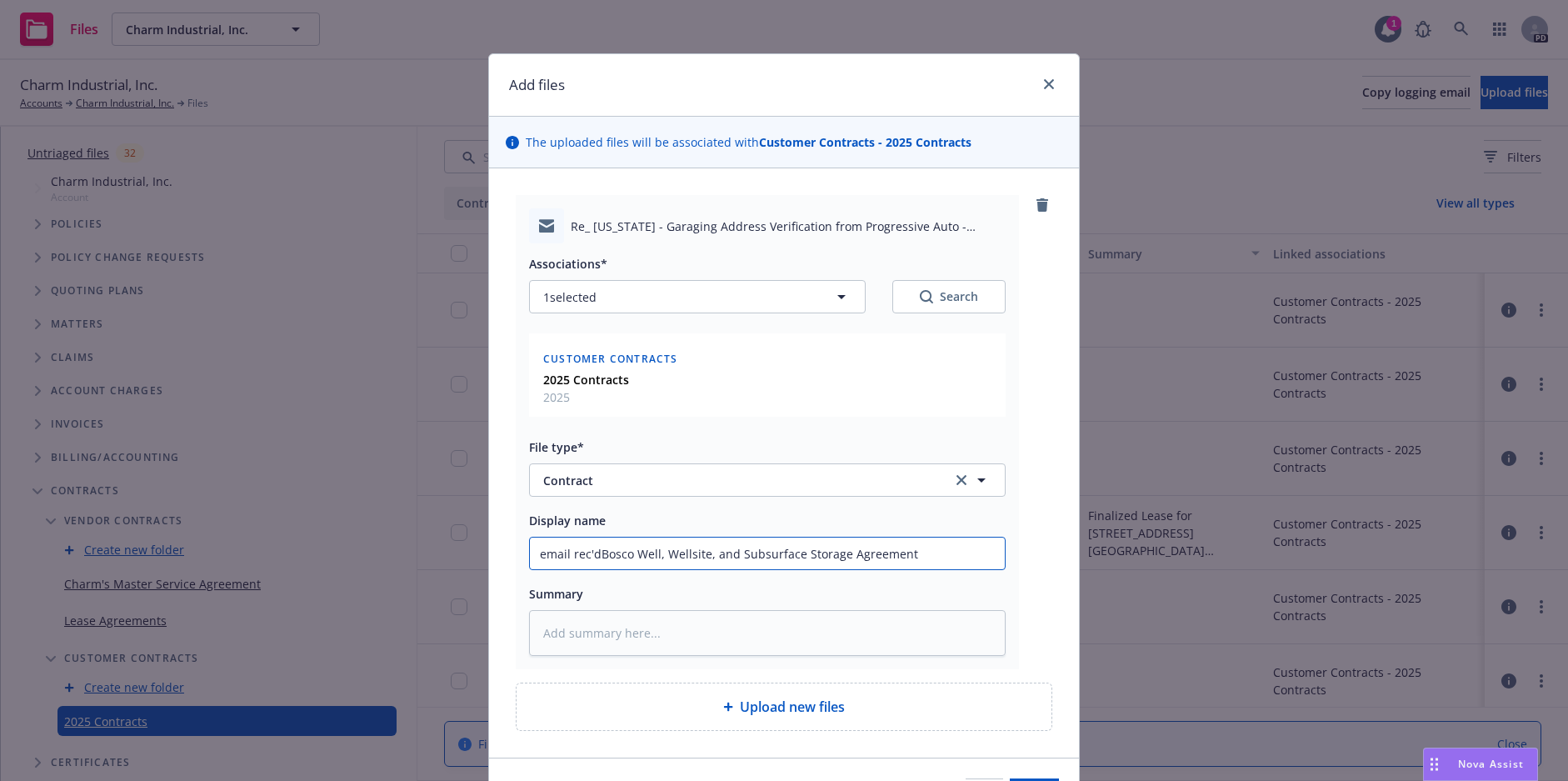
type textarea "x"
type input "email rec'd.Bosco Well, Wellsite, and Subsurface Storage Agreement"
type textarea "x"
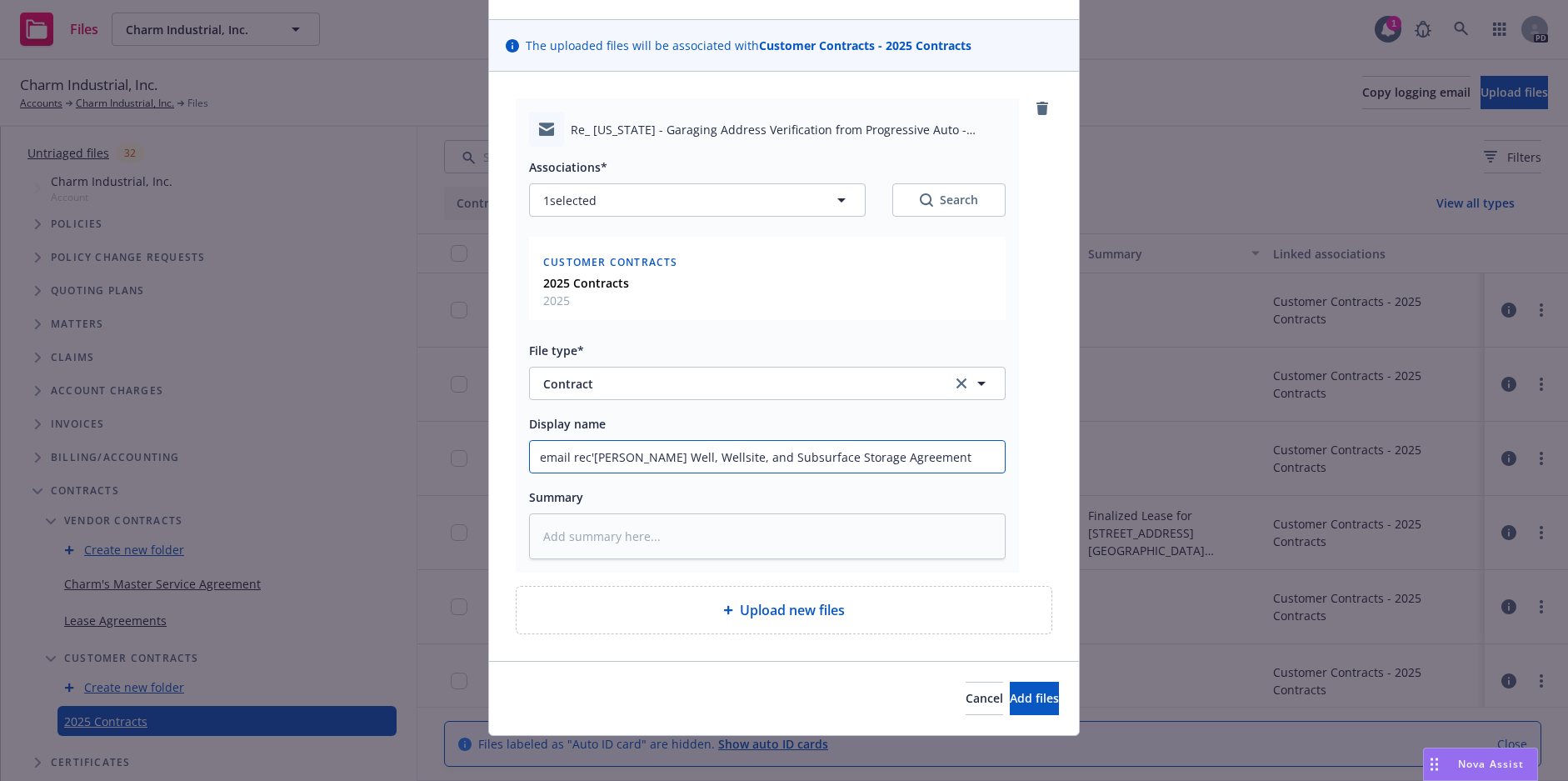
scroll to position [105, 0]
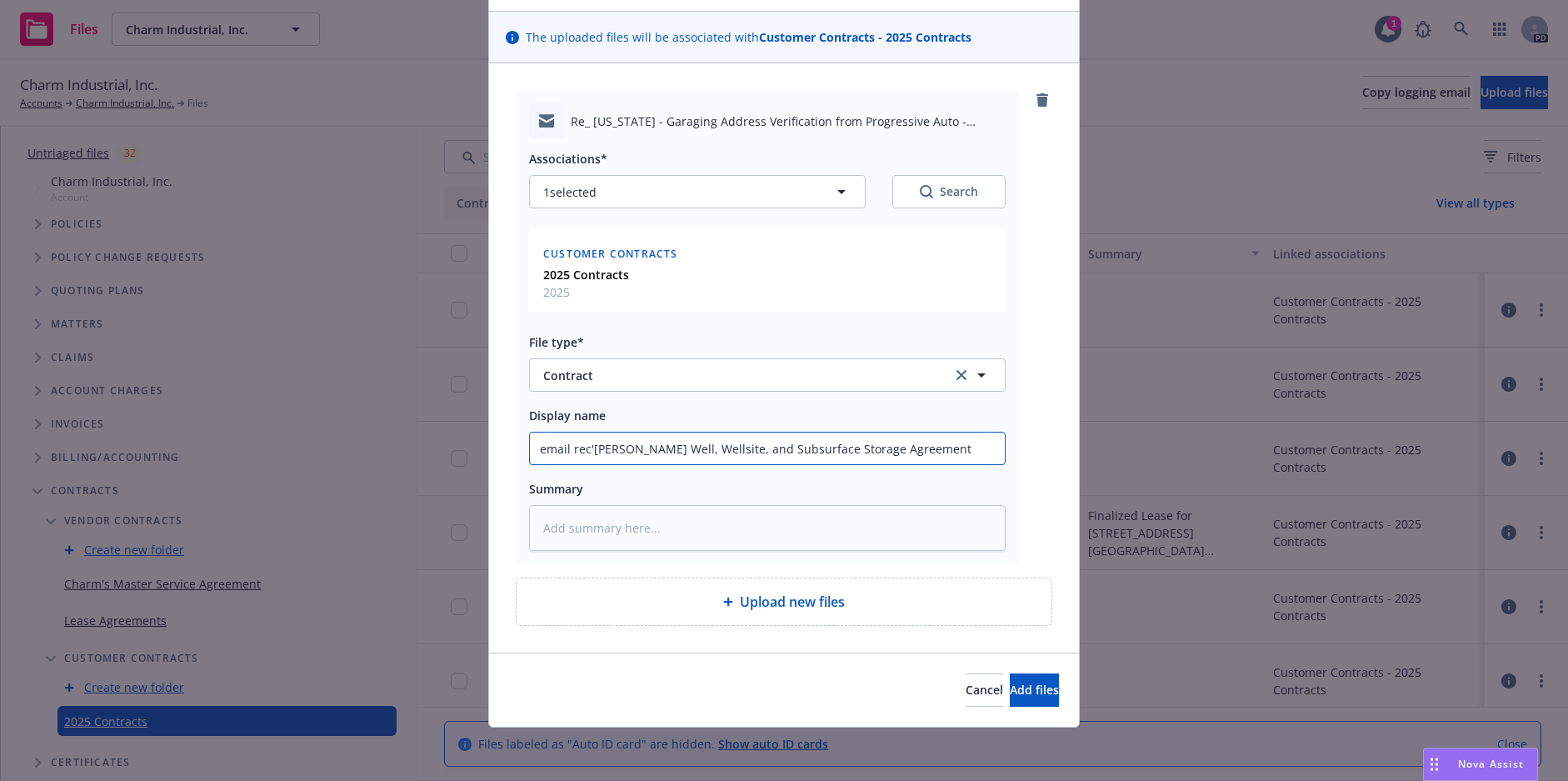
type input "email rec'd. Bosco Well, Wellsite, and Subsurface Storage Agreement"
type textarea "x"
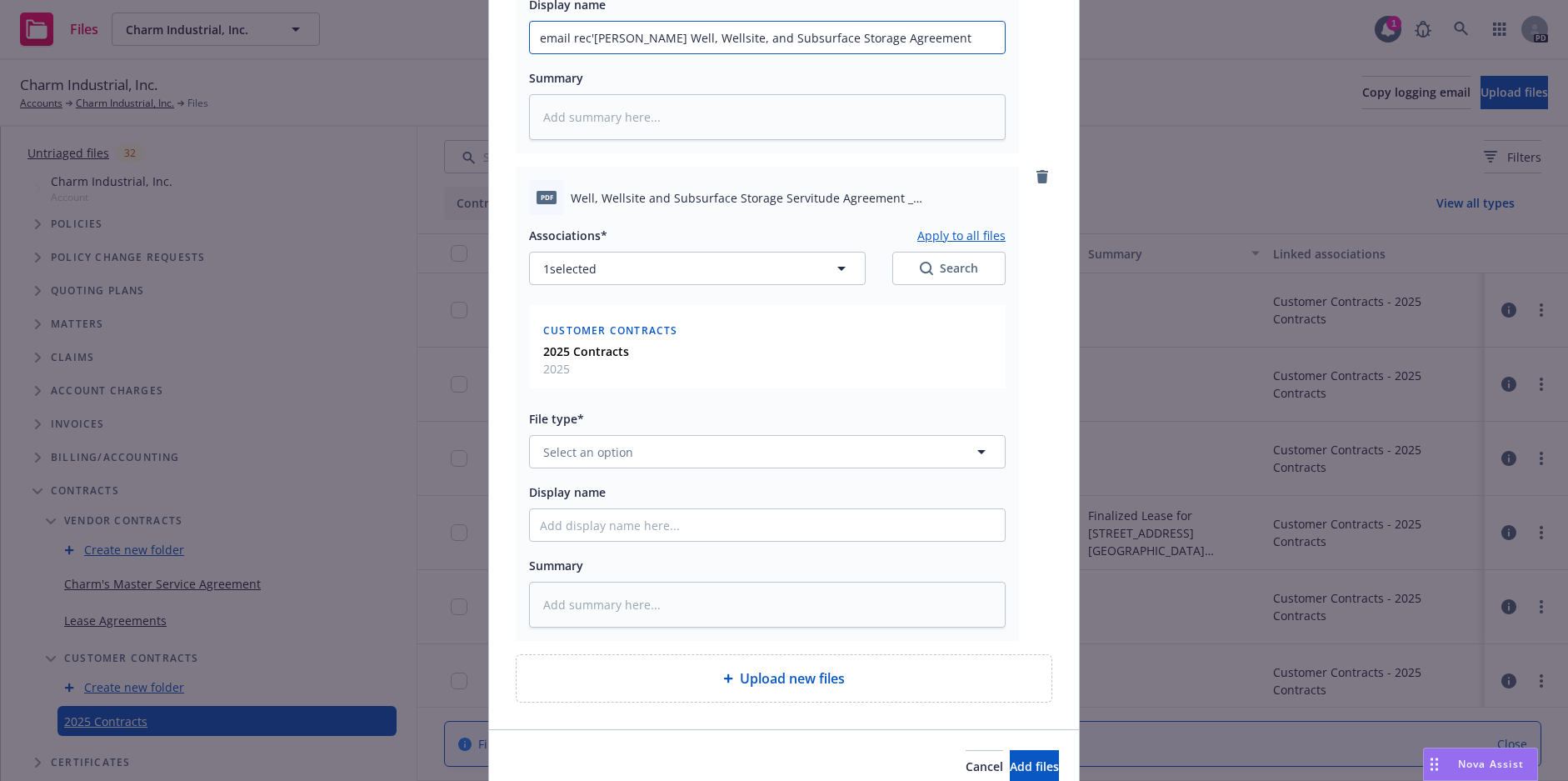
scroll to position [521, 0]
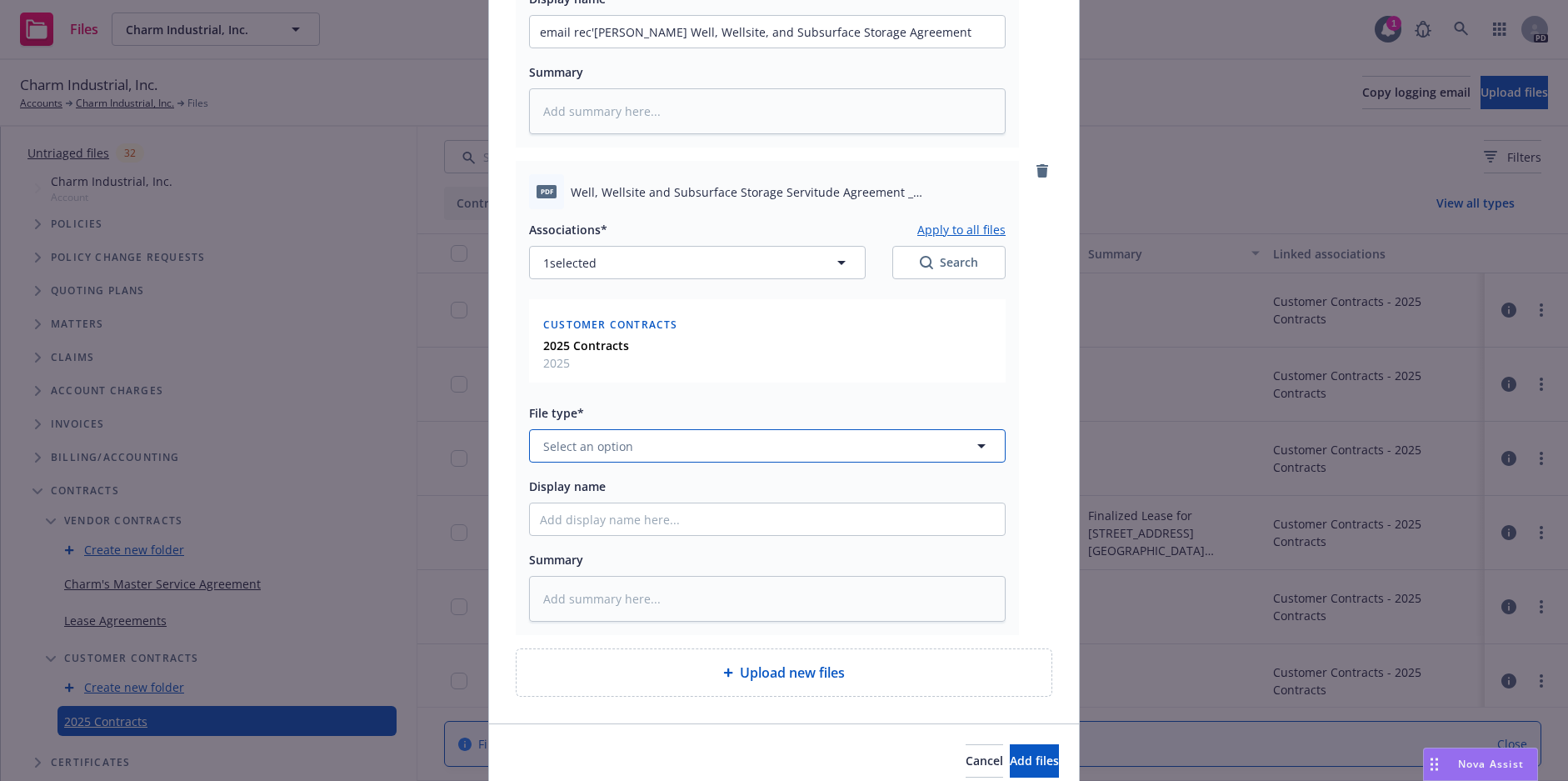
click at [662, 447] on button "Select an option" at bounding box center [767, 446] width 477 height 34
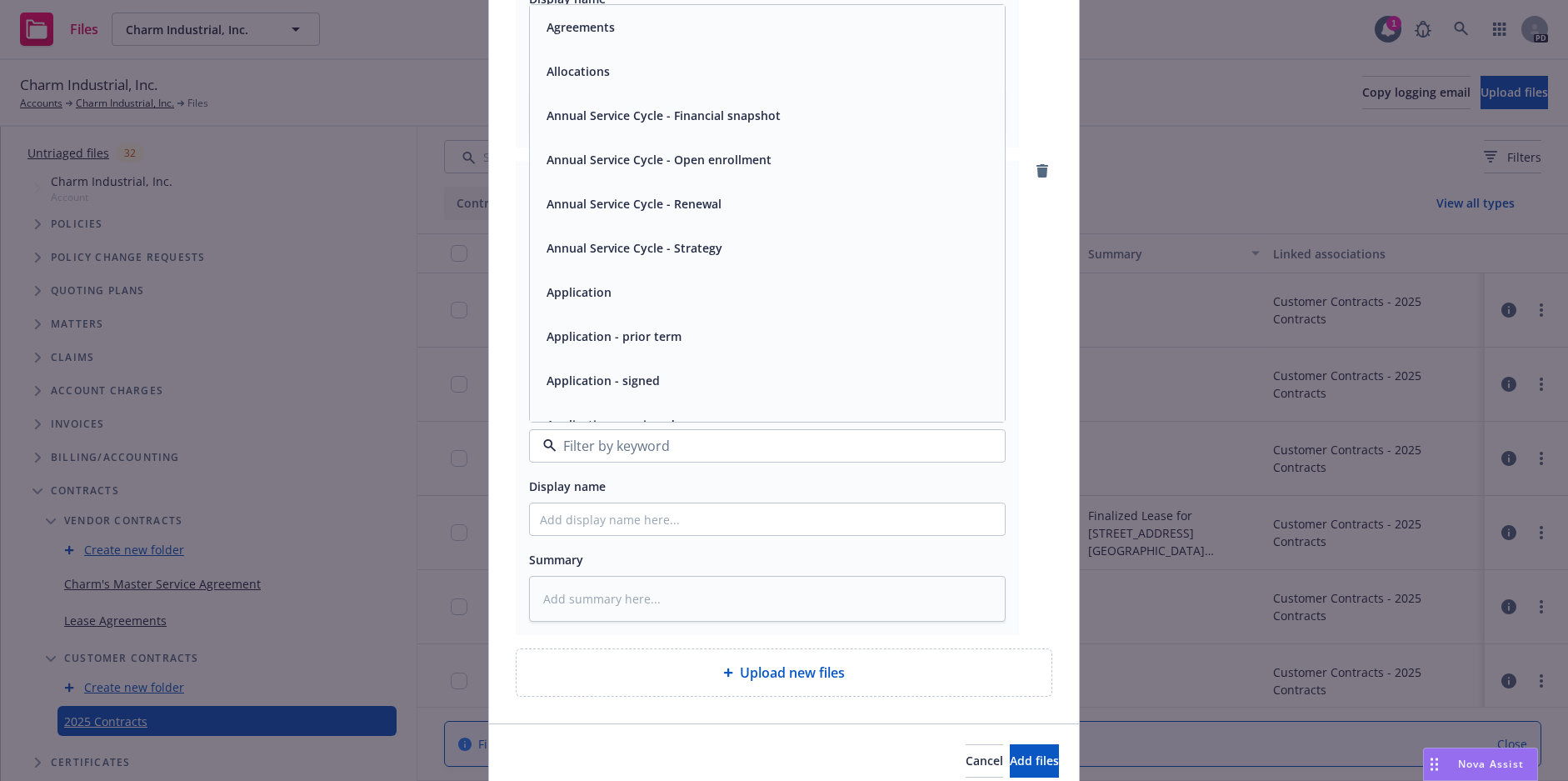
type input "c"
click at [655, 345] on div "Contract" at bounding box center [767, 336] width 455 height 24
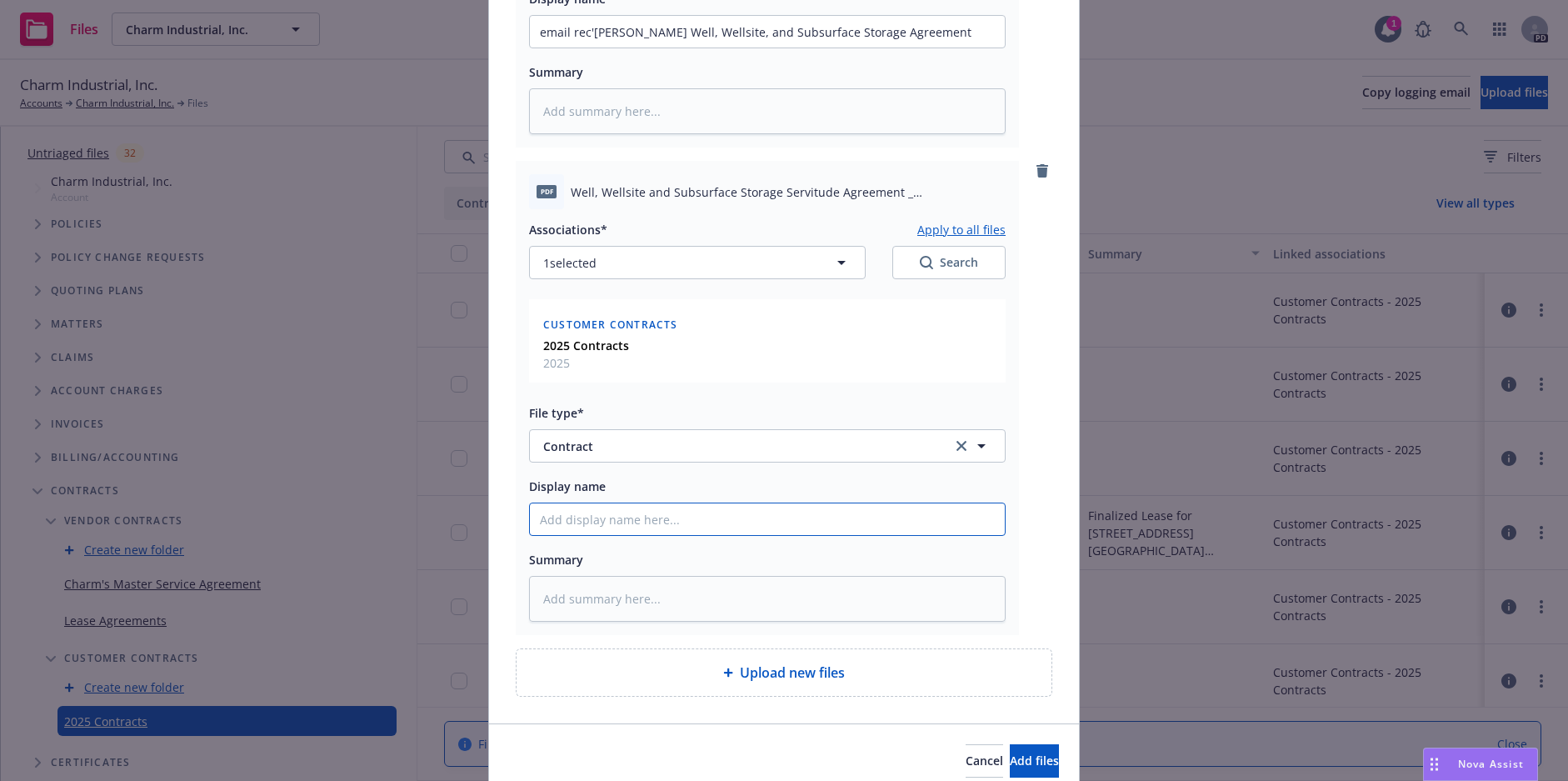
click at [691, 48] on input "Display name" at bounding box center [767, 32] width 475 height 32
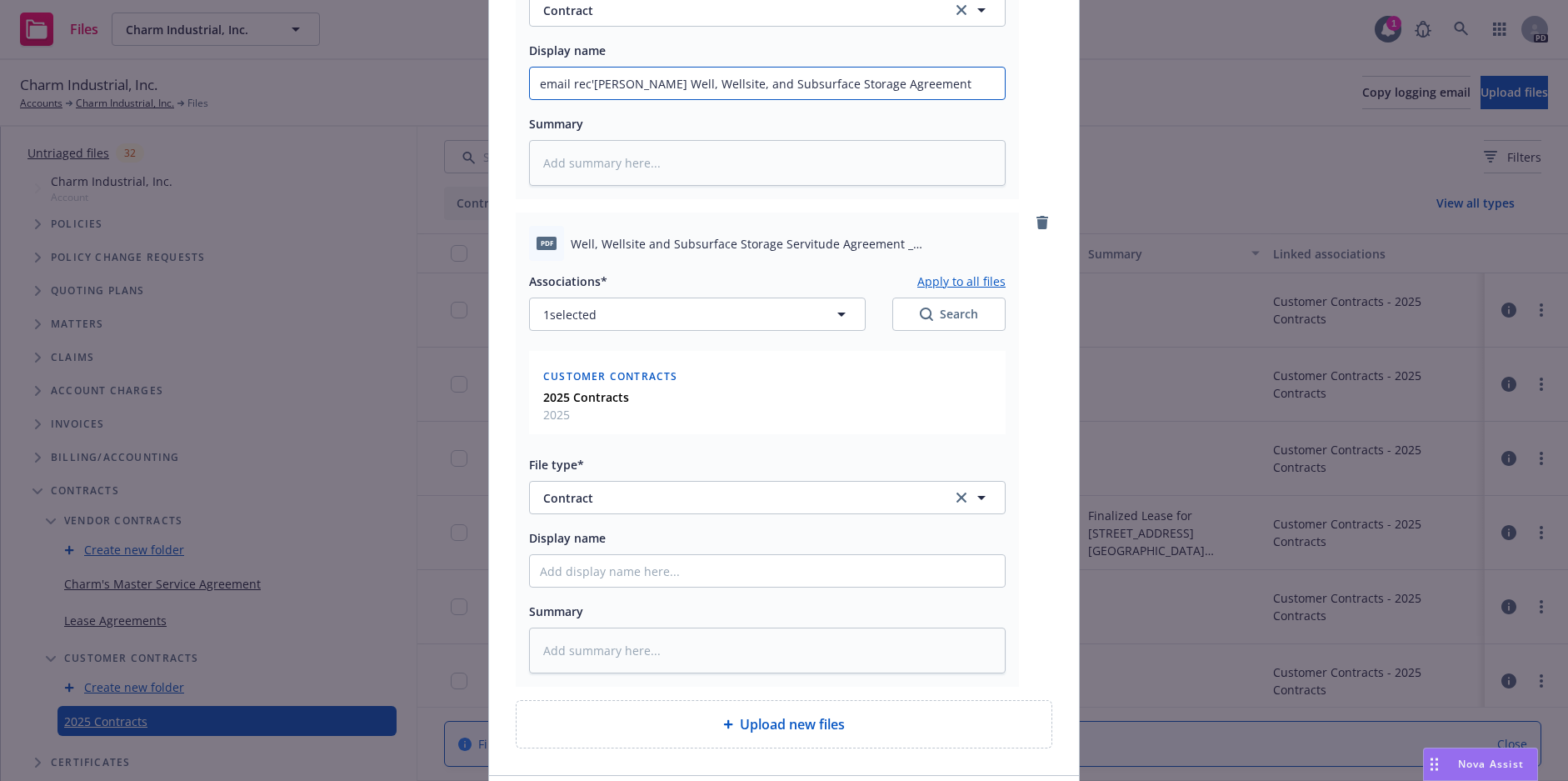
scroll to position [462, 0]
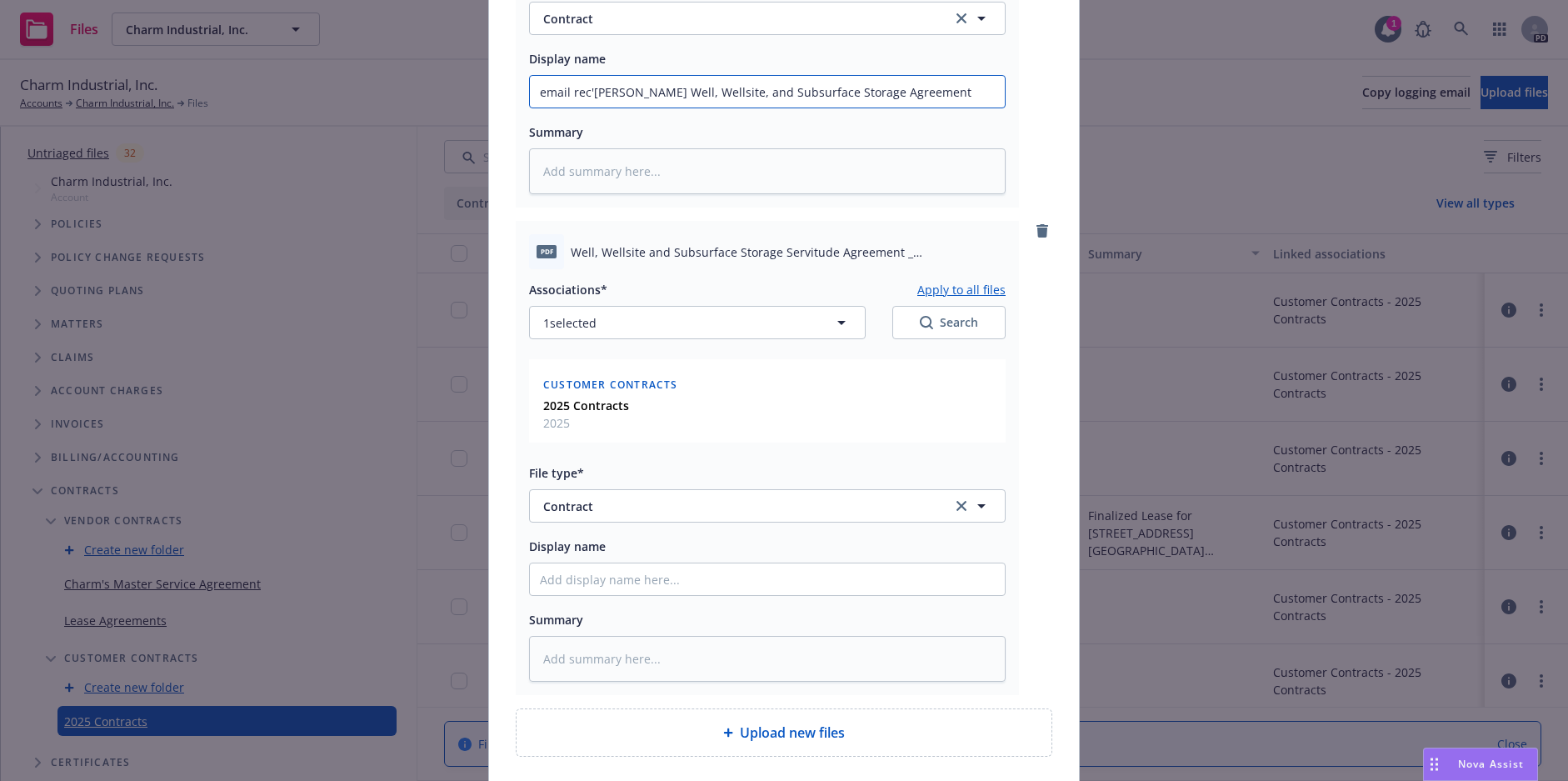
drag, startPoint x: 602, startPoint y: 34, endPoint x: 983, endPoint y: 37, distance: 381.0
click at [608, 107] on input "Display name" at bounding box center [767, 91] width 475 height 32
type textarea "x"
type input "L"
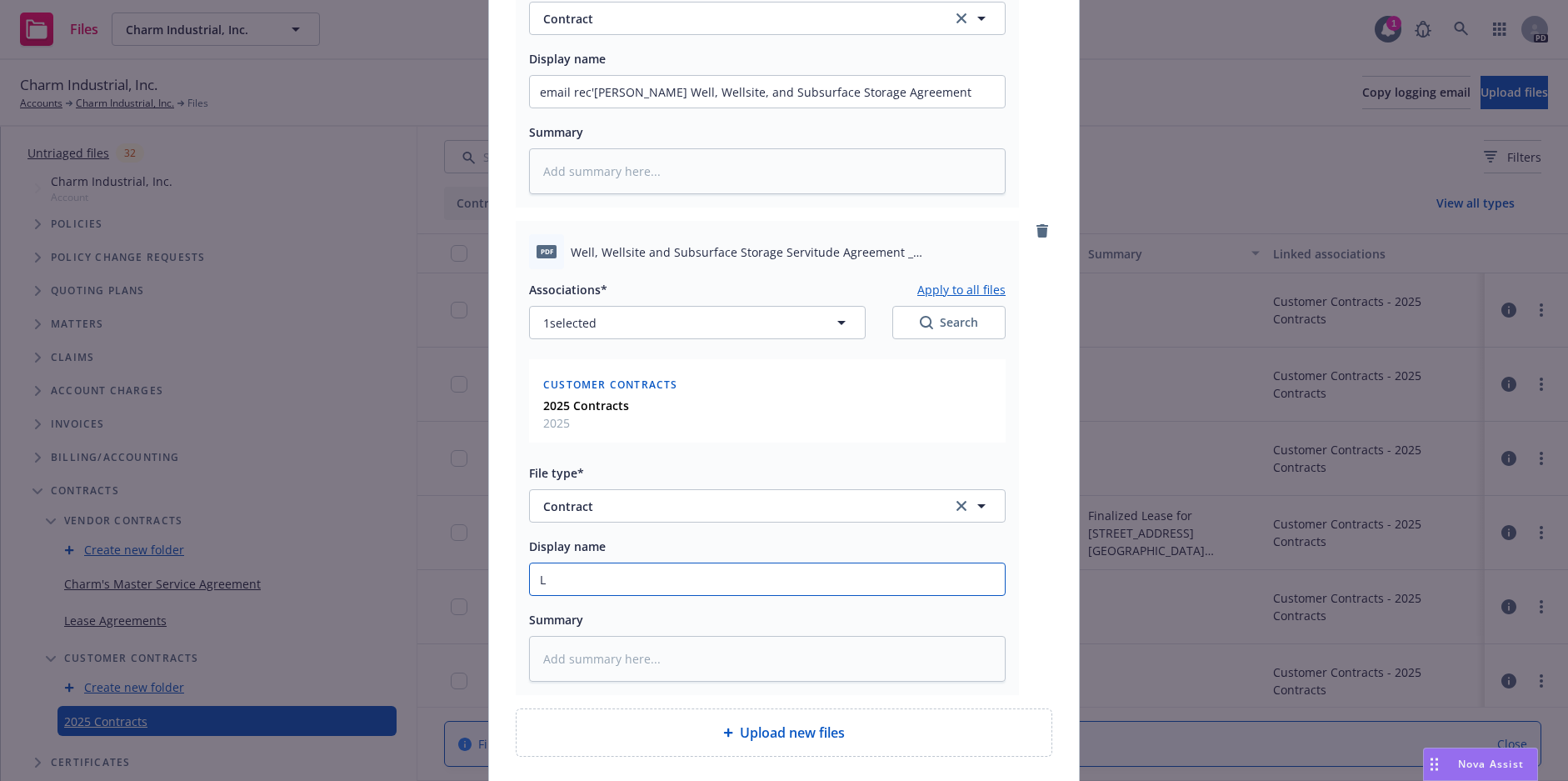
type textarea "x"
type input "Lea"
type textarea "x"
type input "Leae"
type textarea "x"
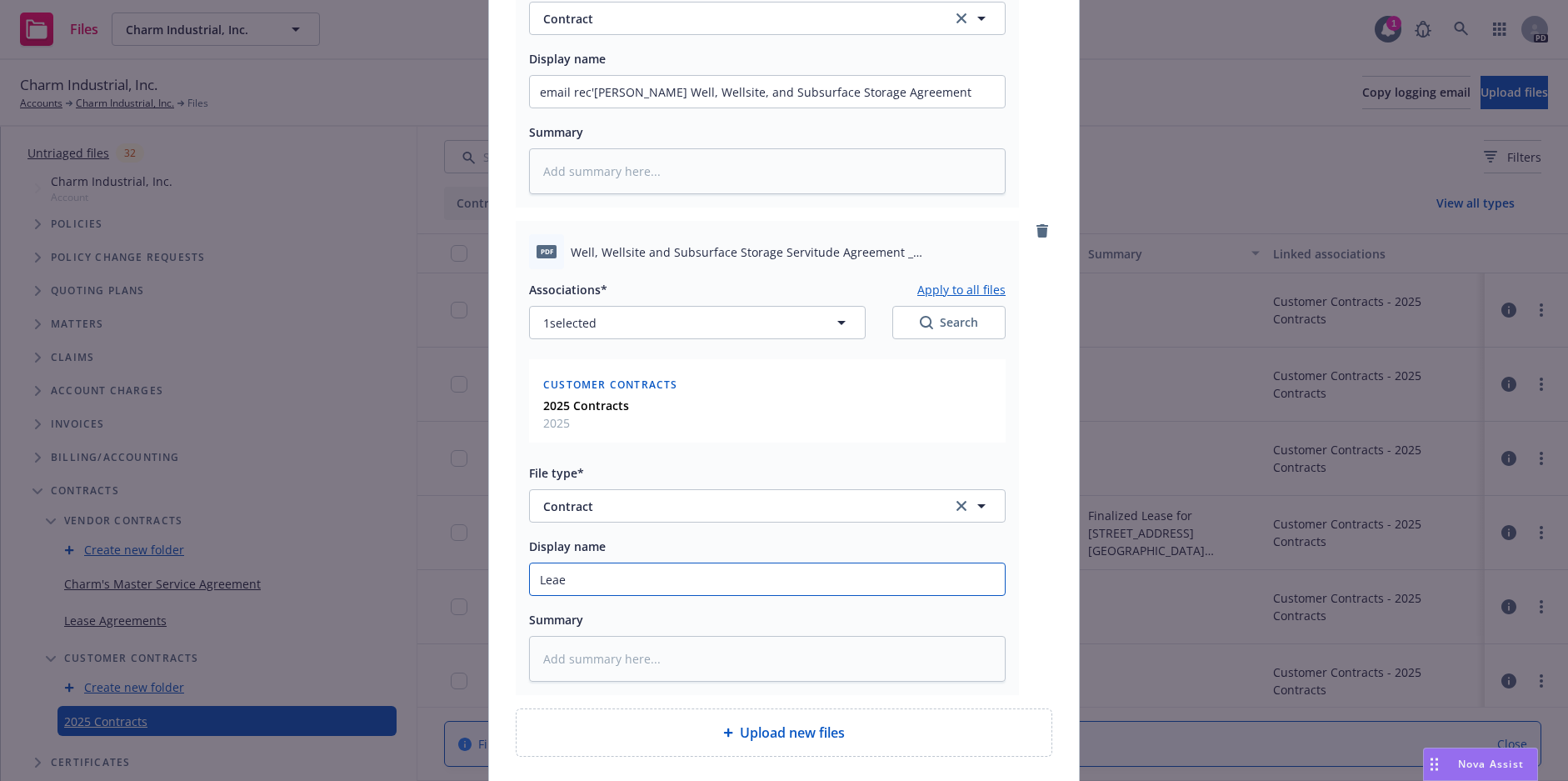
type input "Lea"
type textarea "x"
type input "Leas"
type textarea "x"
type input "Lease"
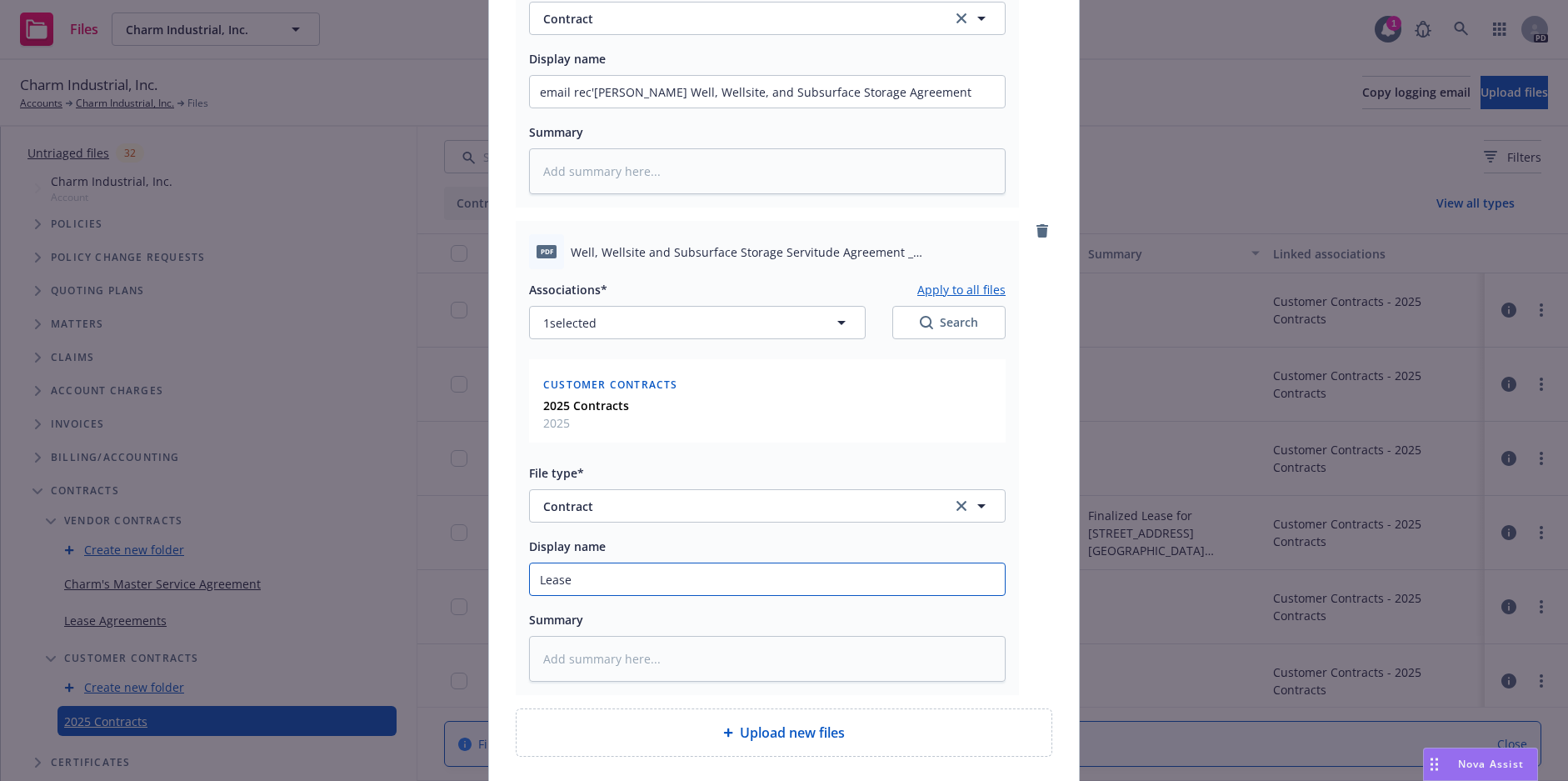
type textarea "x"
type input "Lease"
type textarea "x"
type input "Lease e"
type textarea "x"
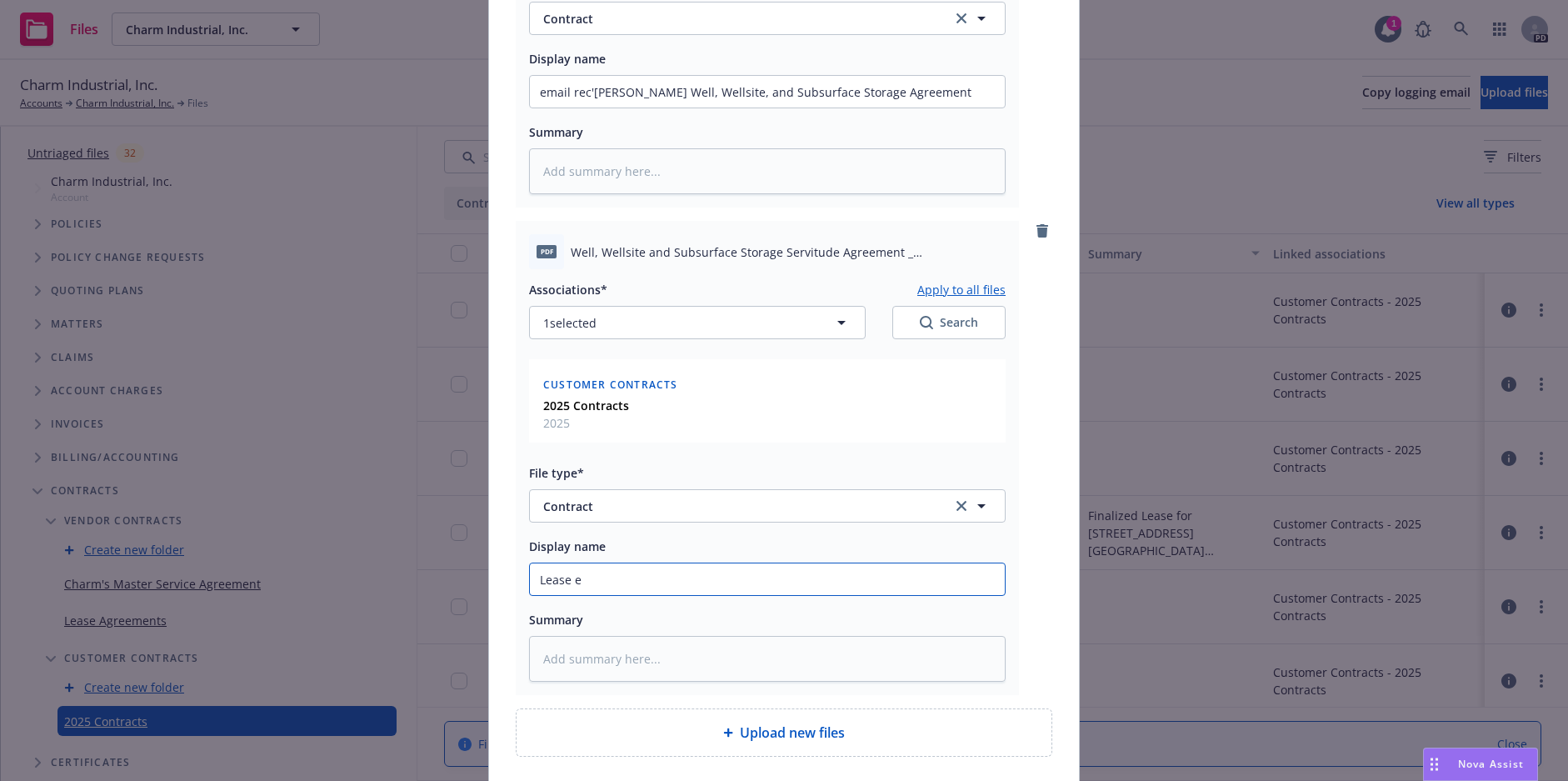
type input "Lease ef"
type textarea "x"
type input "Lease eff"
type textarea "x"
type input "Lease effe"
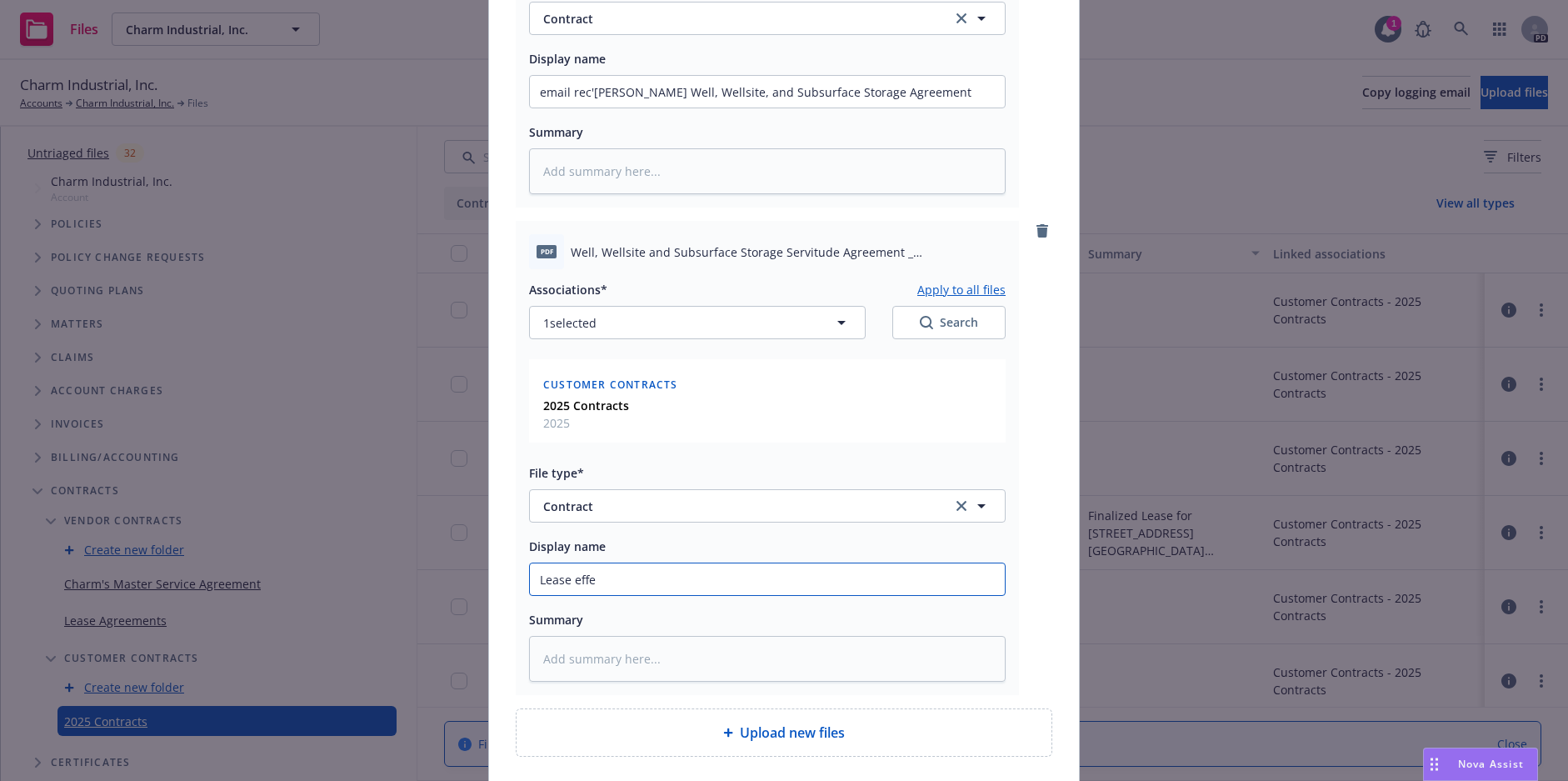
type textarea "x"
type input "Lease effec"
type textarea "x"
paste input "Bosco Well, Wellsite, and Subsurface Storage Agreement"
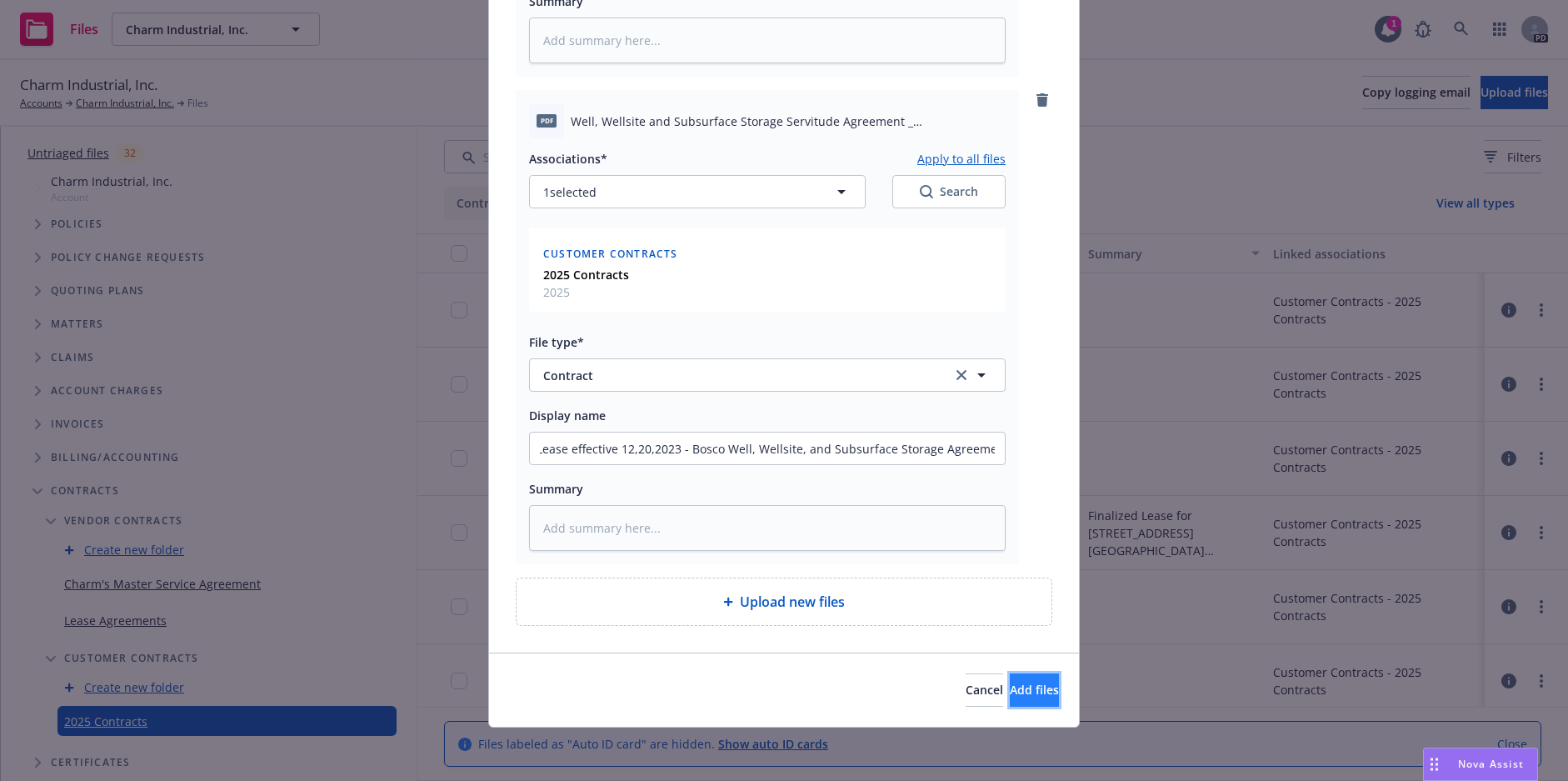
scroll to position [0, 0]
click at [1014, 690] on span "Add files" at bounding box center [1035, 690] width 50 height 16
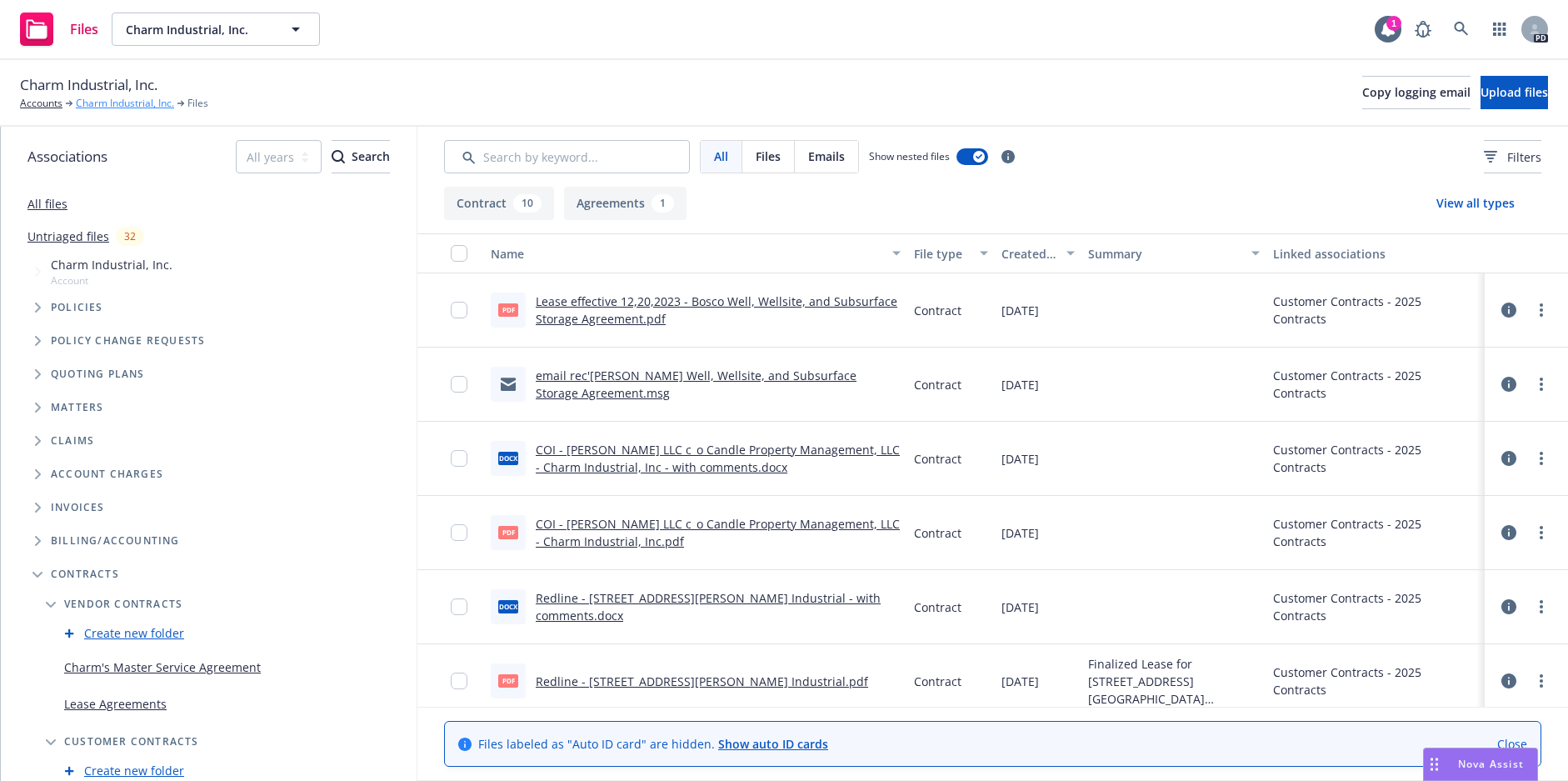
click at [138, 102] on link "Charm Industrial, Inc." at bounding box center [124, 103] width 98 height 15
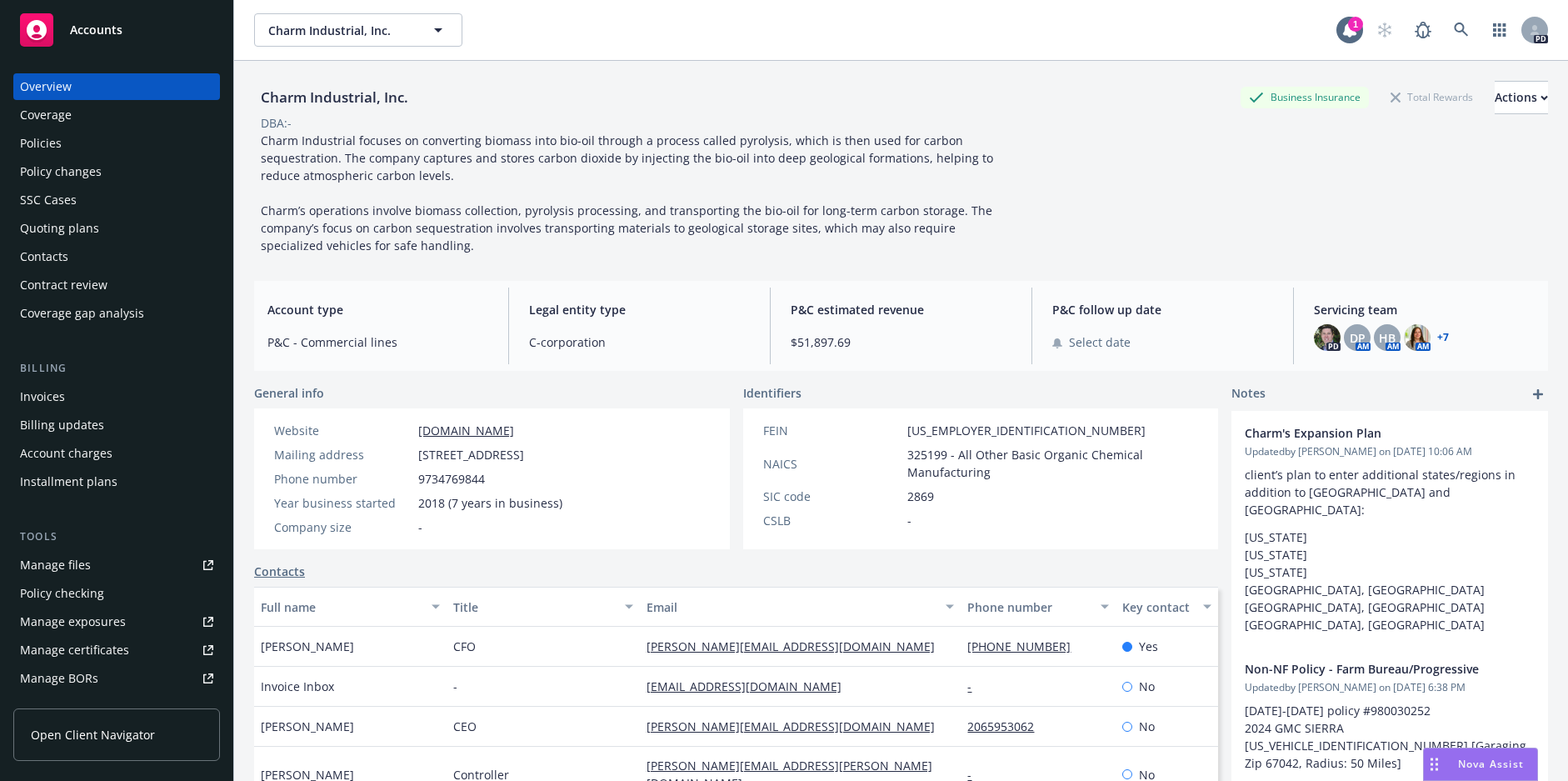
drag, startPoint x: 1159, startPoint y: 220, endPoint x: 1109, endPoint y: 229, distance: 50.8
click at [1159, 220] on div "Charm Industrial, Inc. Business Insurance Total Rewards Actions DBA: - Charm In…" at bounding box center [900, 167] width 1293 height 173
click at [762, 139] on span "Charm Industrial focuses on converting biomass into bio-oil through a process c…" at bounding box center [628, 193] width 735 height 121
click at [72, 232] on div "Quoting plans" at bounding box center [59, 228] width 79 height 27
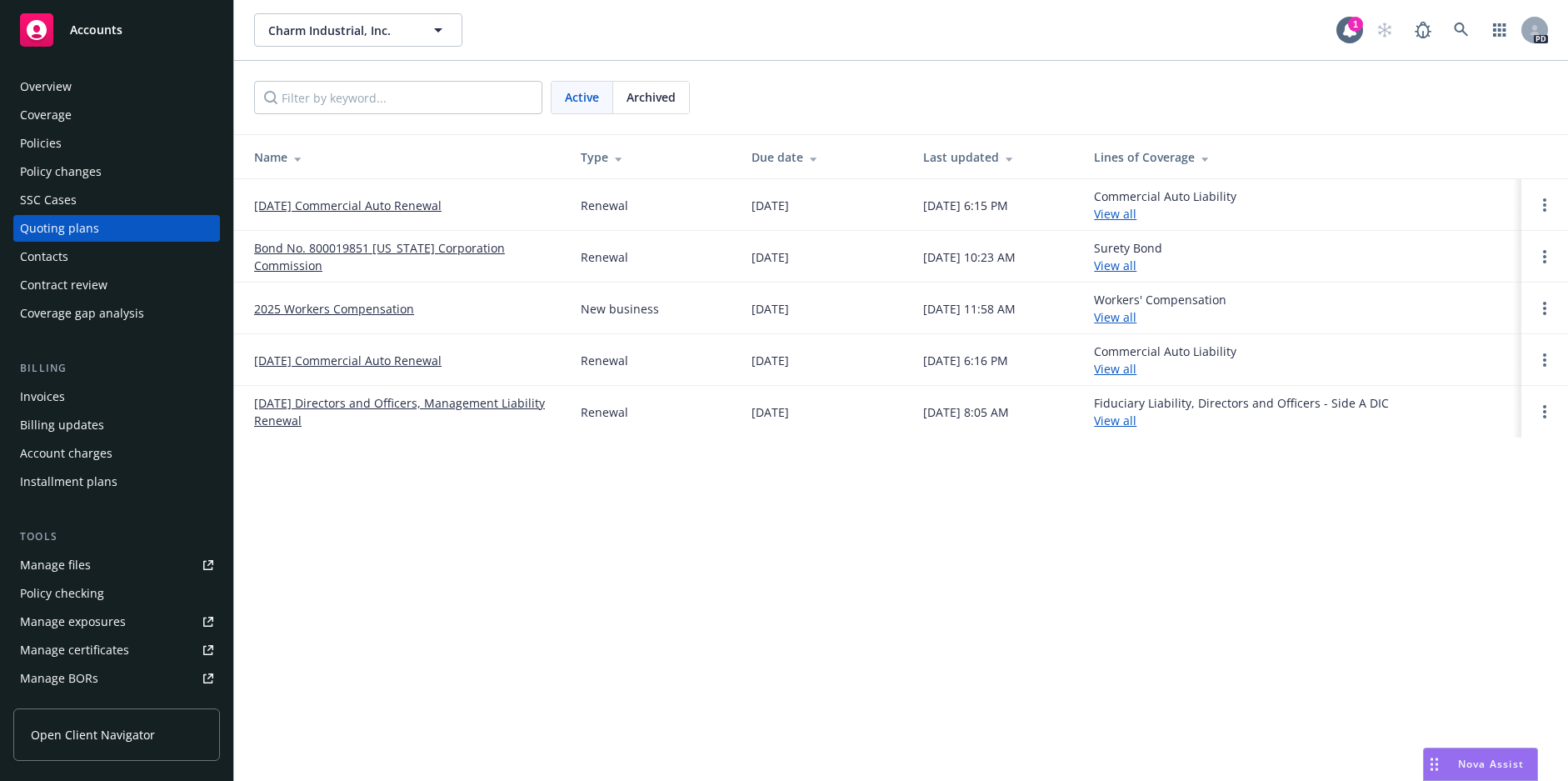
click at [346, 211] on link "[DATE] Commercial Auto Renewal" at bounding box center [347, 205] width 187 height 18
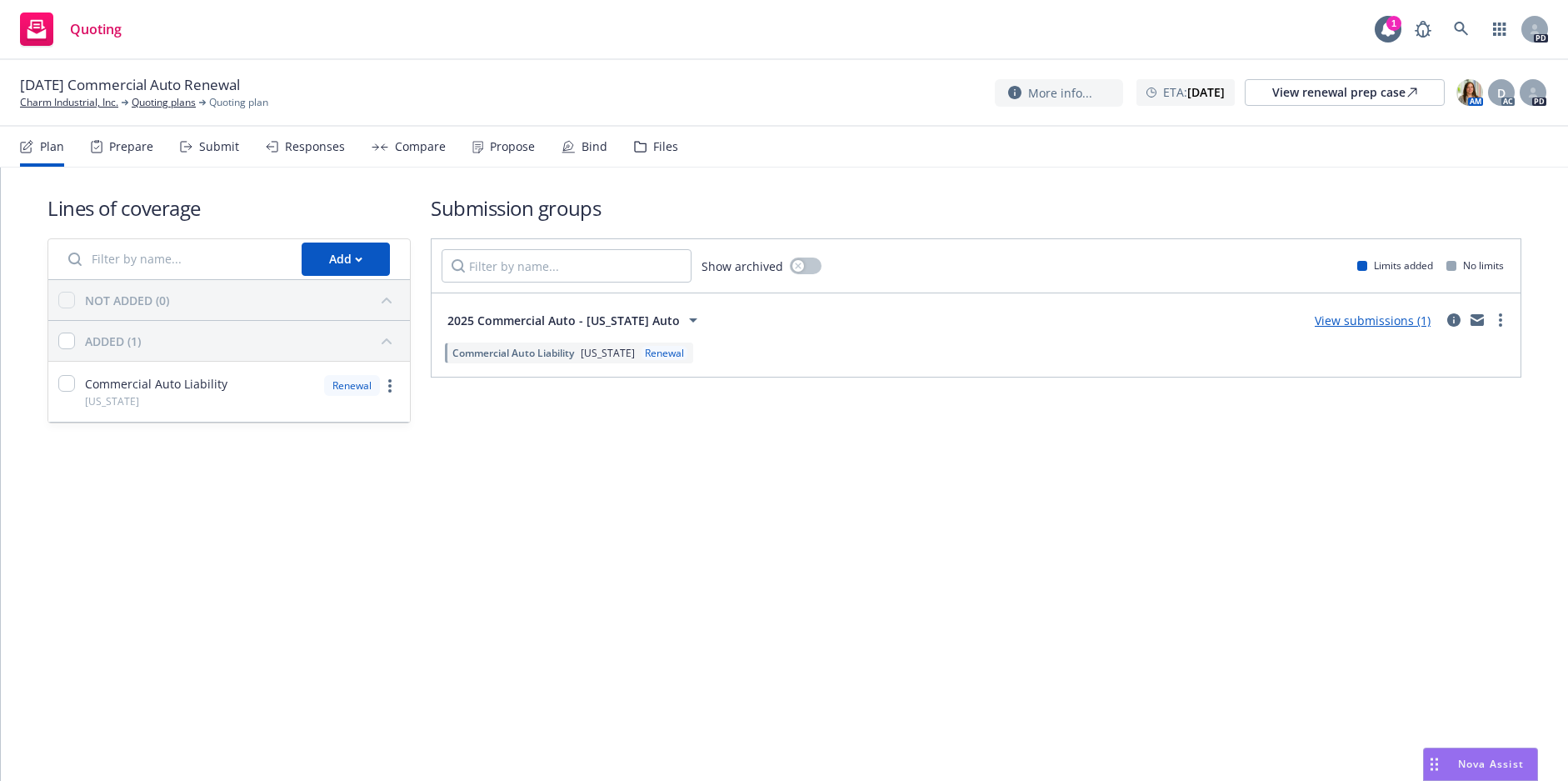
click at [616, 343] on div "Commercial Auto Liability Colorado Renewal" at bounding box center [569, 352] width 248 height 21
click at [1348, 321] on link "View submissions (1)" at bounding box center [1372, 320] width 116 height 16
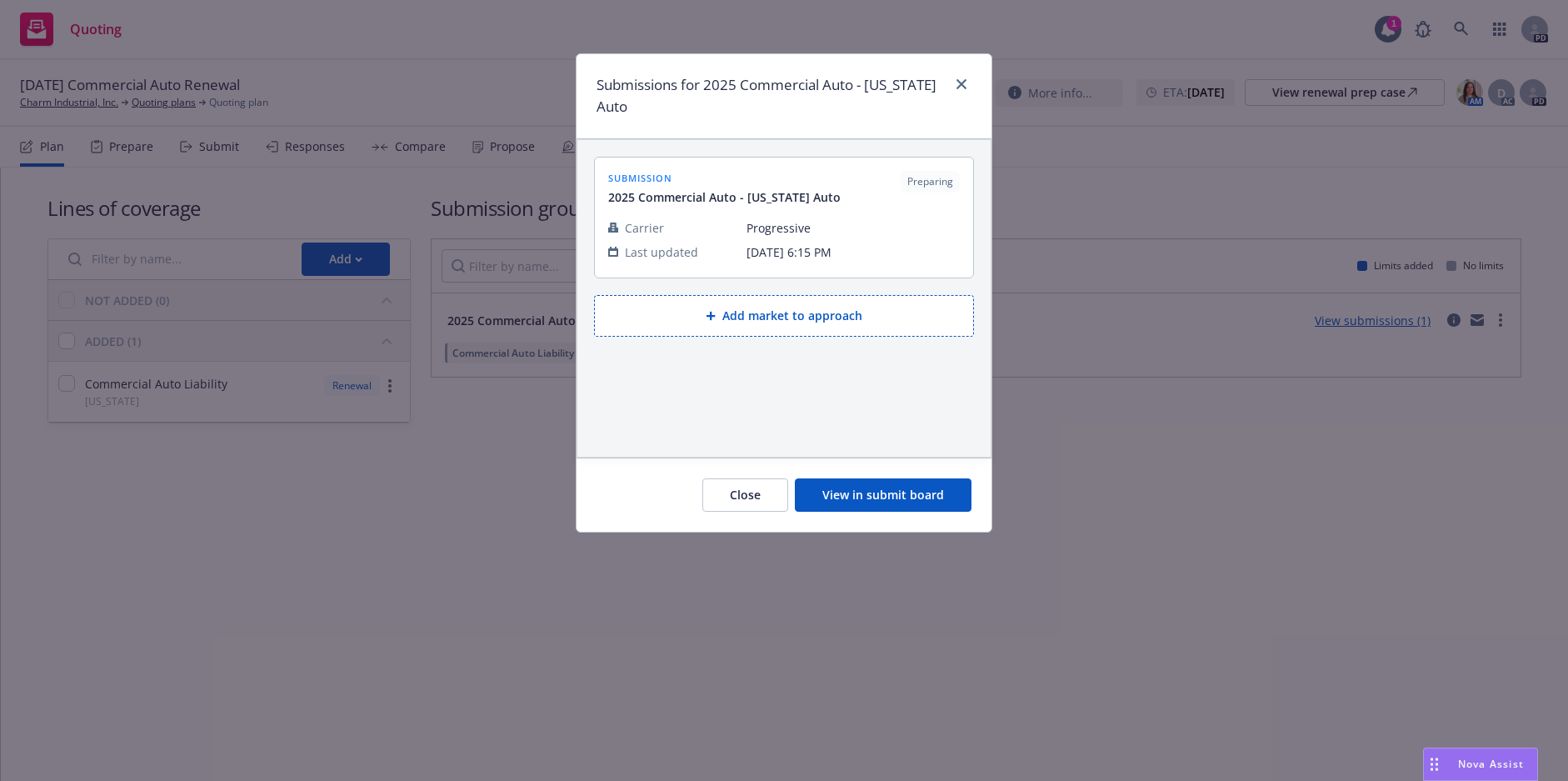
click at [731, 486] on button "Close" at bounding box center [745, 495] width 86 height 34
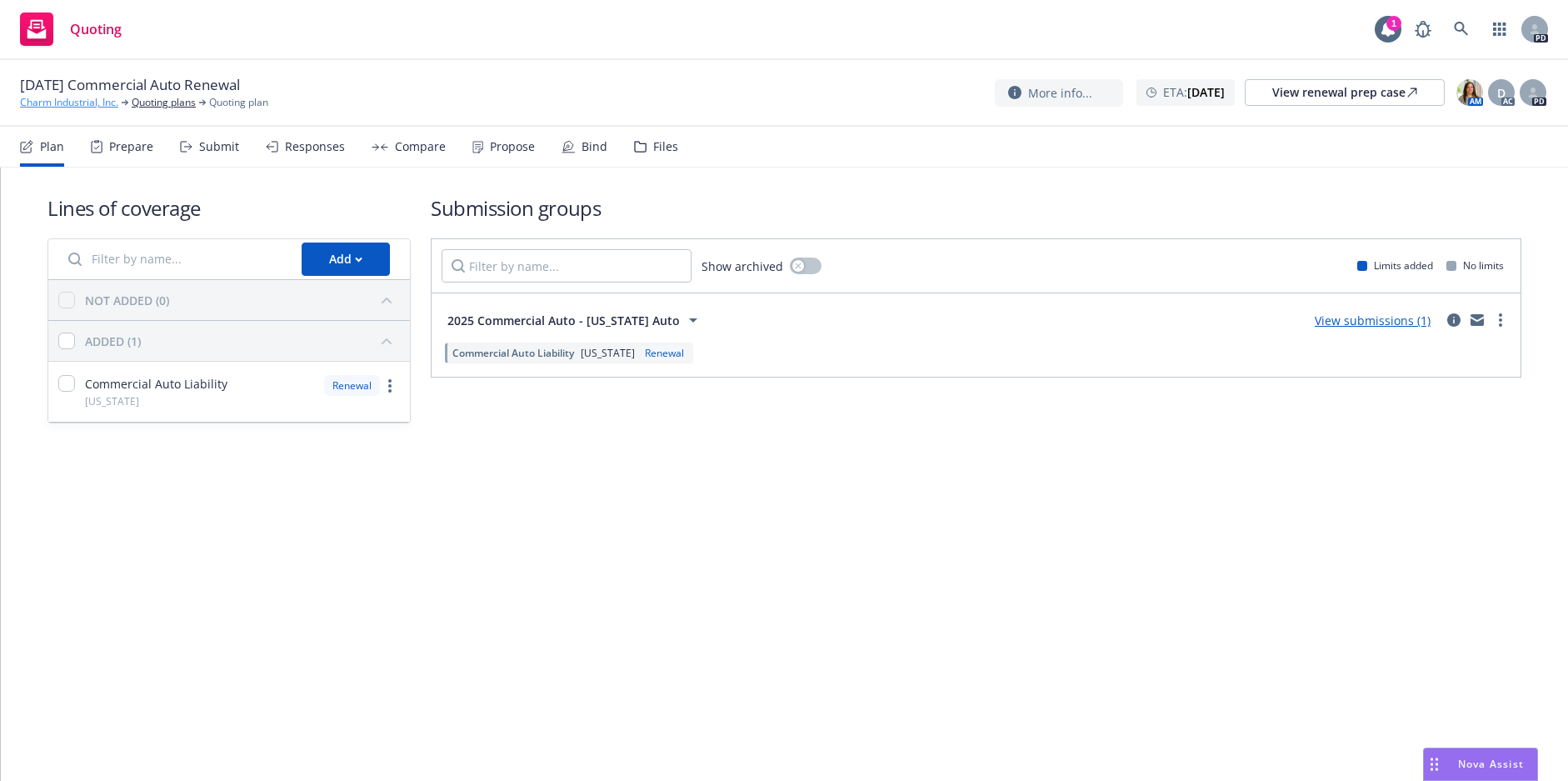
click at [75, 105] on link "Charm Industrial, Inc." at bounding box center [68, 102] width 98 height 15
